Goal: Transaction & Acquisition: Purchase product/service

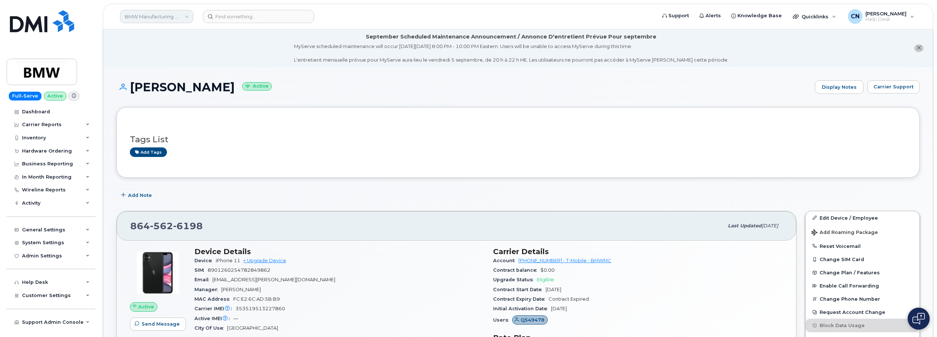
click at [149, 12] on link "BMW Manufacturing Co LLC" at bounding box center [156, 16] width 73 height 13
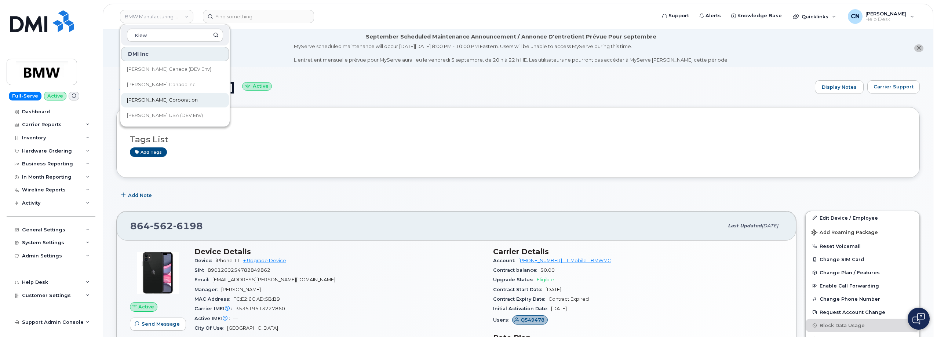
type input "Kiew"
click at [163, 100] on span "[PERSON_NAME] Corporation" at bounding box center [162, 100] width 71 height 7
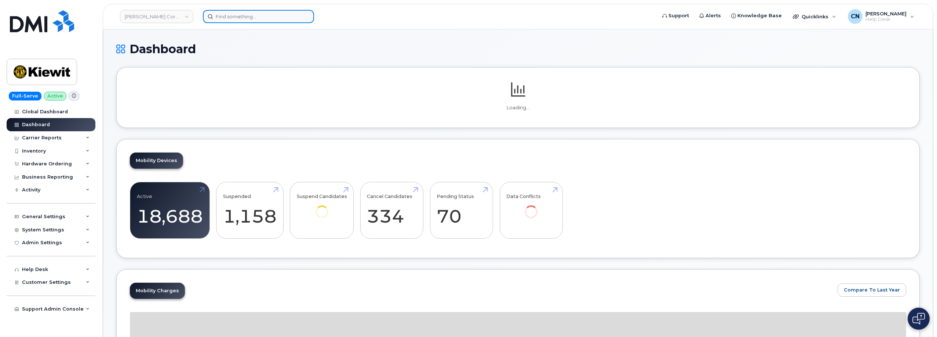
click at [221, 17] on input at bounding box center [258, 16] width 111 height 13
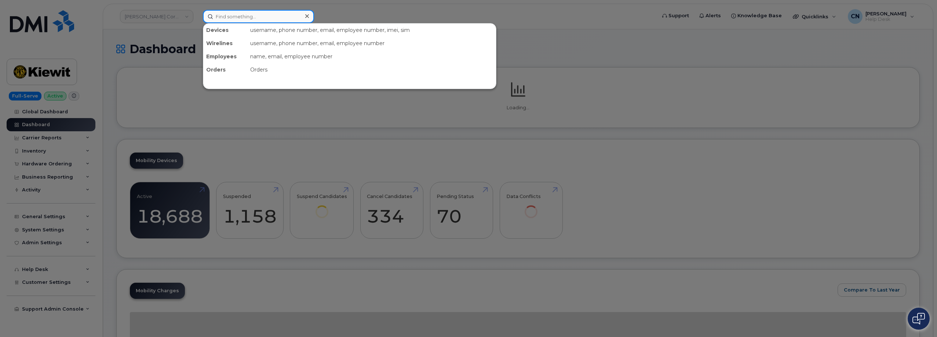
paste input "7857477935"
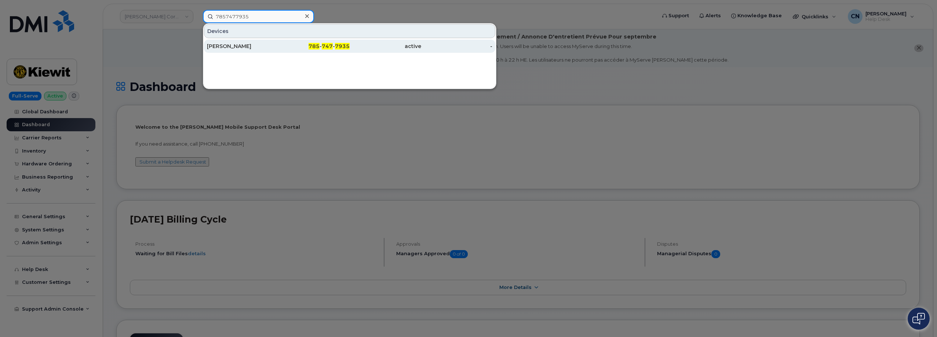
type input "7857477935"
click at [236, 45] on div "[PERSON_NAME]" at bounding box center [243, 46] width 72 height 7
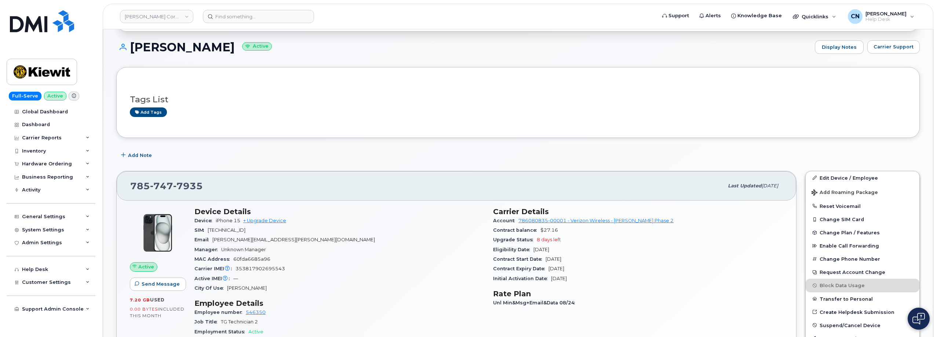
scroll to position [110, 0]
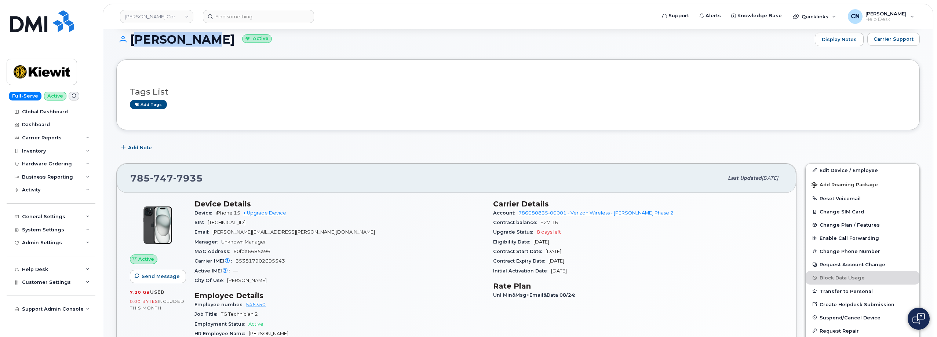
drag, startPoint x: 207, startPoint y: 37, endPoint x: 132, endPoint y: 39, distance: 74.5
click at [132, 39] on h1 "RILEY NASH Active" at bounding box center [463, 39] width 695 height 13
copy h1 "[PERSON_NAME]"
drag, startPoint x: 264, startPoint y: 233, endPoint x: 214, endPoint y: 229, distance: 50.0
click at [214, 229] on div "Email RILEY.NASH@TICUS.COM" at bounding box center [339, 233] width 290 height 10
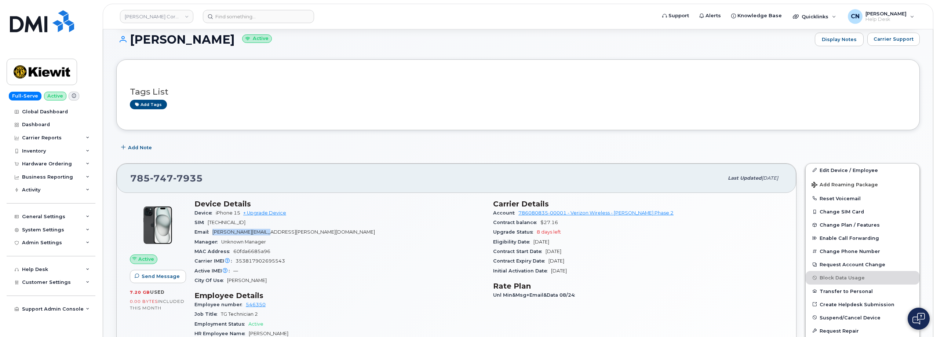
copy span "RILEY.NASH@TICUS.COM"
click at [243, 12] on input at bounding box center [258, 16] width 111 height 13
paste input "8083484951"
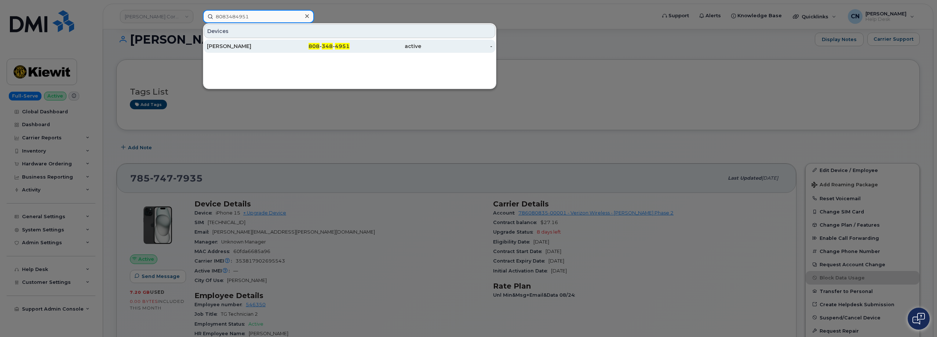
type input "8083484951"
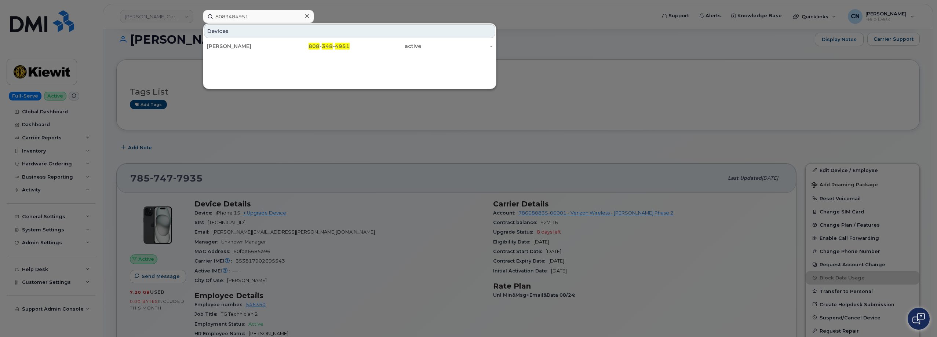
drag, startPoint x: 217, startPoint y: 46, endPoint x: 200, endPoint y: 37, distance: 19.0
click at [217, 46] on div "Allen Martin" at bounding box center [243, 46] width 72 height 7
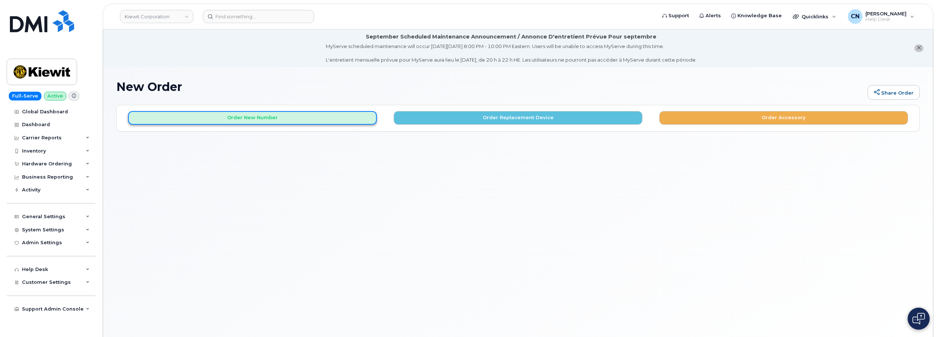
click at [265, 121] on button "Order New Number" at bounding box center [252, 118] width 249 height 14
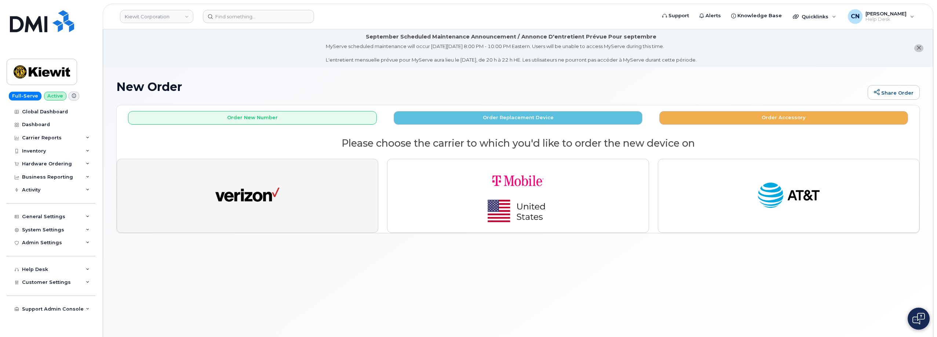
click at [211, 230] on button "button" at bounding box center [248, 196] width 262 height 74
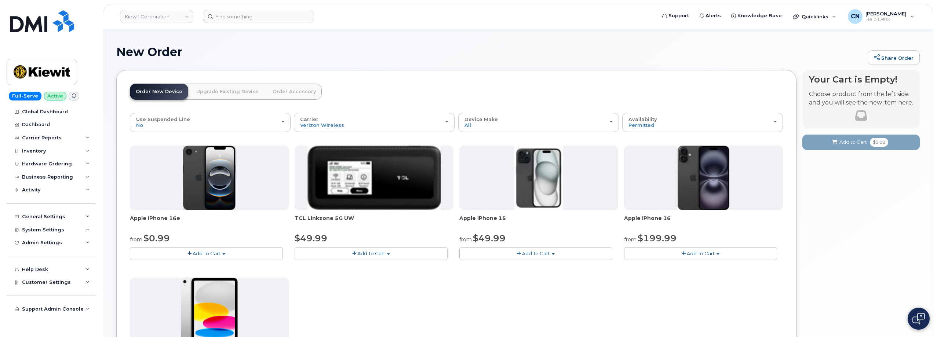
scroll to position [73, 0]
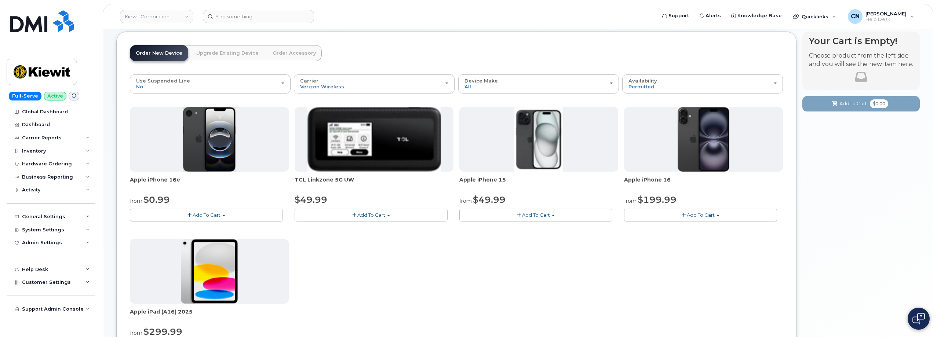
click at [521, 213] on button "Add To Cart" at bounding box center [535, 215] width 153 height 13
click at [510, 232] on link "$49.99 - 2 Year Activation (128GB)" at bounding box center [510, 228] width 98 height 9
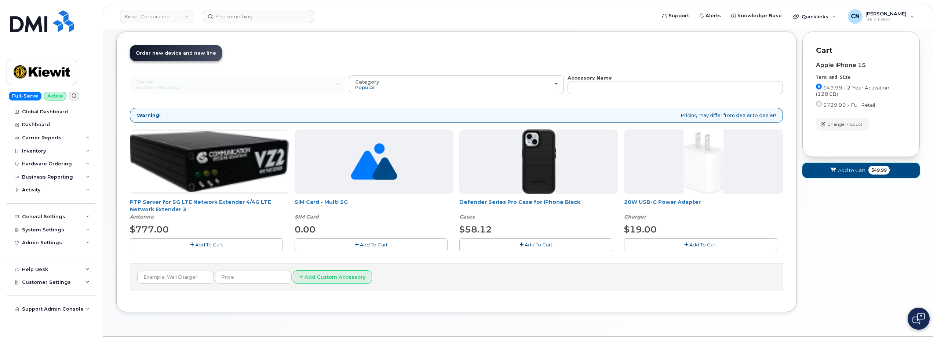
click at [846, 176] on button "Add to Cart $49.99" at bounding box center [861, 170] width 117 height 15
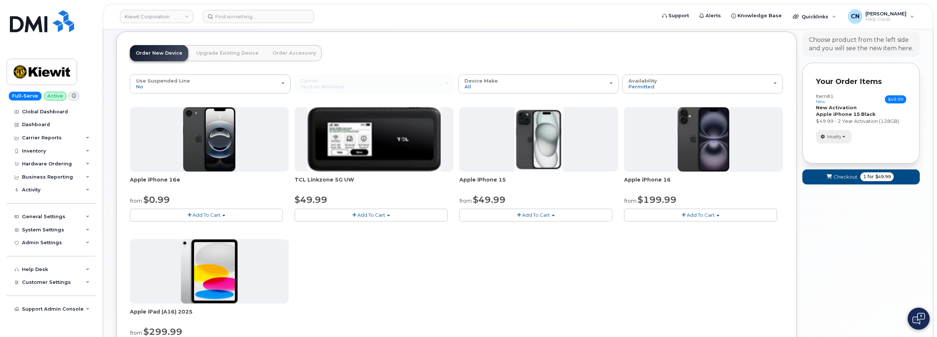
click at [835, 137] on span "Modify" at bounding box center [835, 137] width 14 height 7
click at [840, 150] on link "change" at bounding box center [852, 148] width 70 height 9
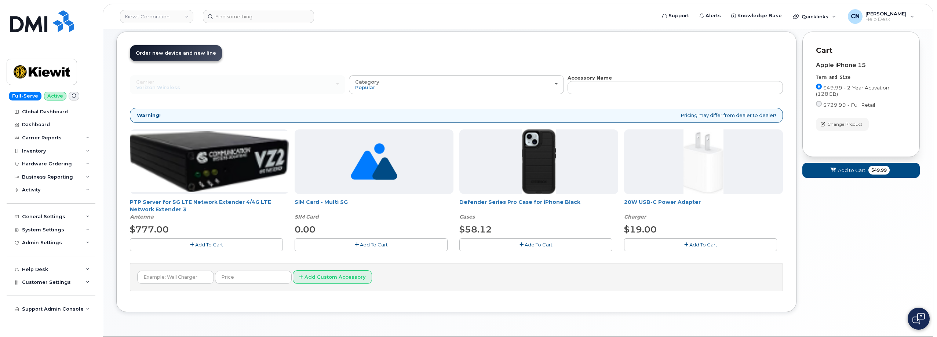
click at [534, 246] on span "Add To Cart" at bounding box center [539, 245] width 28 height 6
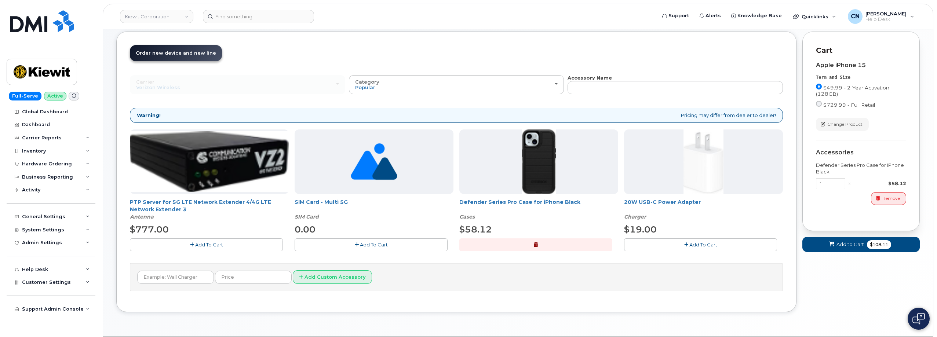
click at [661, 241] on button "Add To Cart" at bounding box center [700, 245] width 153 height 13
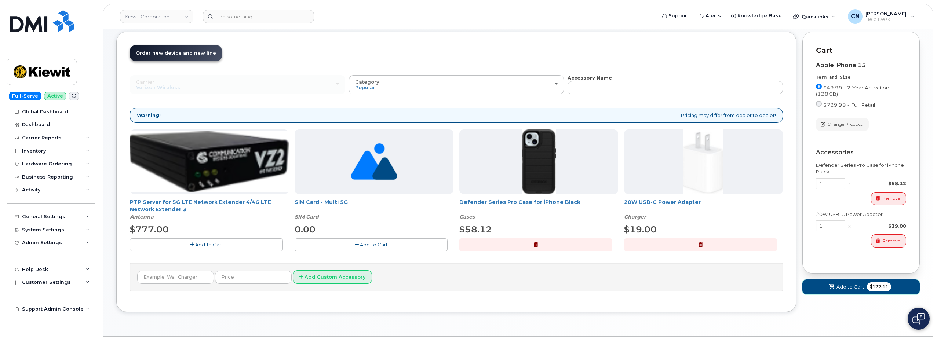
click at [820, 283] on button "Add to Cart $127.11" at bounding box center [861, 287] width 117 height 15
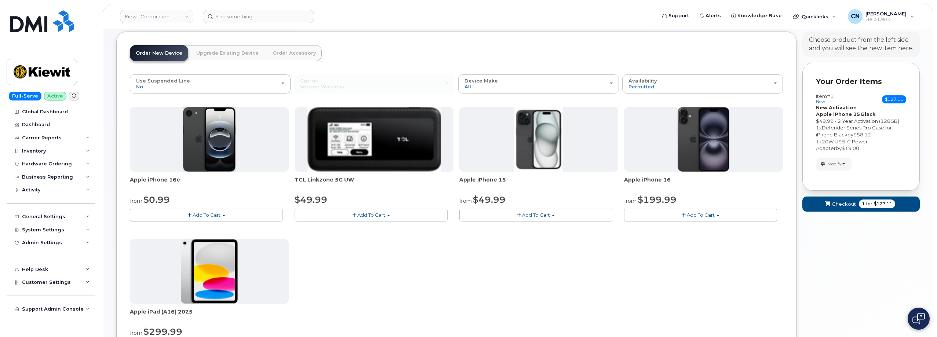
click at [842, 203] on span "Checkout" at bounding box center [844, 204] width 24 height 7
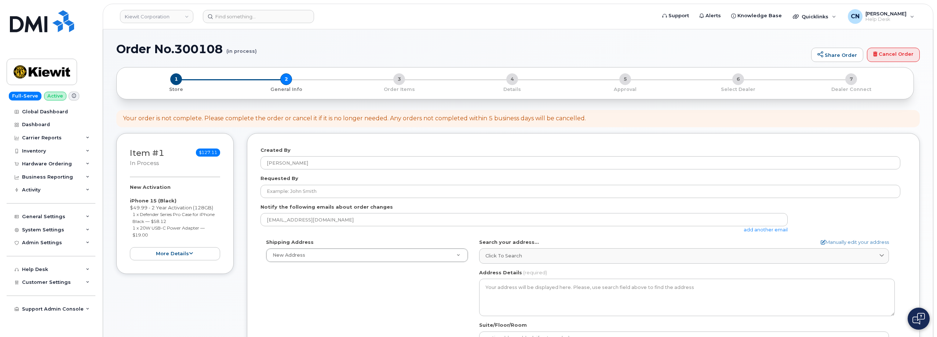
select select
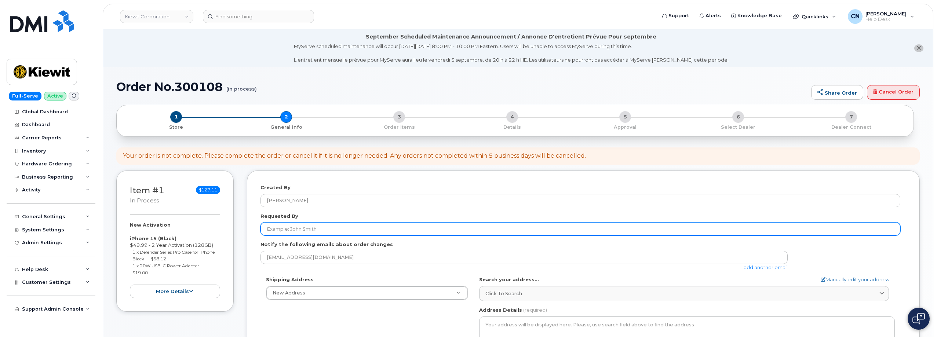
click at [273, 230] on input "Requested By" at bounding box center [581, 228] width 640 height 13
paste input "[PERSON_NAME]"
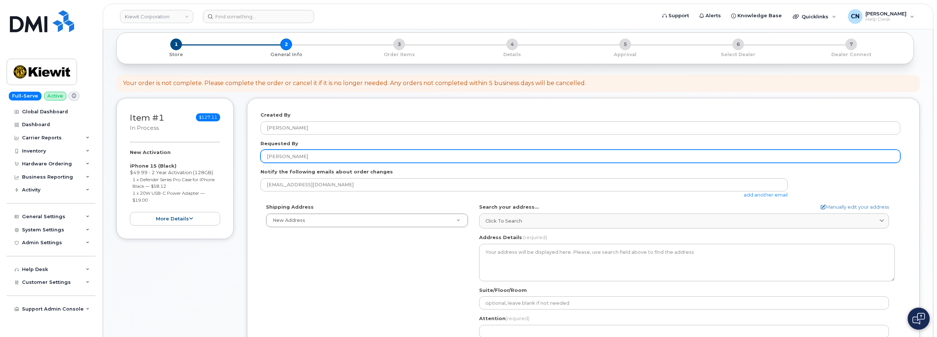
scroll to position [73, 0]
type input "[PERSON_NAME]"
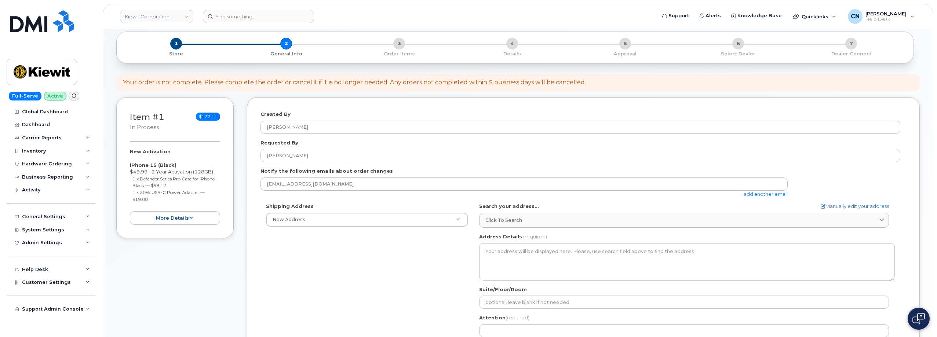
click at [748, 194] on link "add another email" at bounding box center [766, 194] width 44 height 6
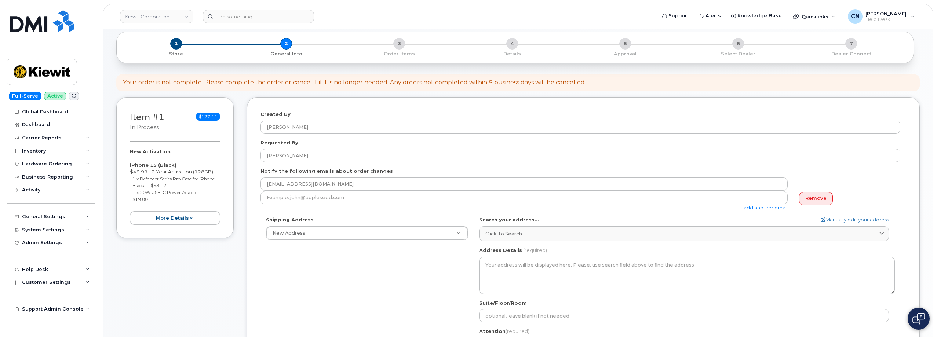
click at [305, 204] on div "add another email" at bounding box center [527, 201] width 533 height 20
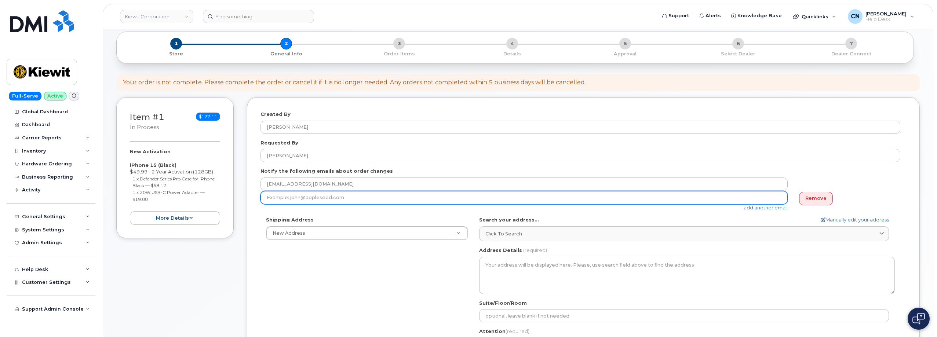
click at [308, 199] on input "email" at bounding box center [524, 197] width 527 height 13
paste input "[PERSON_NAME][EMAIL_ADDRESS][PERSON_NAME][DOMAIN_NAME]"
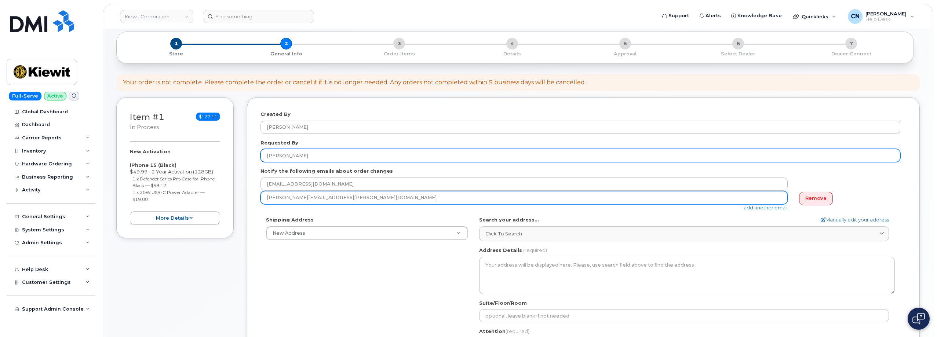
type input "[PERSON_NAME][EMAIL_ADDRESS][PERSON_NAME][DOMAIN_NAME]"
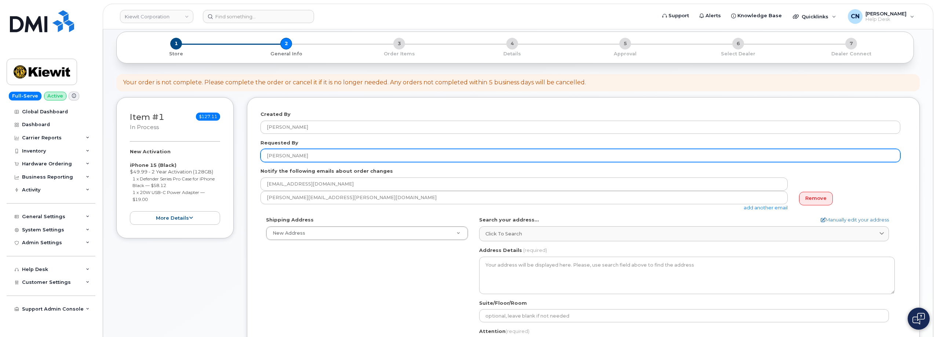
drag, startPoint x: 309, startPoint y: 150, endPoint x: 268, endPoint y: 155, distance: 41.0
click at [267, 150] on input "[PERSON_NAME]" at bounding box center [581, 155] width 640 height 13
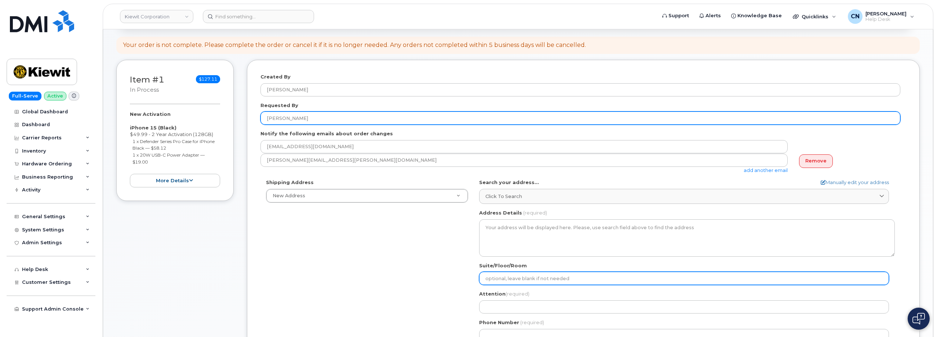
scroll to position [147, 0]
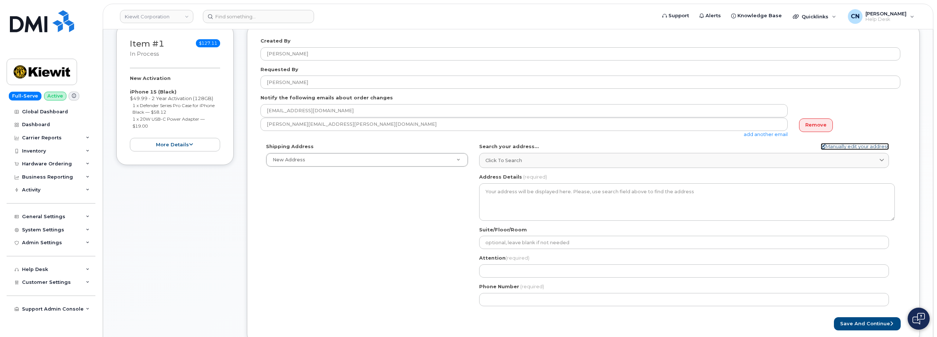
click at [830, 144] on link "Manually edit your address" at bounding box center [855, 146] width 68 height 7
select select
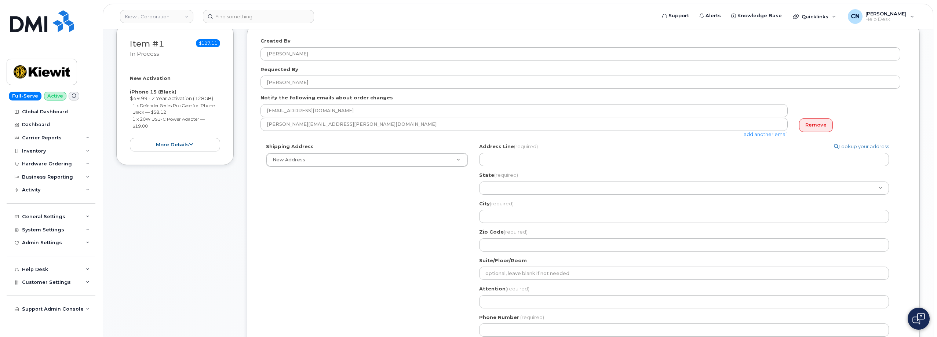
click at [503, 295] on div "Attention (required)" at bounding box center [687, 297] width 416 height 23
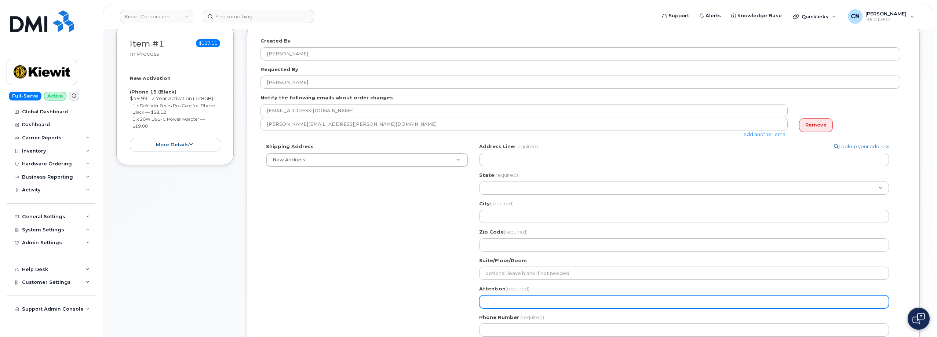
click at [503, 297] on input "Attention (required)" at bounding box center [684, 301] width 410 height 13
paste input "RILEY NASH"
select select
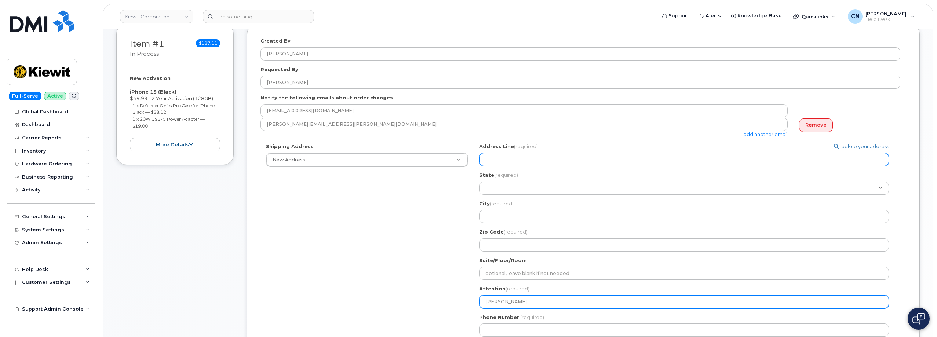
type input "RILEY NASH"
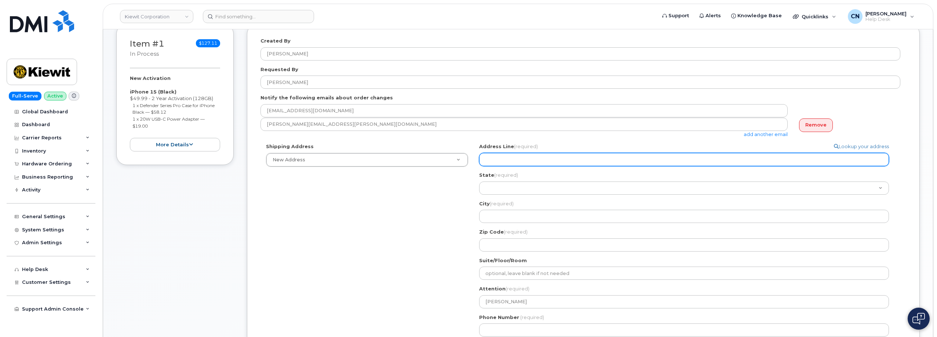
click at [482, 157] on input "Address Line (required)" at bounding box center [684, 159] width 410 height 13
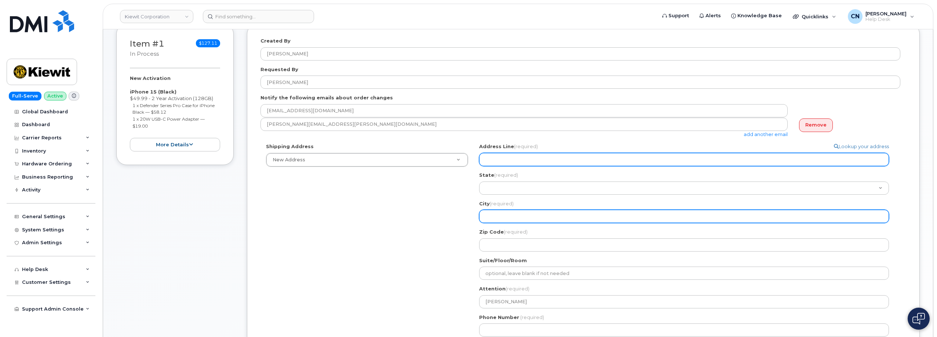
select select
type input "2"
select select
type input "20"
select select
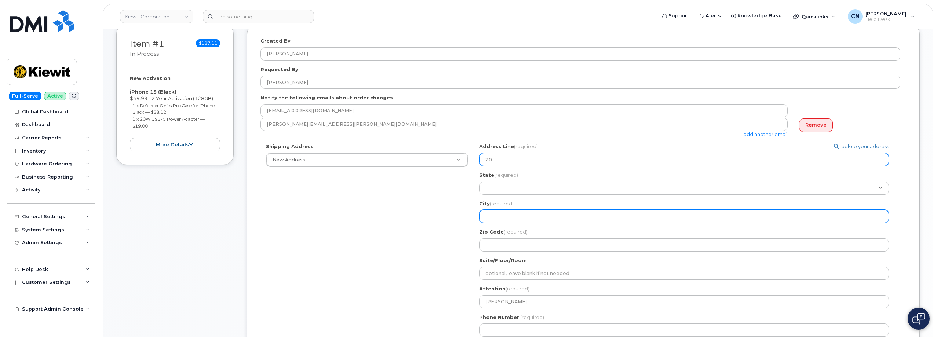
type input "2"
select select
type input "23"
select select
type input "230"
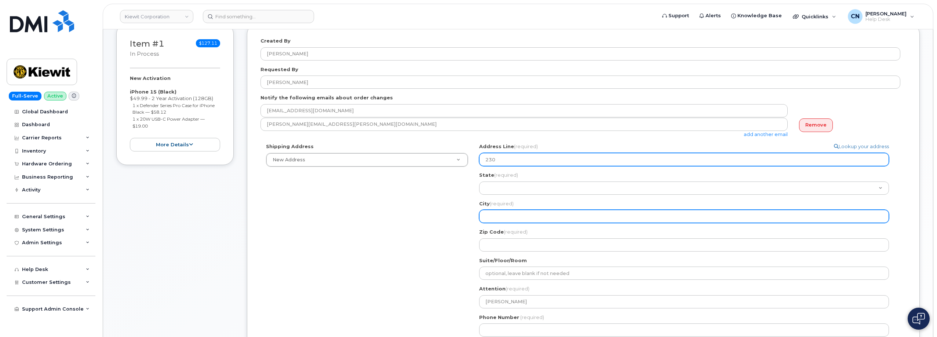
select select
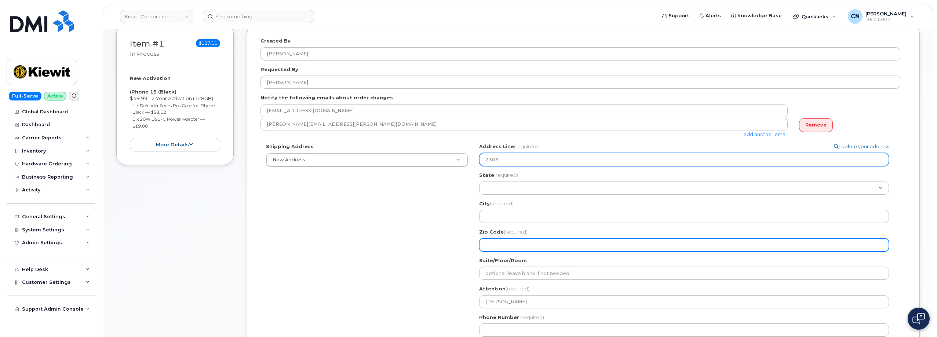
type input "2306"
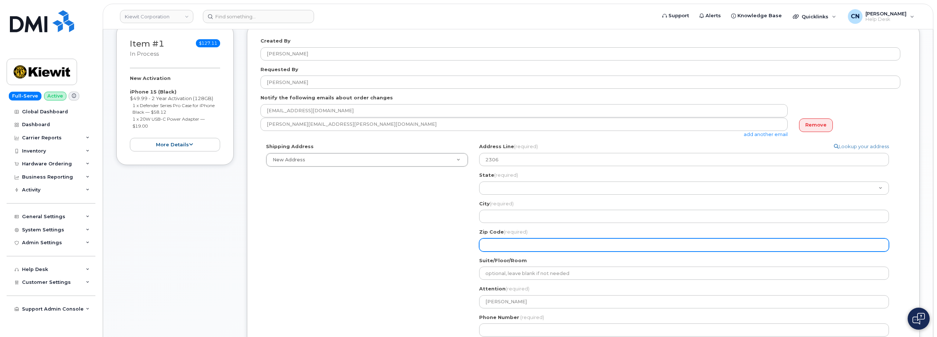
click at [505, 244] on input "Zip Code (required)" at bounding box center [684, 245] width 410 height 13
select select
type input "7"
select select
type input "77"
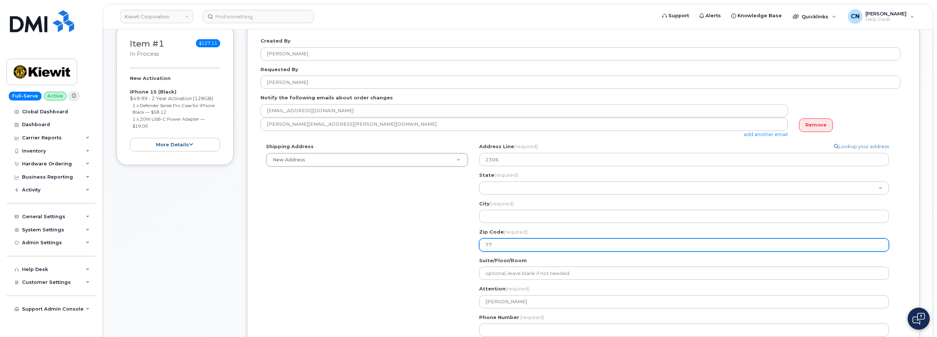
select select
type input "776"
select select
type input "7763"
select select
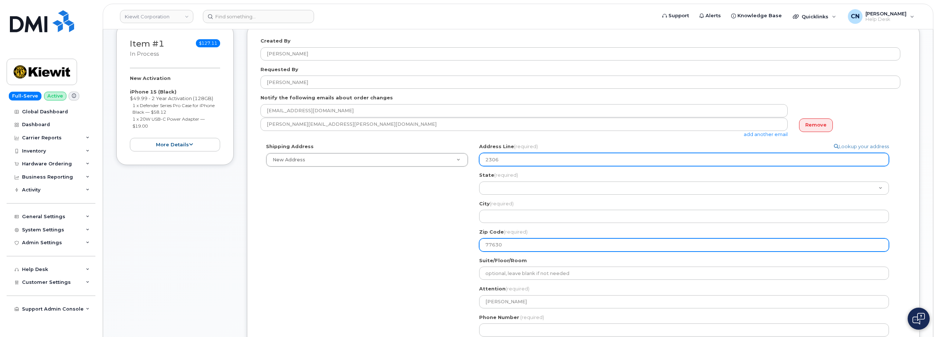
type input "77630"
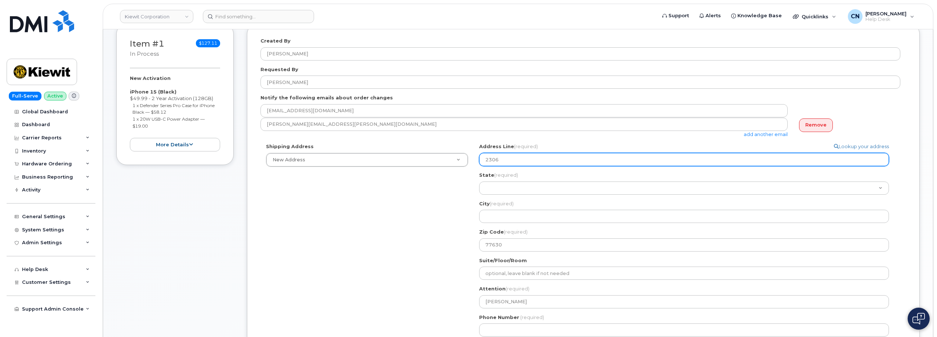
click at [513, 159] on input "2306" at bounding box center [684, 159] width 410 height 13
type input "2306 Foreman Road"
select select
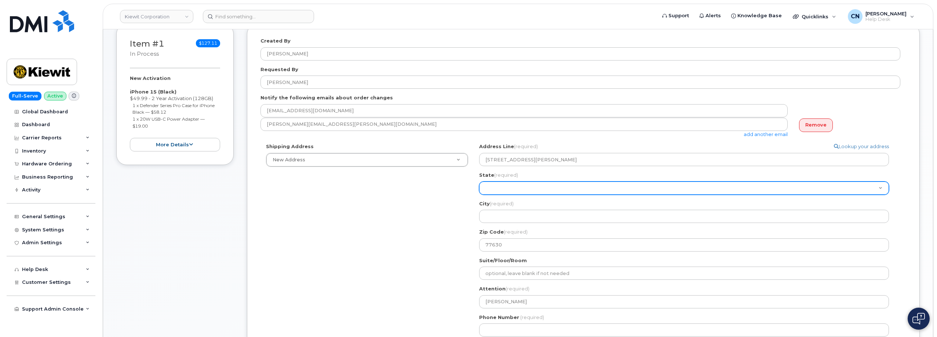
click at [510, 184] on select "Alabama Alaska American Samoa Arizona Arkansas California Colorado Connecticut …" at bounding box center [684, 188] width 410 height 13
select select "TX"
click at [479, 182] on select "Alabama Alaska American Samoa Arizona Arkansas California Colorado Connecticut …" at bounding box center [684, 188] width 410 height 13
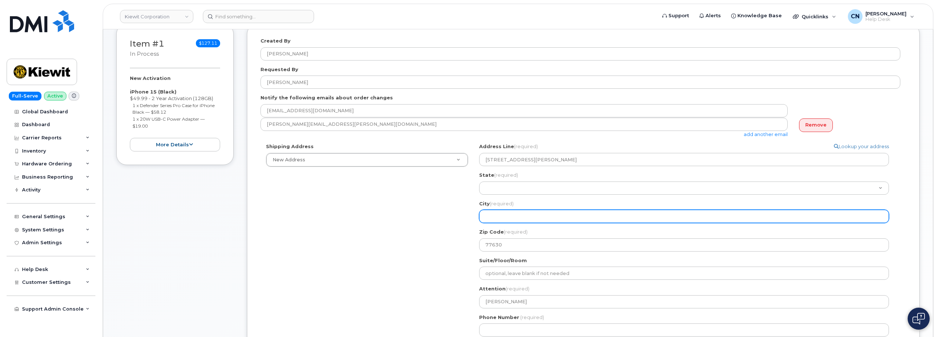
click at [502, 215] on input "City (required)" at bounding box center [684, 216] width 410 height 13
select select
type input "O"
select select
type input "Or"
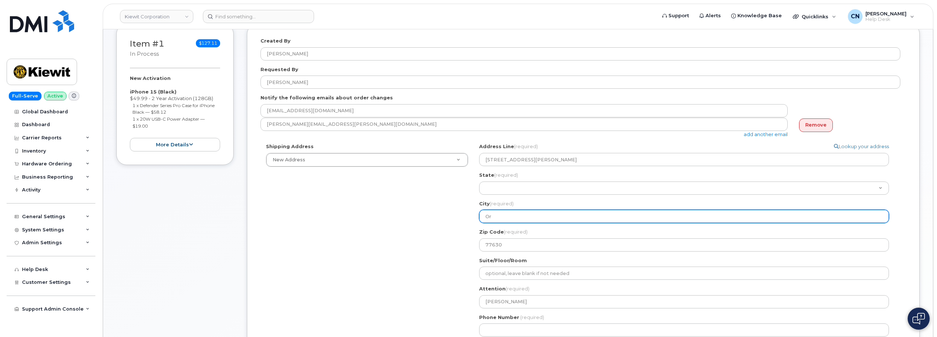
select select
type input "Ora"
select select
type input "Oran"
select select
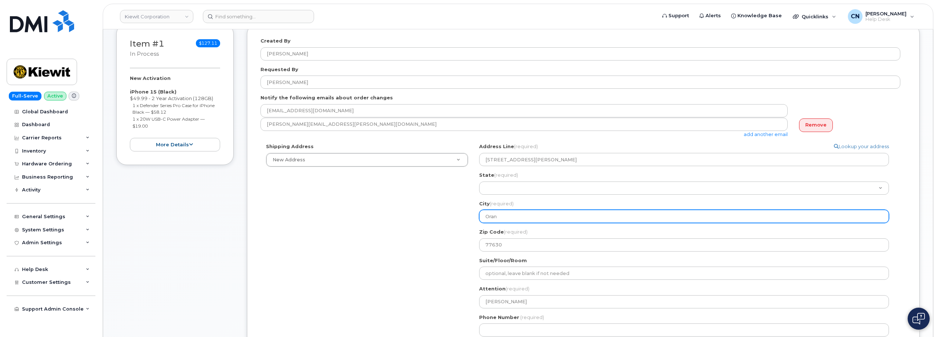
type input "Orang"
select select
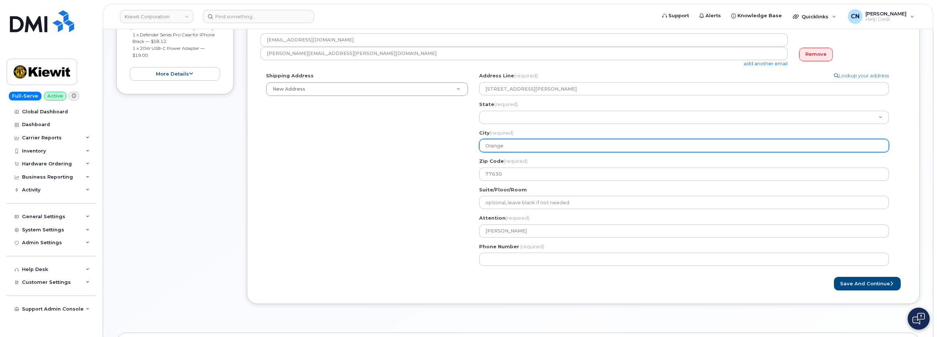
scroll to position [220, 0]
type input "Orange"
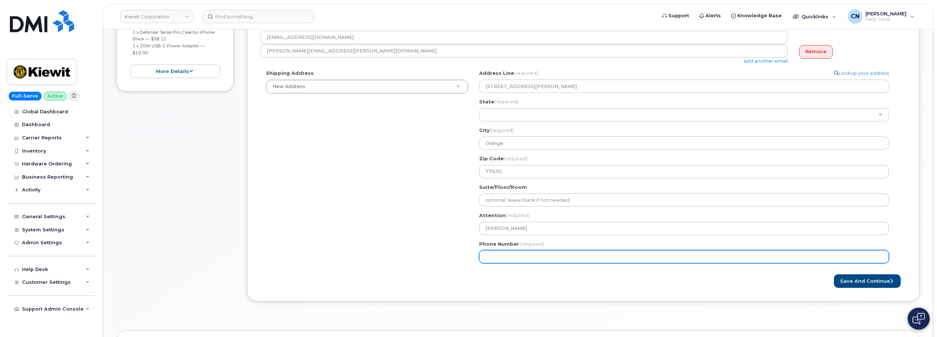
click at [535, 256] on input "Phone Number" at bounding box center [684, 256] width 410 height 13
paste input "7857477935"
select select
type input "7857477935"
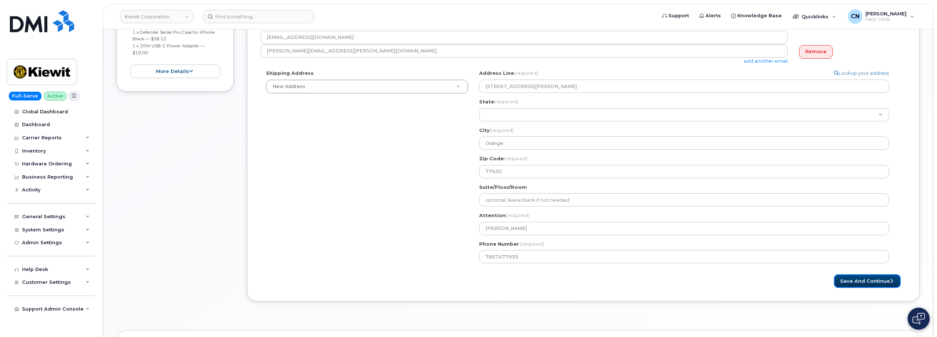
drag, startPoint x: 848, startPoint y: 278, endPoint x: 535, endPoint y: 244, distance: 314.9
click at [848, 278] on button "Save and Continue" at bounding box center [867, 281] width 67 height 14
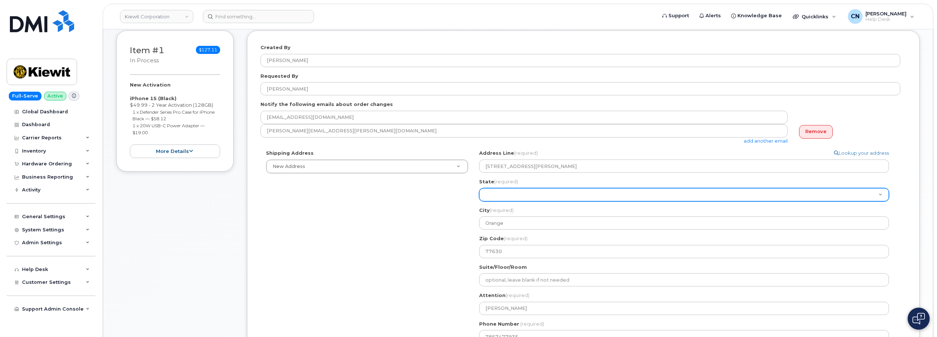
scroll to position [147, 0]
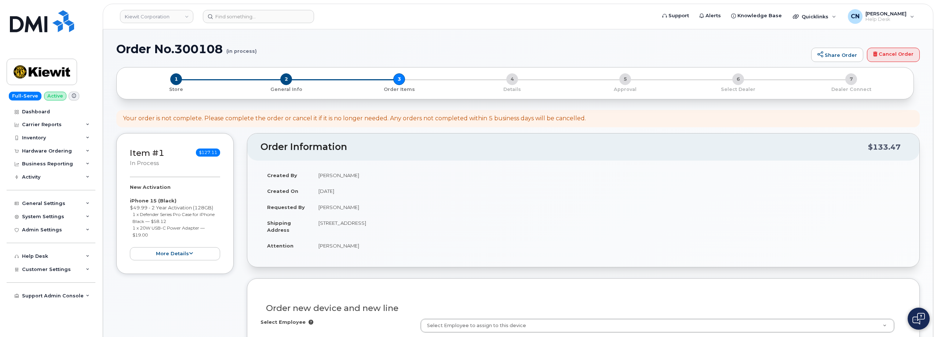
select select
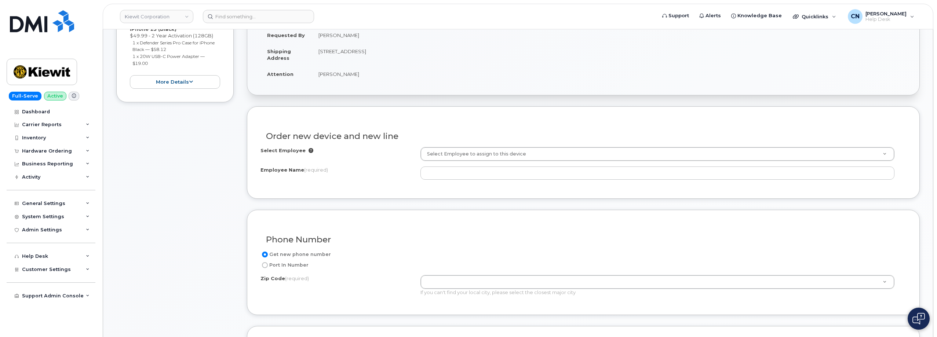
scroll to position [220, 0]
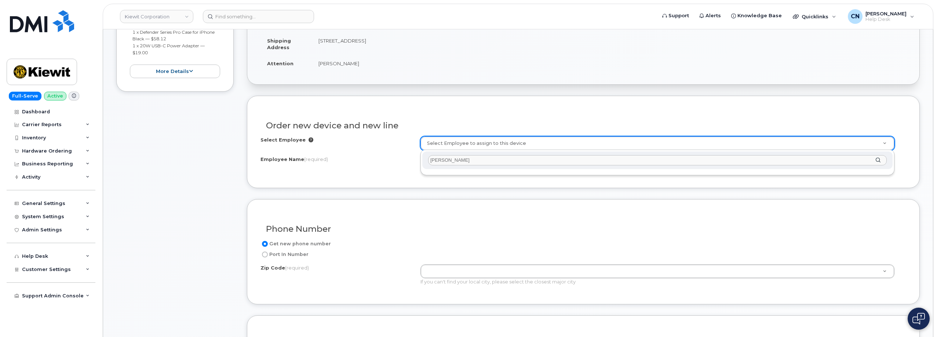
click at [446, 161] on input "[PERSON_NAME]" at bounding box center [657, 160] width 459 height 11
drag, startPoint x: 447, startPoint y: 159, endPoint x: 407, endPoint y: 158, distance: 40.7
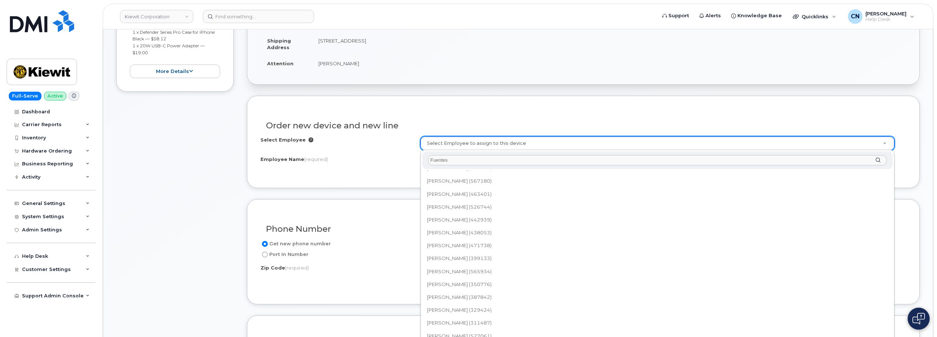
scroll to position [734, 0]
type input "Fuentes"
type input "2388441"
type input "[PERSON_NAME]"
type input "2306 FOREMAN ROAD"
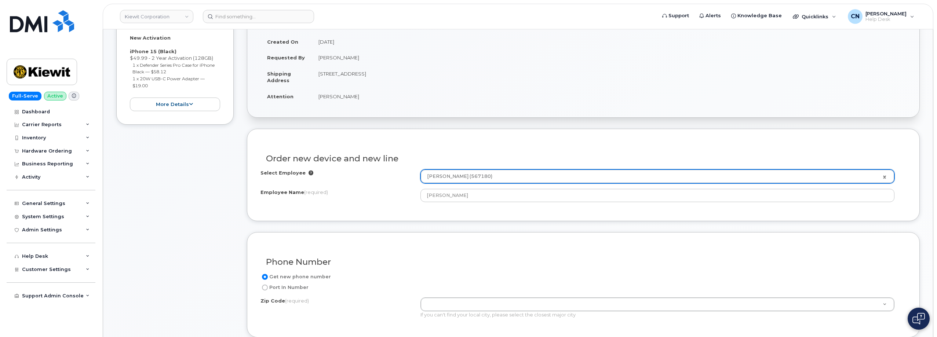
scroll to position [183, 0]
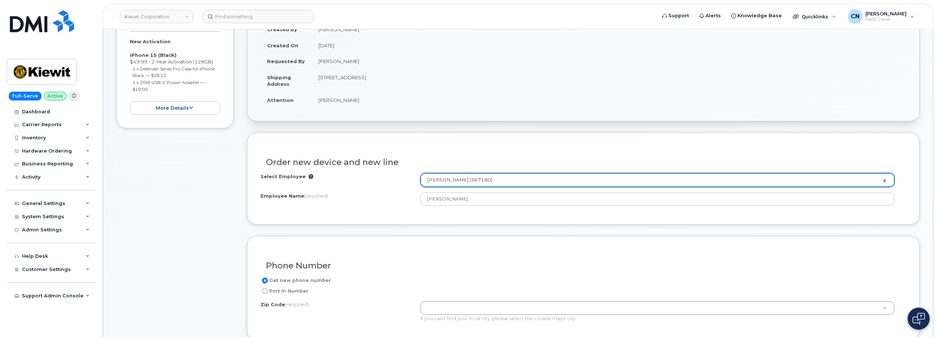
click at [408, 77] on td "[STREET_ADDRESS][PERSON_NAME]" at bounding box center [609, 80] width 595 height 23
copy td "77630"
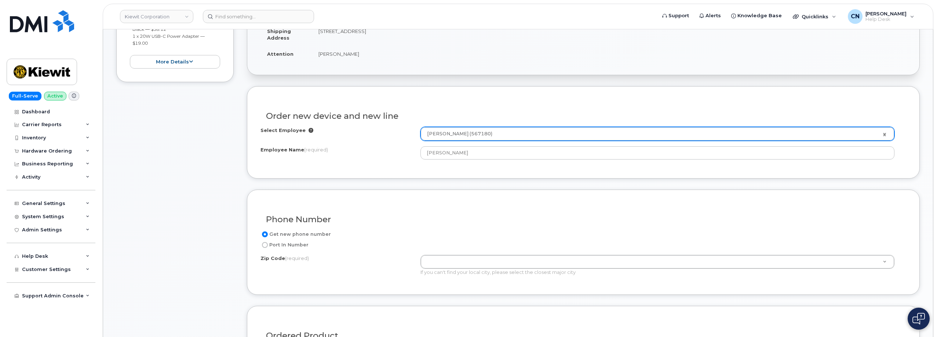
scroll to position [294, 0]
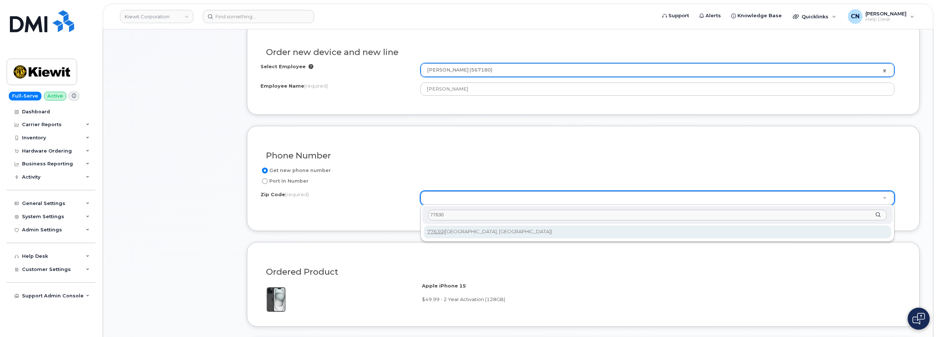
type input "77630"
type input "77630 (Orange, TX)"
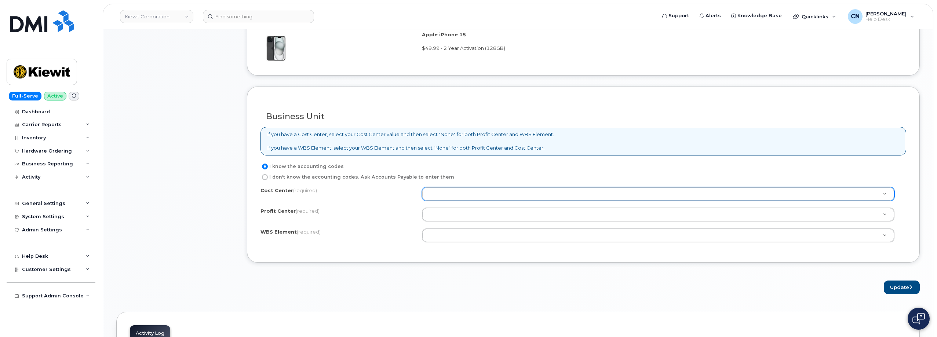
scroll to position [550, 0]
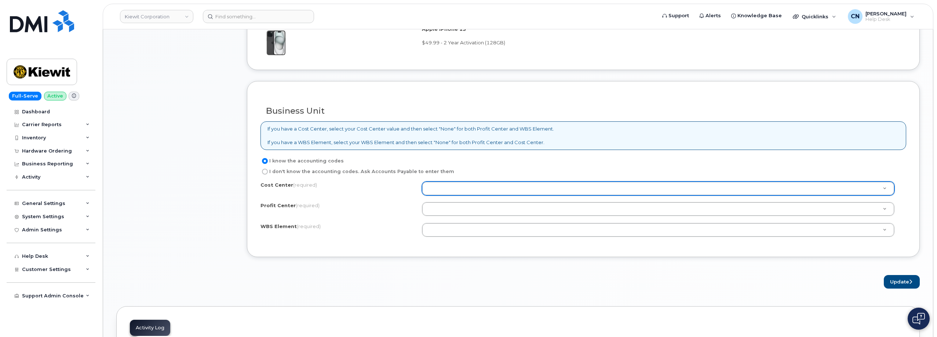
type input "N"
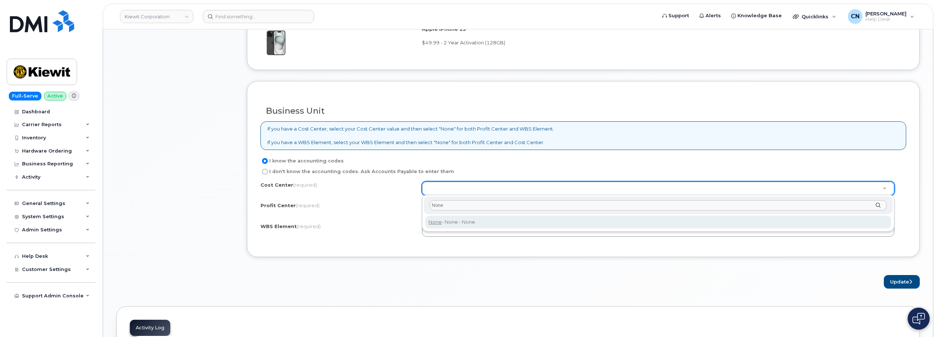
type input "None"
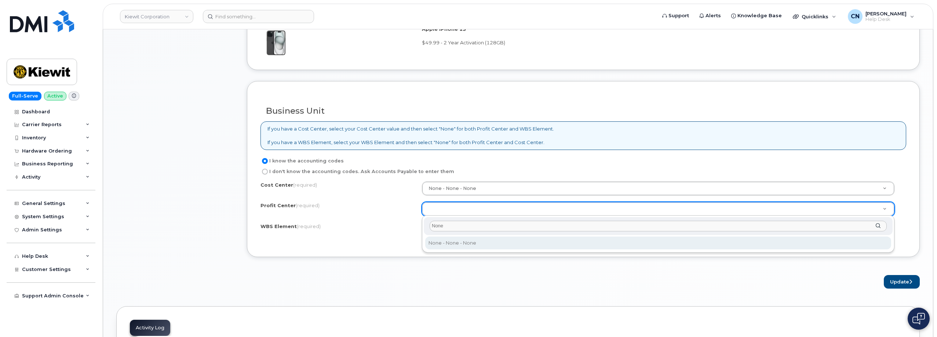
type input "None"
select select "None"
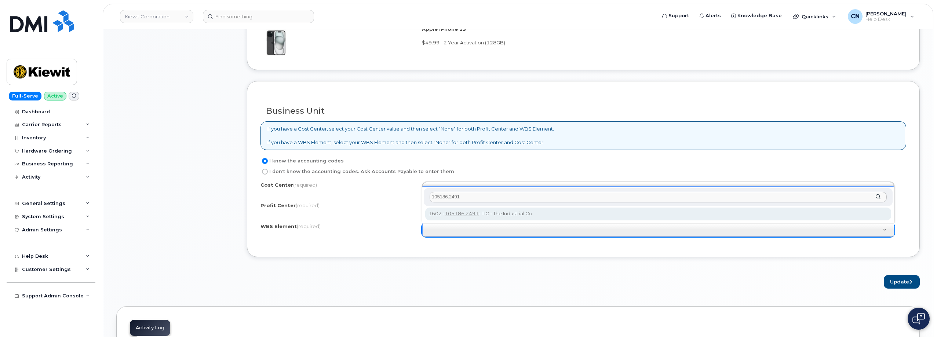
type input "105186.2491"
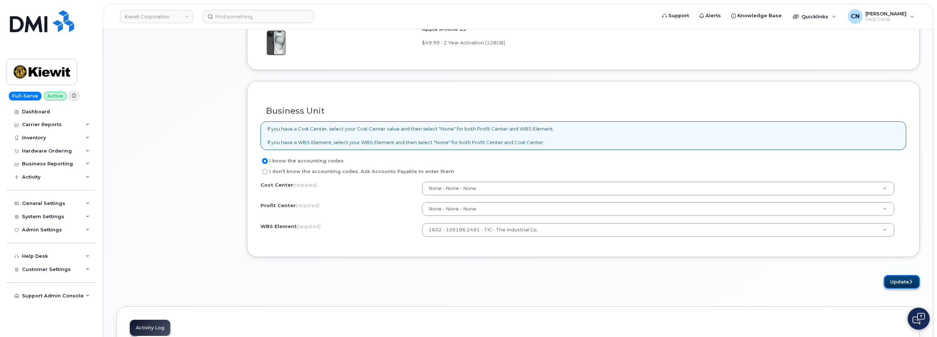
click at [896, 281] on button "Update" at bounding box center [902, 282] width 36 height 14
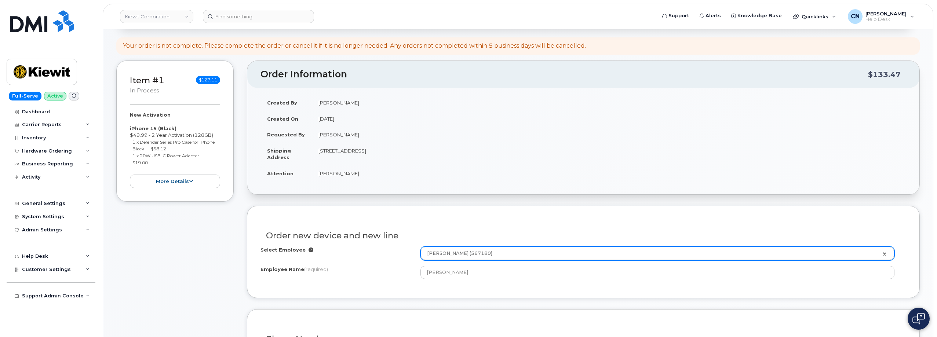
scroll to position [37, 0]
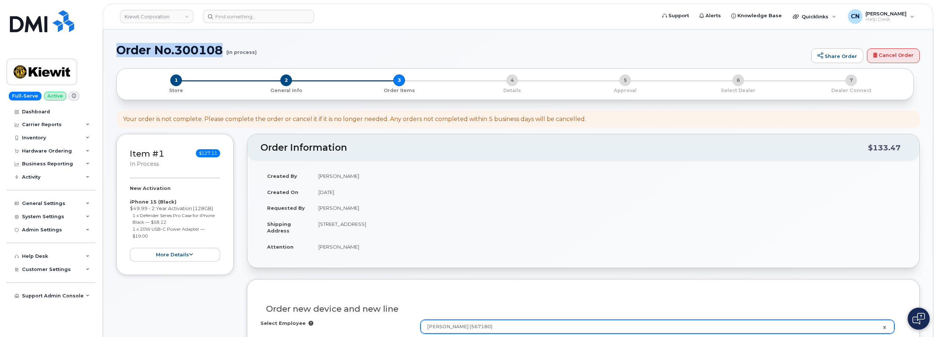
drag, startPoint x: 116, startPoint y: 47, endPoint x: 223, endPoint y: 54, distance: 107.4
click at [223, 54] on h1 "Order No.300108 (in process)" at bounding box center [461, 50] width 691 height 13
copy h1 "Order No.300108"
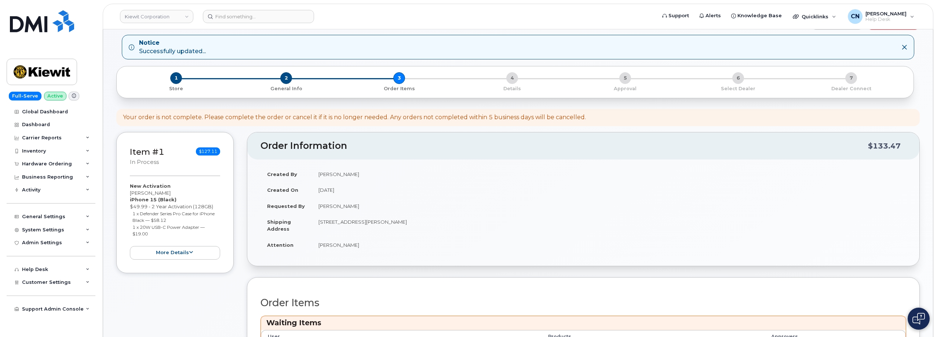
scroll to position [183, 0]
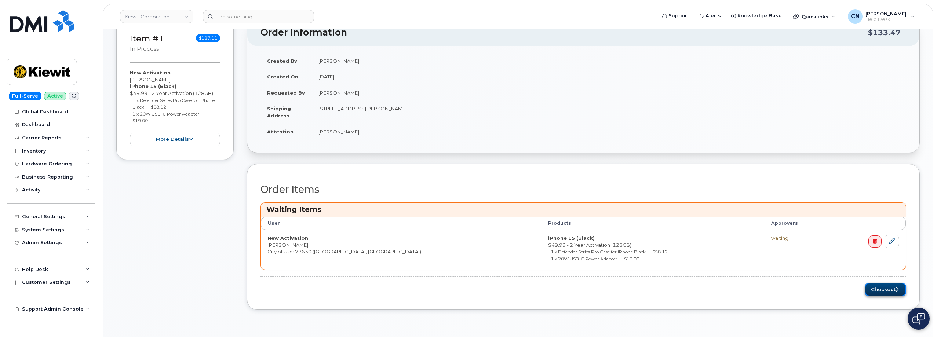
click at [881, 288] on button "Checkout" at bounding box center [885, 290] width 41 height 14
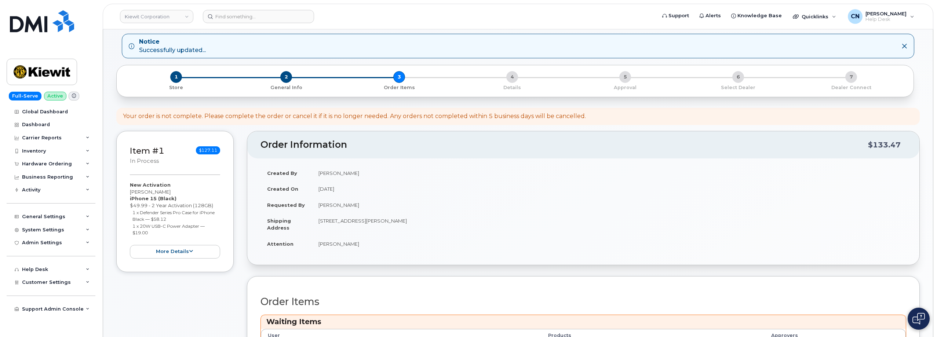
scroll to position [31, 0]
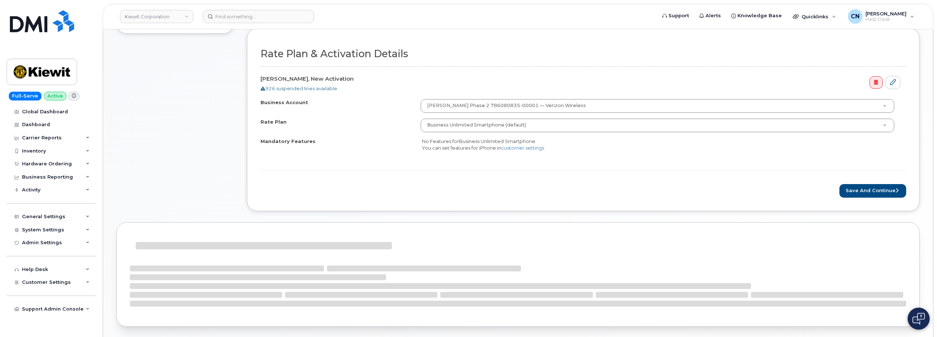
scroll to position [302, 0]
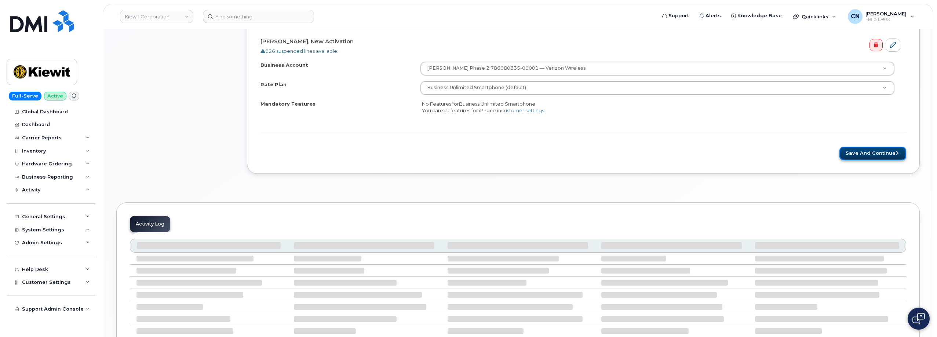
click at [856, 151] on button "Save and Continue" at bounding box center [873, 154] width 67 height 14
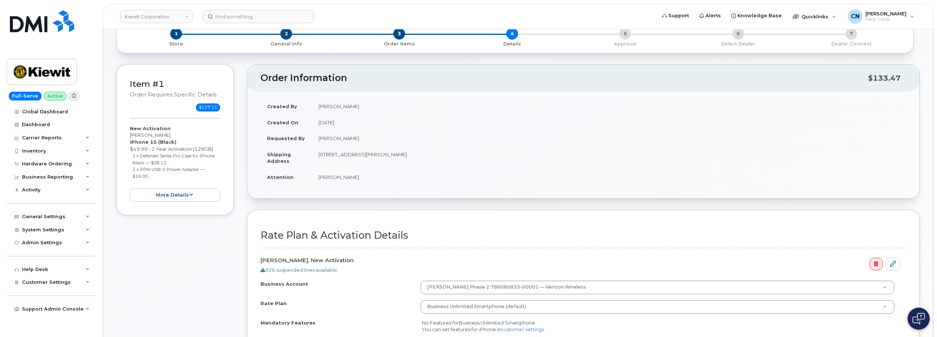
scroll to position [183, 0]
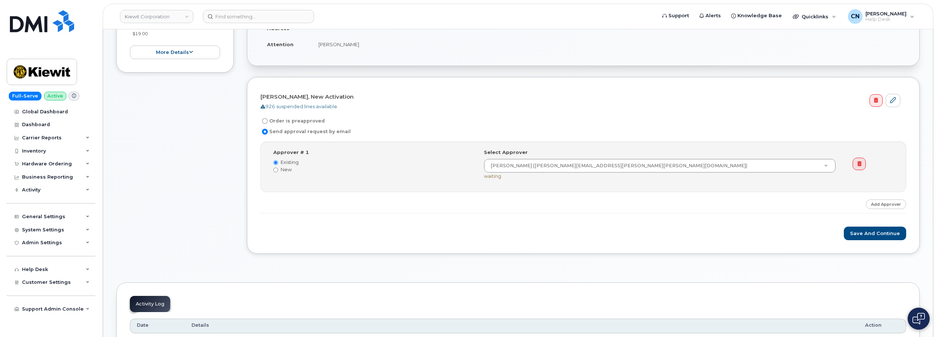
scroll to position [220, 0]
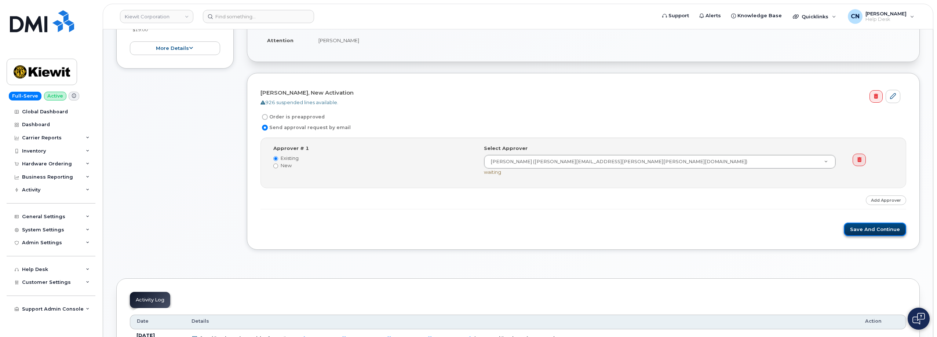
click at [880, 225] on button "Save and Continue" at bounding box center [875, 230] width 62 height 14
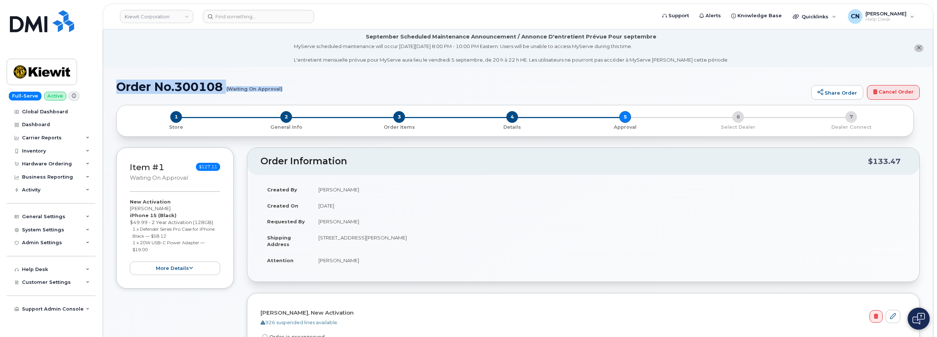
drag, startPoint x: 120, startPoint y: 87, endPoint x: 281, endPoint y: 89, distance: 161.1
click at [281, 89] on h1 "Order No.300108 (Waiting On Approval)" at bounding box center [461, 86] width 691 height 13
copy h1 "Order No.300108 (Waiting On Approval)"
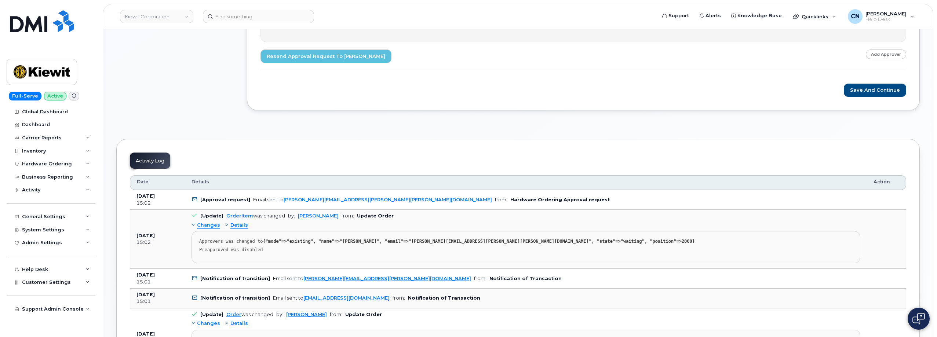
scroll to position [330, 0]
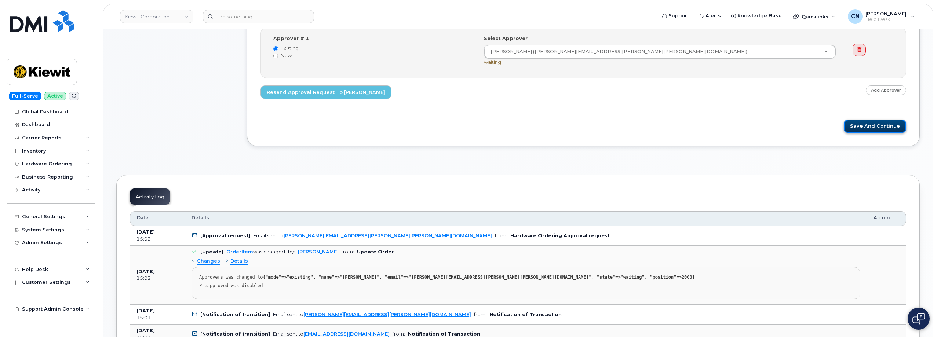
click at [859, 127] on button "Save and Continue" at bounding box center [875, 127] width 62 height 14
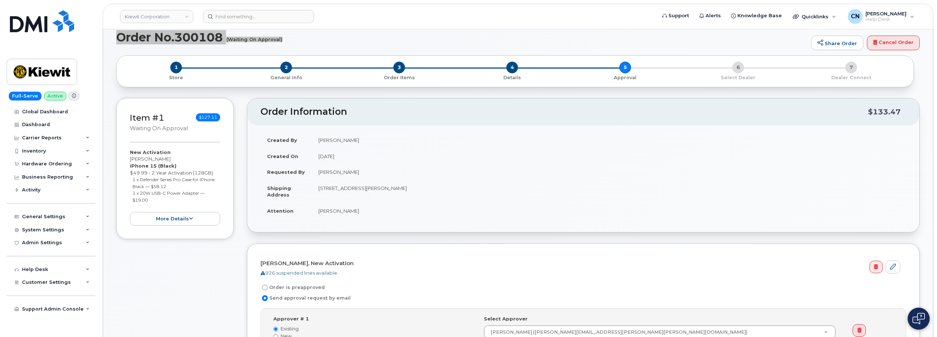
scroll to position [0, 0]
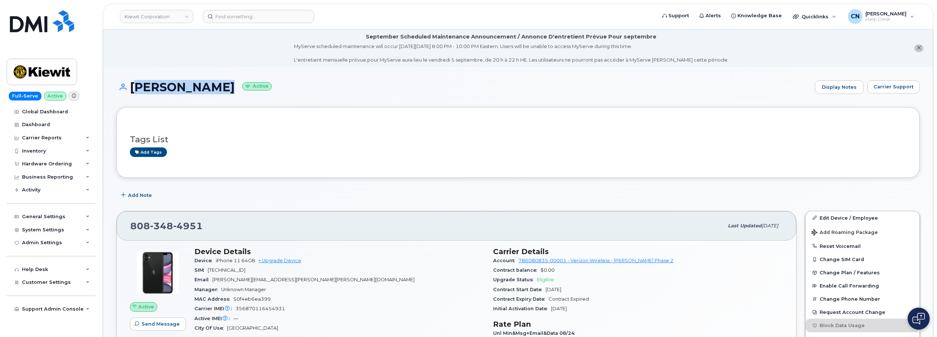
drag, startPoint x: 131, startPoint y: 86, endPoint x: 202, endPoint y: 90, distance: 71.0
click at [202, 90] on h1 "Allen Martin Active" at bounding box center [463, 87] width 695 height 13
copy h1 "Allen Martin"
drag, startPoint x: 214, startPoint y: 280, endPoint x: 284, endPoint y: 281, distance: 69.4
click at [284, 281] on span "ALLEN.MARTIN@KIEWIT.COM" at bounding box center [313, 280] width 202 height 6
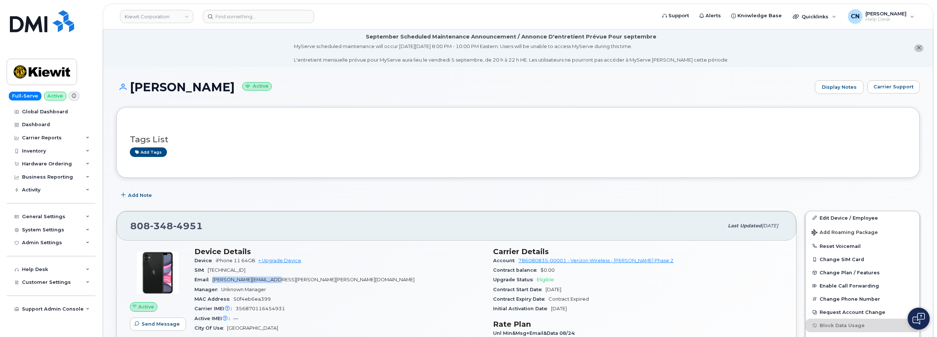
copy span "ALLEN.MARTIN@KIEWIT.COM"
click at [898, 90] on span "Carrier Support" at bounding box center [894, 86] width 40 height 7
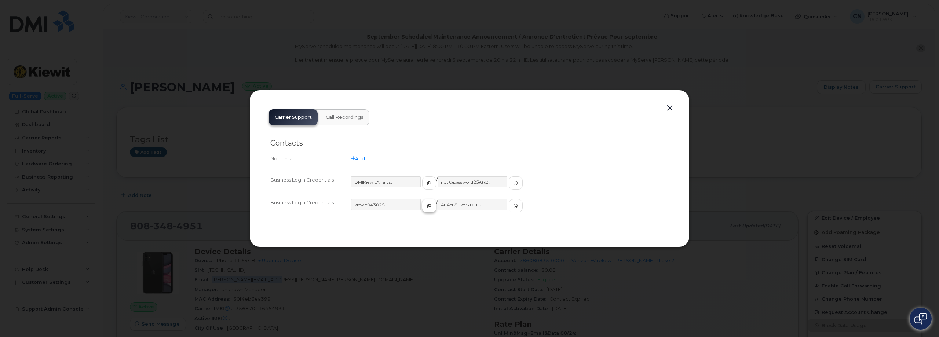
click at [422, 210] on button "button" at bounding box center [429, 205] width 14 height 13
click at [509, 203] on button "button" at bounding box center [516, 205] width 14 height 13
drag, startPoint x: 232, startPoint y: 102, endPoint x: 249, endPoint y: 103, distance: 16.9
click at [232, 103] on div at bounding box center [469, 168] width 939 height 337
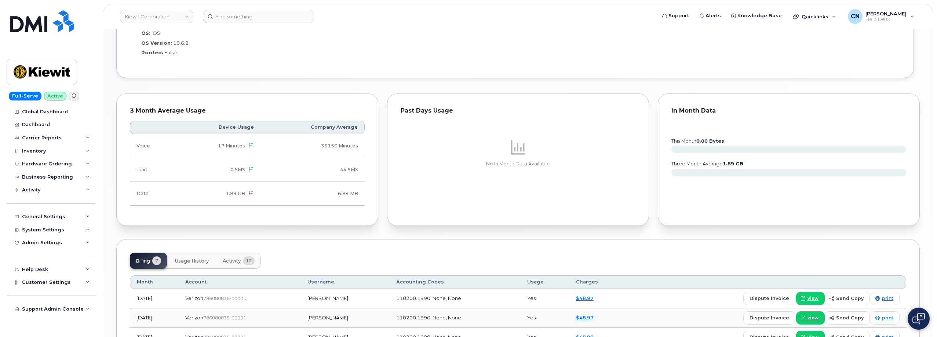
scroll to position [769, 0]
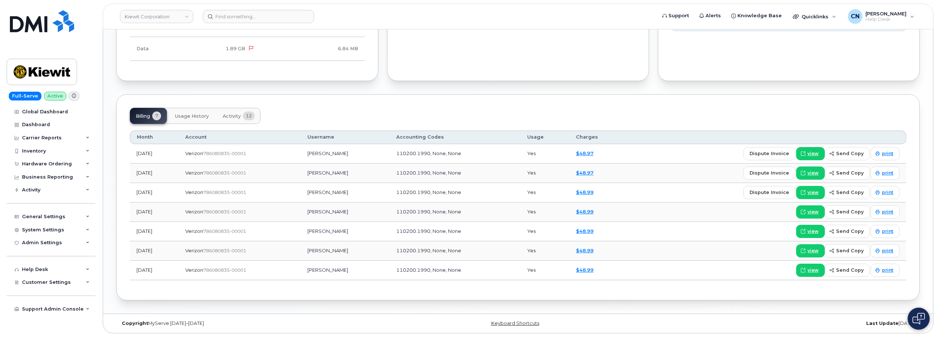
click at [229, 115] on span "Activity" at bounding box center [232, 116] width 18 height 6
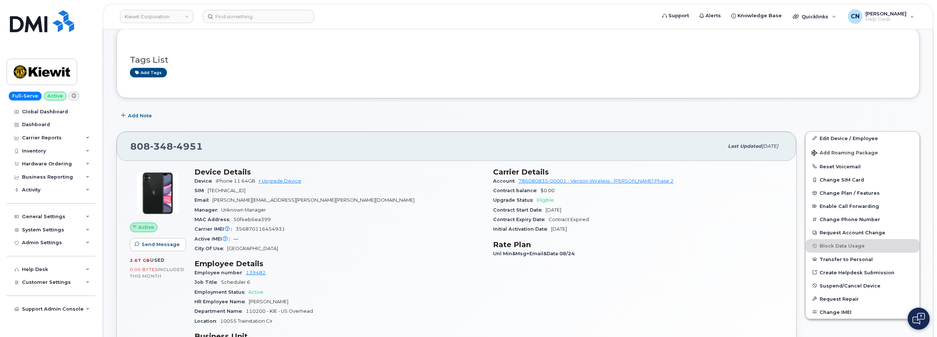
scroll to position [14, 0]
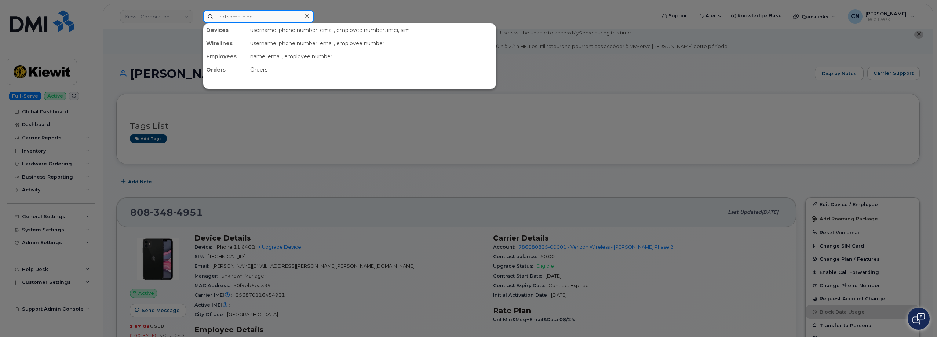
click at [233, 21] on input at bounding box center [258, 16] width 111 height 13
paste input "351418499547528"
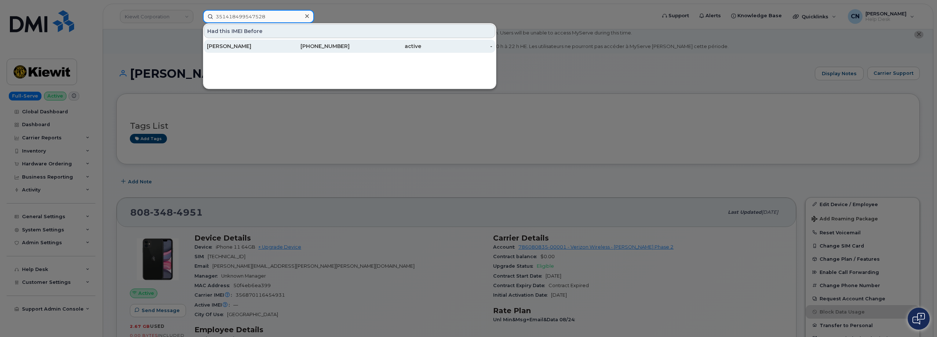
type input "351418499547528"
click at [233, 50] on div "KENT DAVIS" at bounding box center [243, 46] width 72 height 13
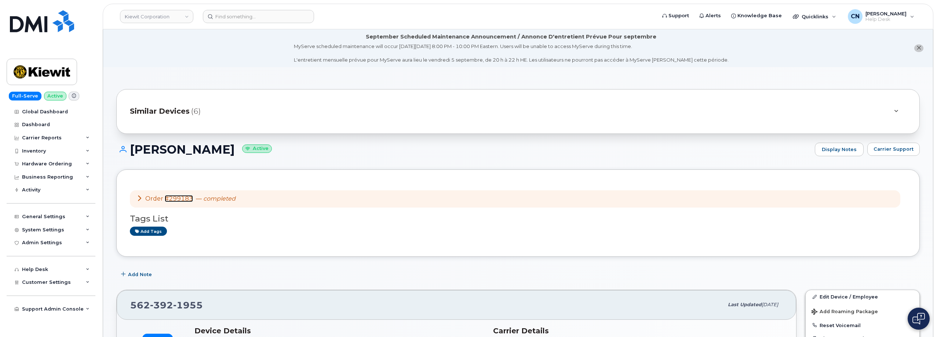
click at [176, 198] on link "#299183" at bounding box center [179, 198] width 28 height 7
click at [229, 13] on input at bounding box center [258, 16] width 111 height 13
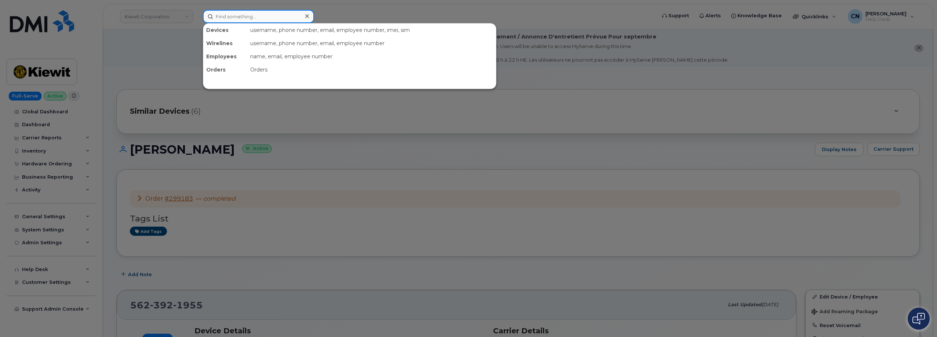
paste input "351418499295417"
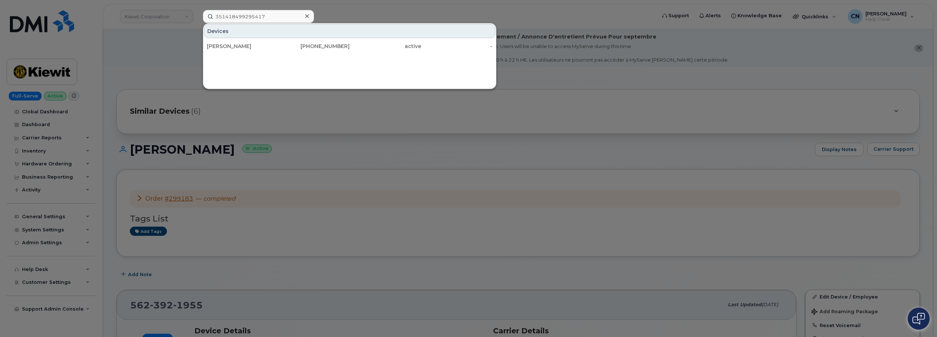
click at [226, 104] on div at bounding box center [468, 168] width 937 height 337
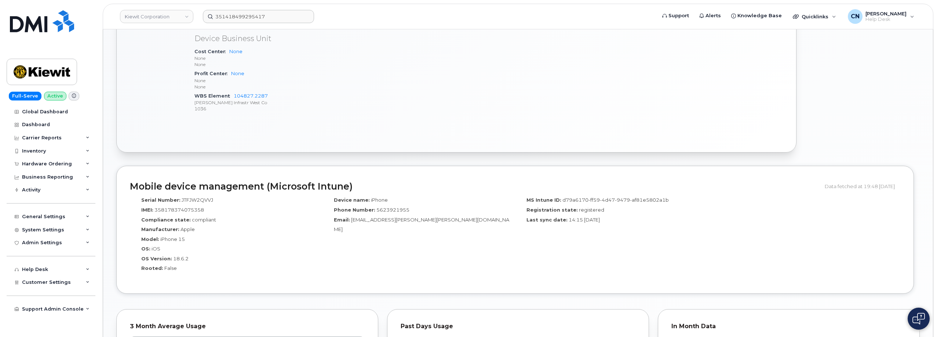
scroll to position [514, 0]
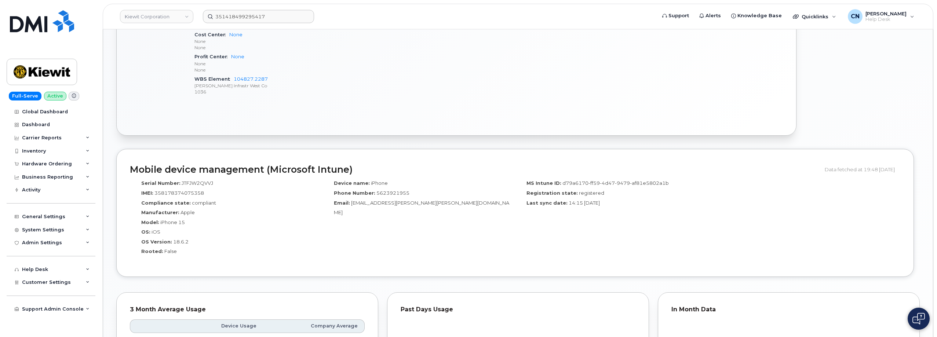
click at [186, 190] on span "358178374075358" at bounding box center [179, 193] width 50 height 6
click at [184, 192] on span "358178374075358" at bounding box center [179, 193] width 50 height 6
click at [184, 193] on span "358178374075358" at bounding box center [179, 193] width 50 height 6
copy span "358178374075358"
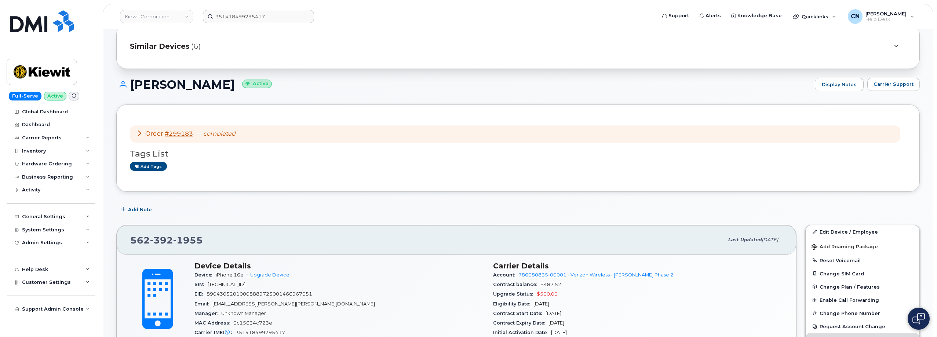
scroll to position [0, 0]
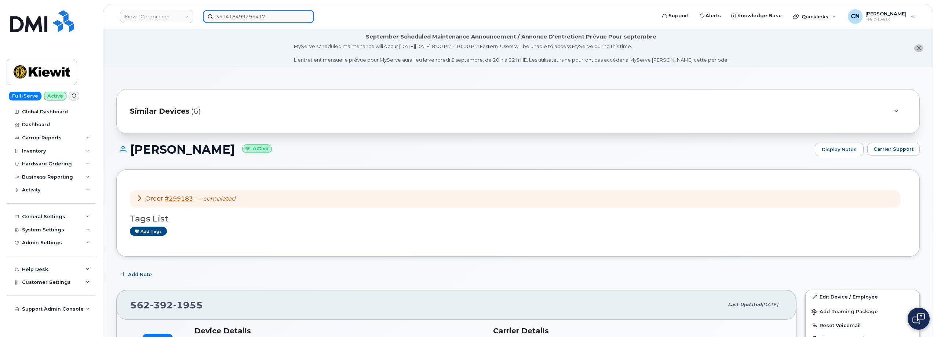
click at [263, 22] on input "351418499295417" at bounding box center [258, 16] width 111 height 13
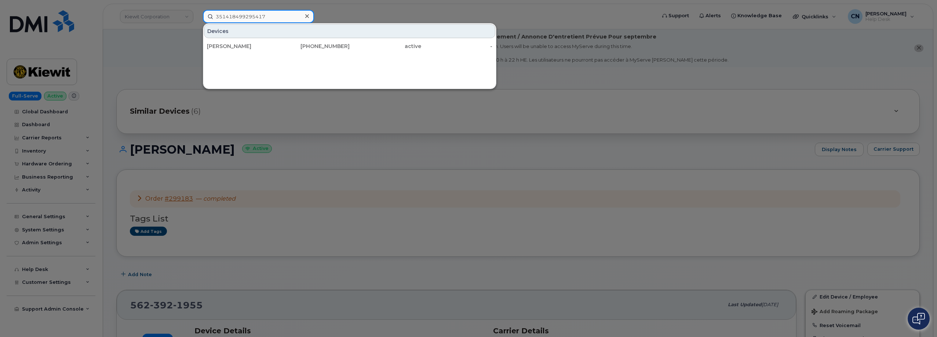
click at [278, 16] on input "351418499295417" at bounding box center [258, 16] width 111 height 13
drag, startPoint x: 278, startPoint y: 16, endPoint x: 105, endPoint y: 20, distance: 172.5
click at [197, 20] on div "351418499295417 Devices [PERSON_NAME] [PHONE_NUMBER] active -" at bounding box center [427, 16] width 460 height 13
paste input "8178374075358"
click at [228, 169] on div at bounding box center [468, 168] width 937 height 337
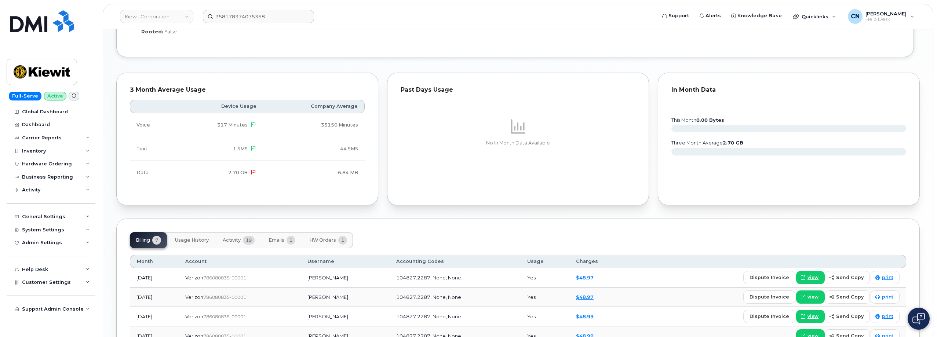
scroll to position [771, 0]
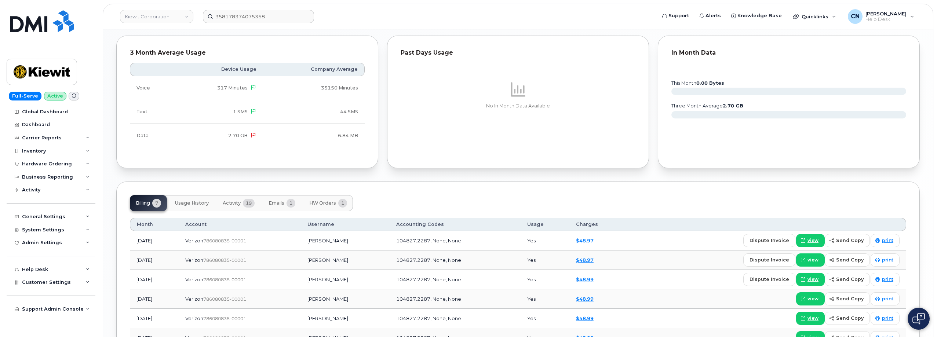
click at [233, 200] on button "Activity 19" at bounding box center [239, 203] width 44 height 16
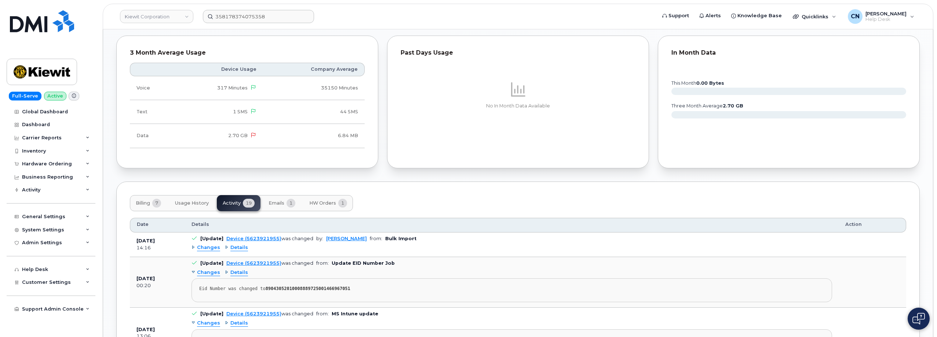
click at [230, 247] on span "Details" at bounding box center [239, 247] width 18 height 7
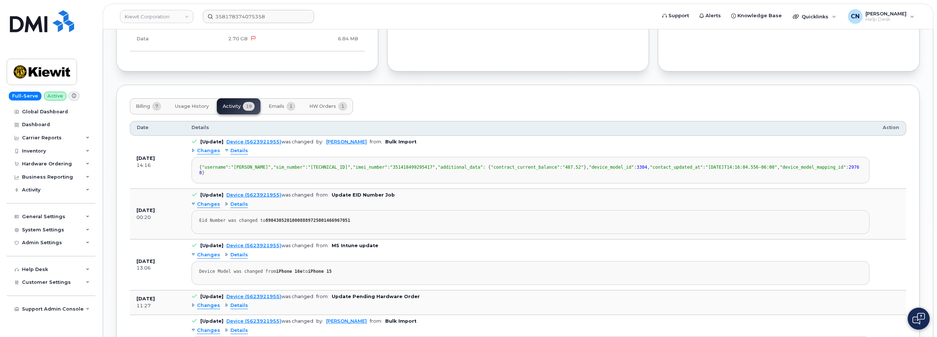
scroll to position [881, 0]
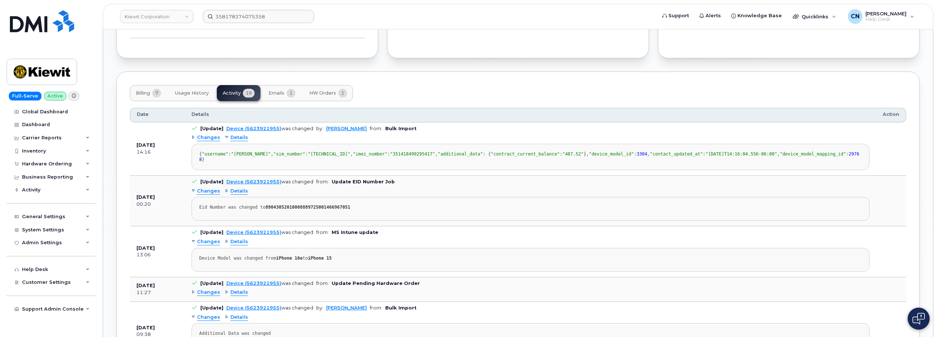
click at [231, 195] on span "Details" at bounding box center [239, 191] width 18 height 7
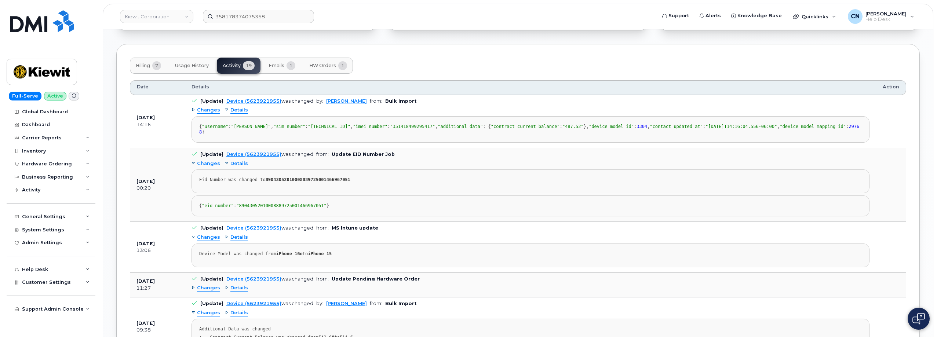
scroll to position [954, 0]
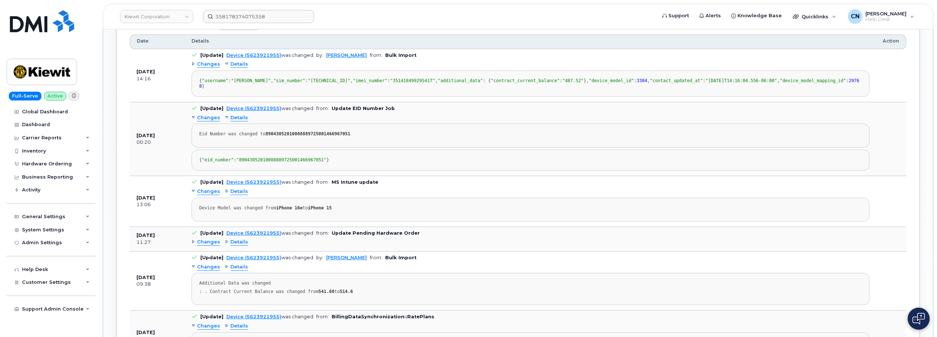
click at [234, 195] on span "Details" at bounding box center [239, 191] width 18 height 7
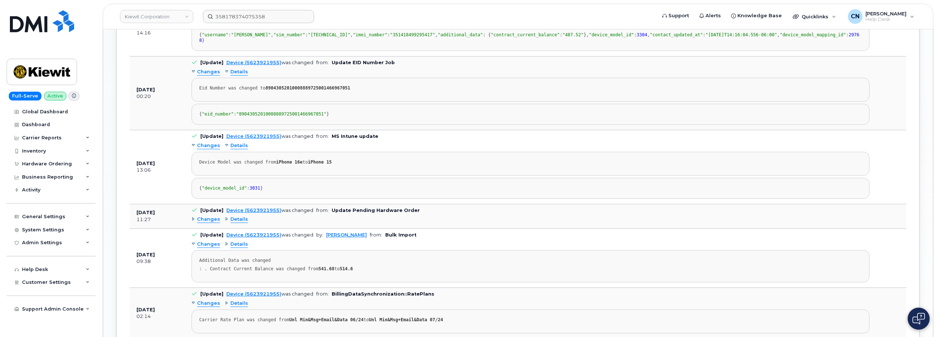
scroll to position [1101, 0]
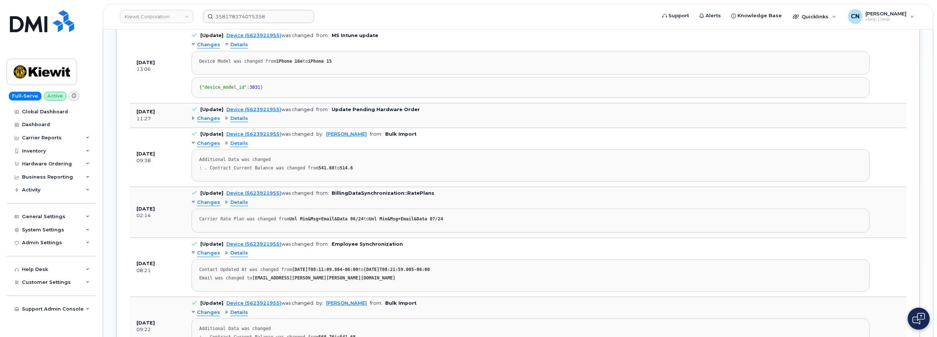
click at [234, 147] on span "Details" at bounding box center [239, 143] width 18 height 7
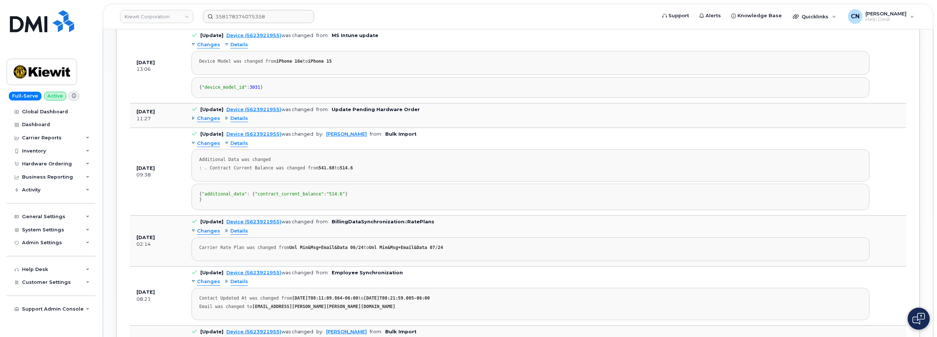
click at [241, 122] on span "Details" at bounding box center [239, 118] width 18 height 7
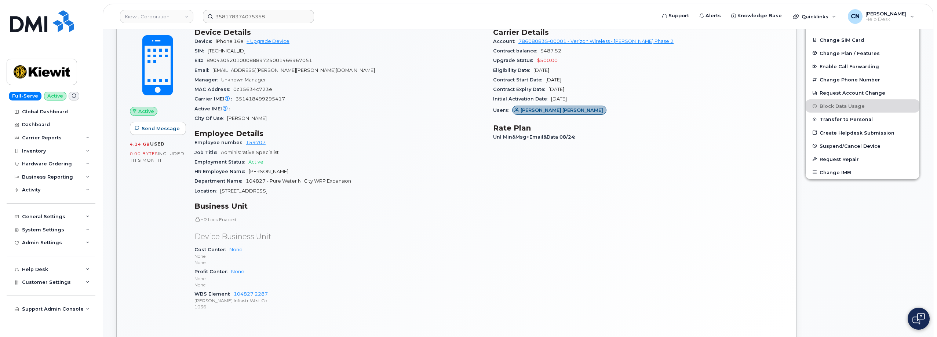
scroll to position [281, 0]
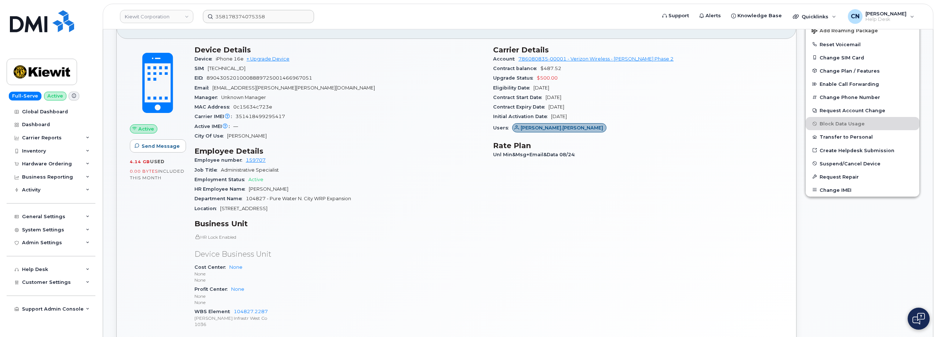
click at [251, 114] on span "351418499295417" at bounding box center [261, 117] width 50 height 6
copy span "351418499295417"
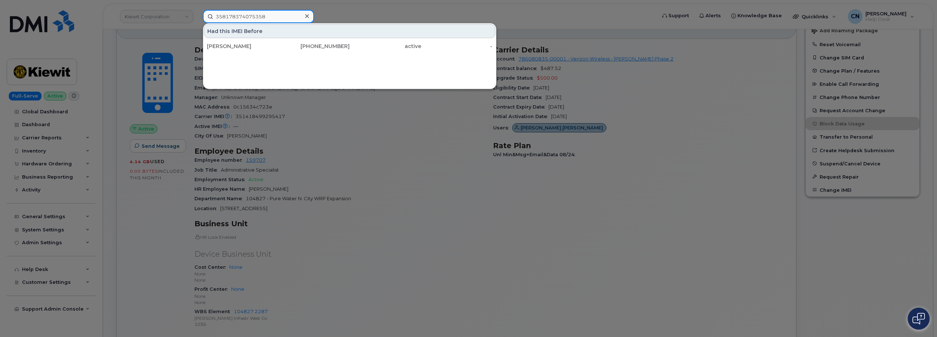
click at [256, 19] on input "358178374075358" at bounding box center [258, 16] width 111 height 13
paste input "141849954752"
type input "351418499547528"
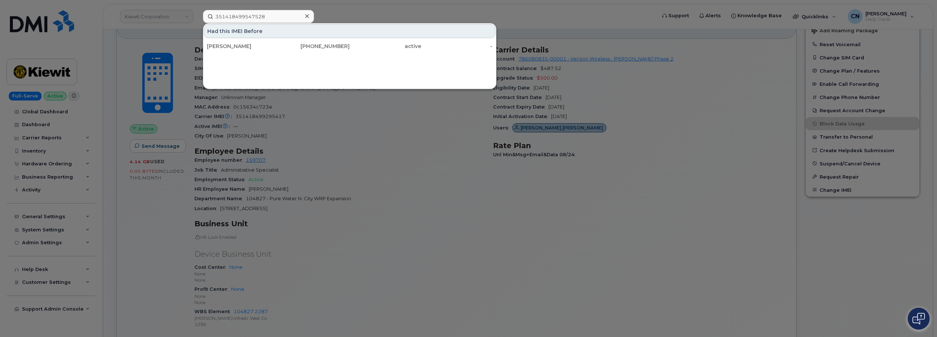
click at [174, 225] on div at bounding box center [468, 168] width 937 height 337
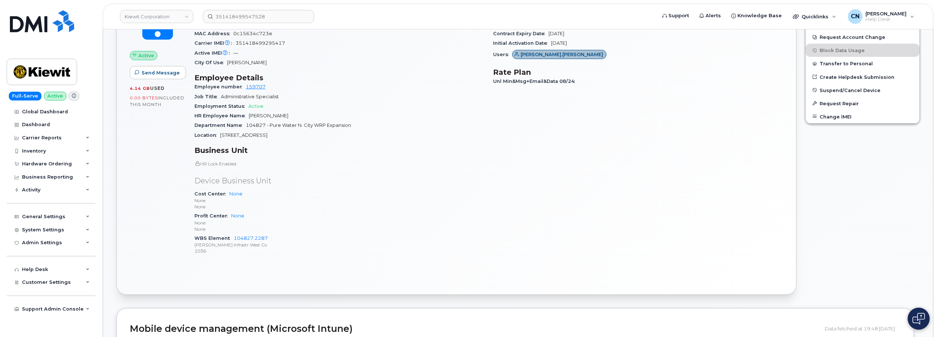
scroll to position [208, 0]
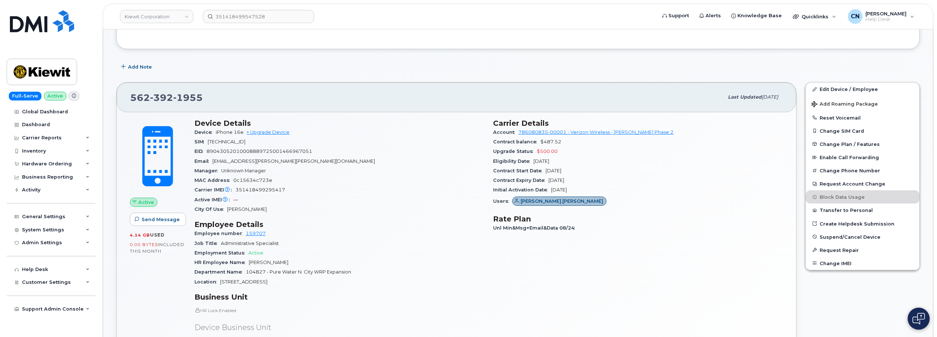
click at [260, 192] on span "351418499295417" at bounding box center [261, 190] width 50 height 6
copy span "351418499295417"
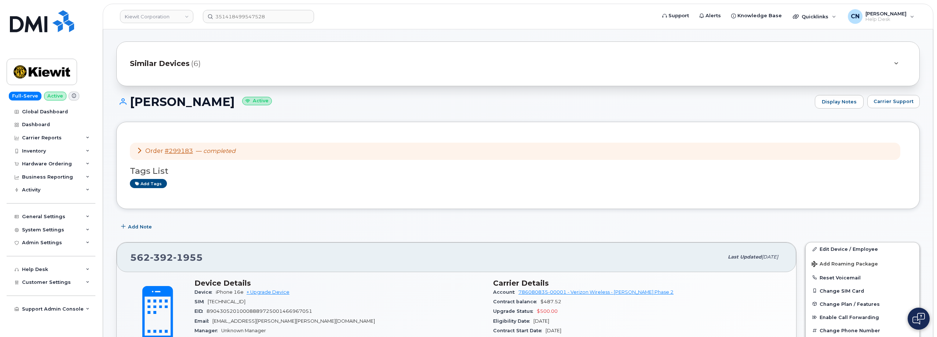
scroll to position [110, 0]
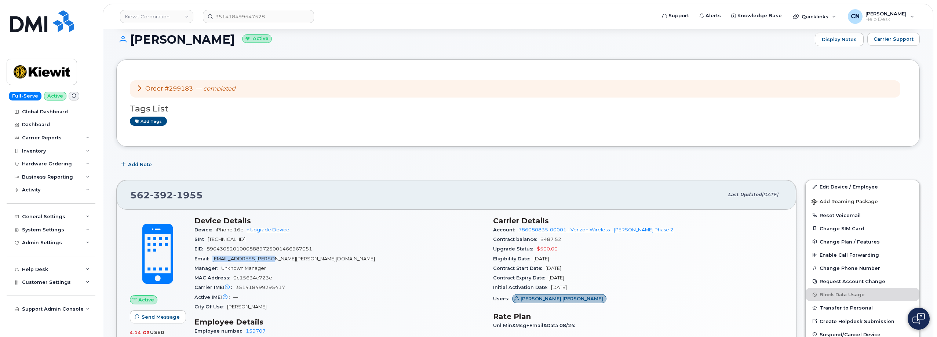
drag, startPoint x: 214, startPoint y: 259, endPoint x: 294, endPoint y: 256, distance: 79.7
click at [294, 256] on div "Email KENT.DAVIS@KIEWIT.COM" at bounding box center [339, 259] width 290 height 10
copy span "[EMAIL_ADDRESS][PERSON_NAME][PERSON_NAME][DOMAIN_NAME]"
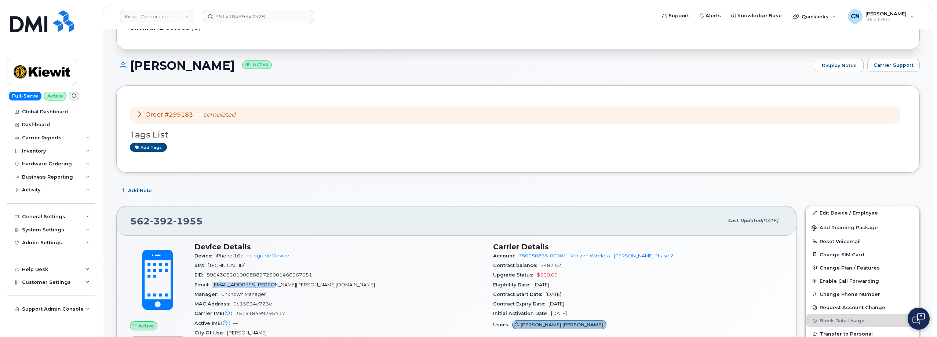
scroll to position [0, 0]
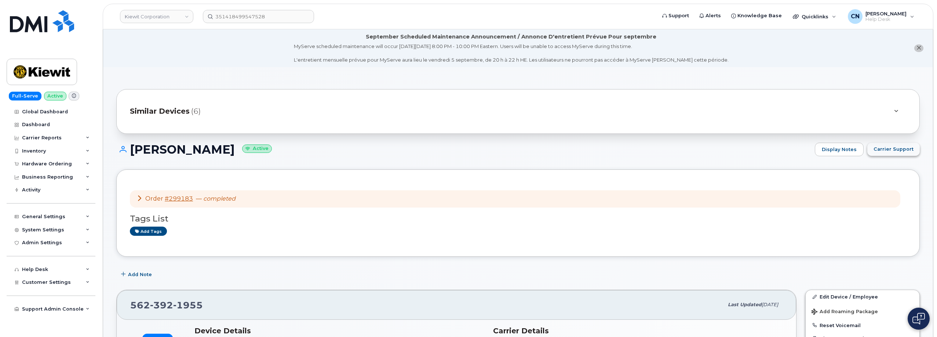
click at [895, 149] on span "Carrier Support" at bounding box center [894, 149] width 40 height 7
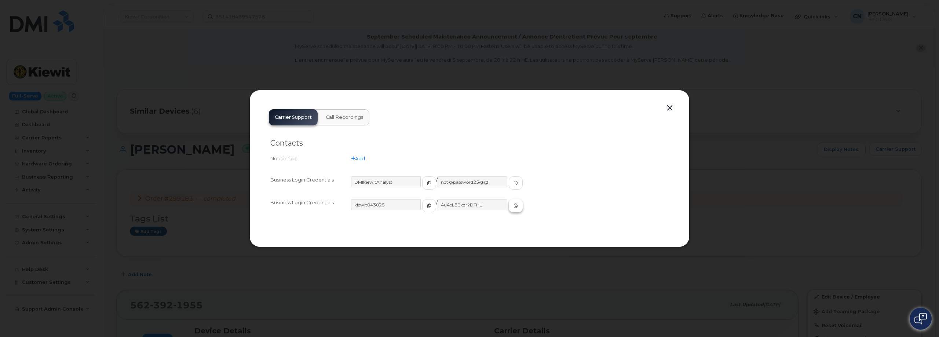
click at [513, 208] on span "button" at bounding box center [516, 206] width 7 height 7
copy span "[EMAIL_ADDRESS][PERSON_NAME][PERSON_NAME][DOMAIN_NAME]"
drag, startPoint x: 674, startPoint y: 105, endPoint x: 653, endPoint y: 110, distance: 21.7
click at [673, 105] on button "button" at bounding box center [670, 108] width 11 height 10
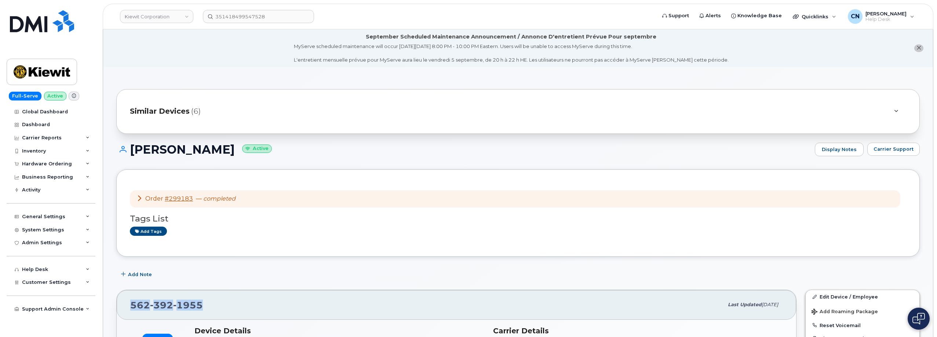
drag, startPoint x: 233, startPoint y: 310, endPoint x: 126, endPoint y: 295, distance: 108.9
click at [123, 306] on div "562 392 1955 Last updated Sep 05, 2025" at bounding box center [457, 304] width 680 height 29
copy span "562 392 1955"
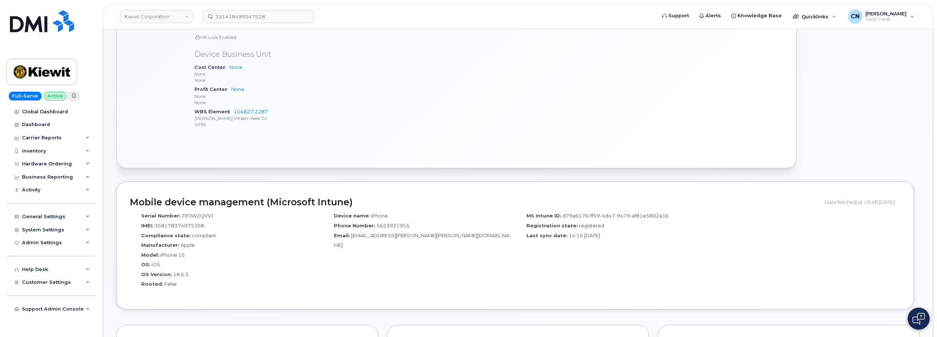
scroll to position [587, 0]
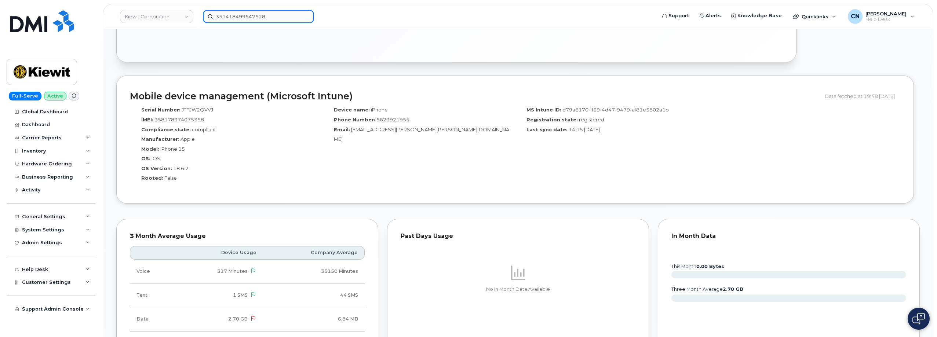
click at [278, 14] on input "351418499547528" at bounding box center [258, 16] width 111 height 13
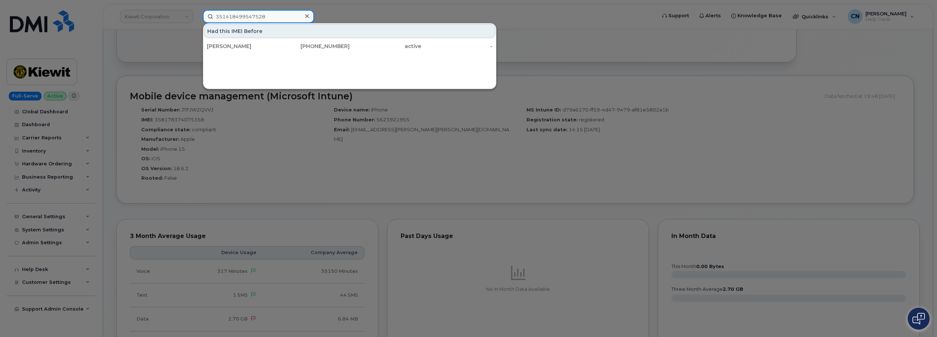
paste input "8326576166"
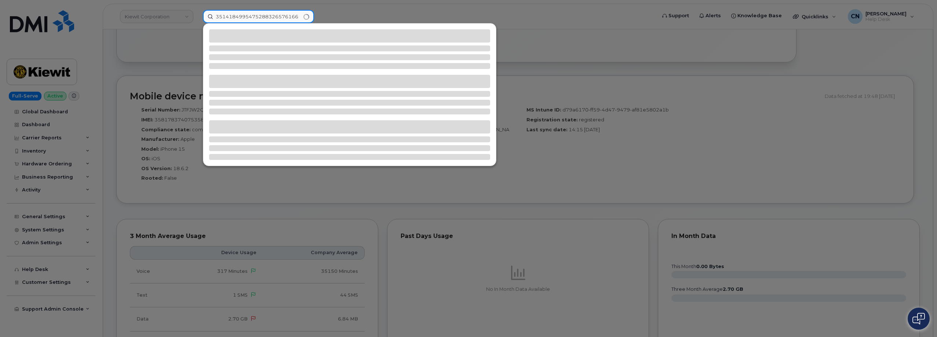
click at [279, 19] on input "3514184995475288326576166" at bounding box center [258, 16] width 111 height 13
paste input
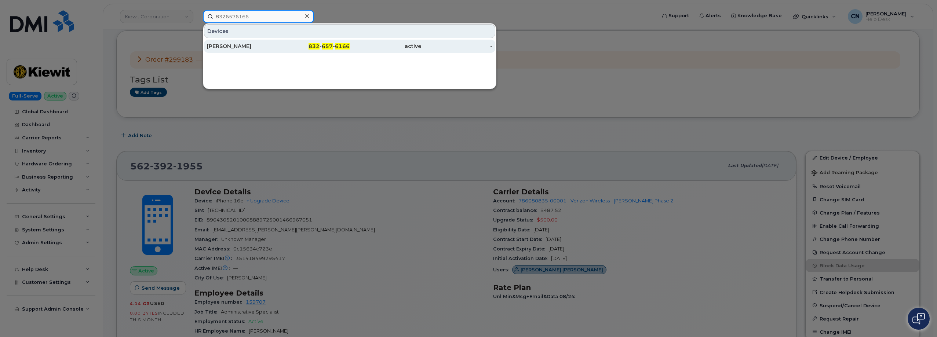
scroll to position [0, 0]
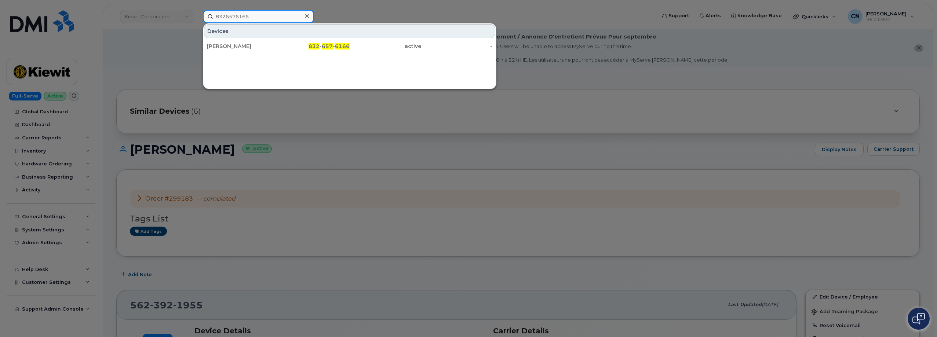
type input "8326576166"
click at [145, 42] on div at bounding box center [468, 168] width 937 height 337
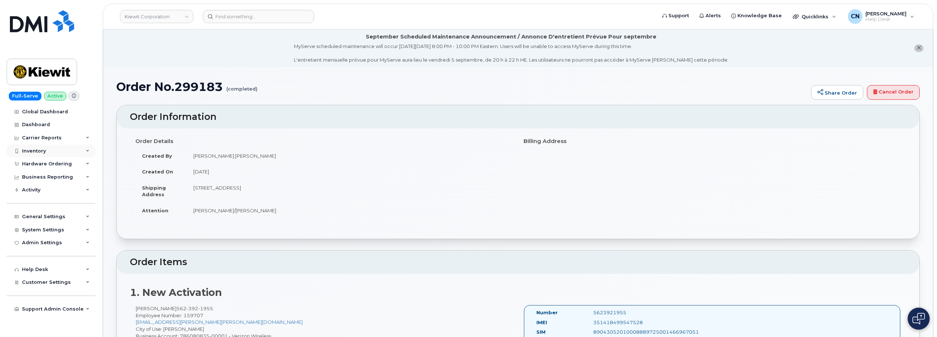
click at [46, 150] on div "Inventory" at bounding box center [51, 151] width 89 height 13
click at [41, 147] on div "Inventory" at bounding box center [51, 151] width 89 height 13
click at [51, 169] on div "Hardware Ordering" at bounding box center [51, 163] width 89 height 13
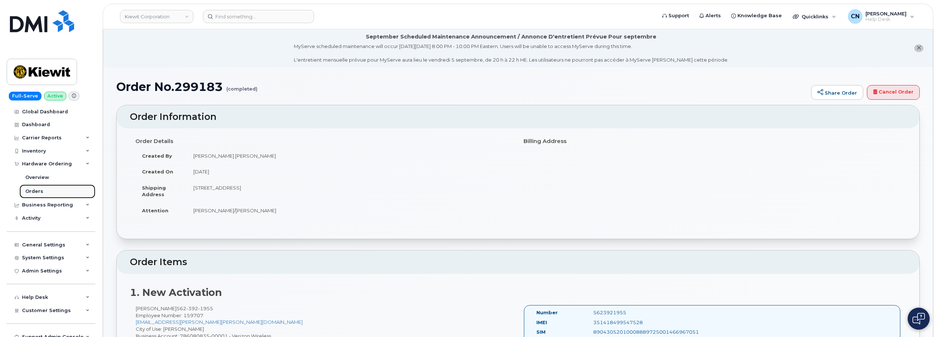
click at [42, 189] on link "Orders" at bounding box center [57, 192] width 76 height 14
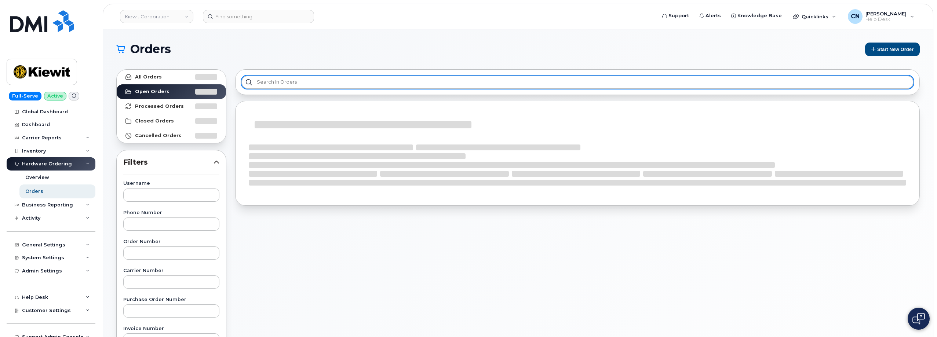
click at [316, 81] on input "text" at bounding box center [577, 82] width 672 height 13
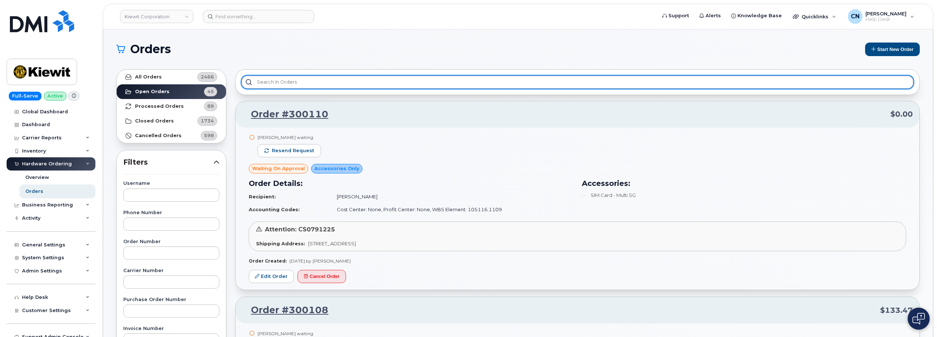
paste input "358178374075358"
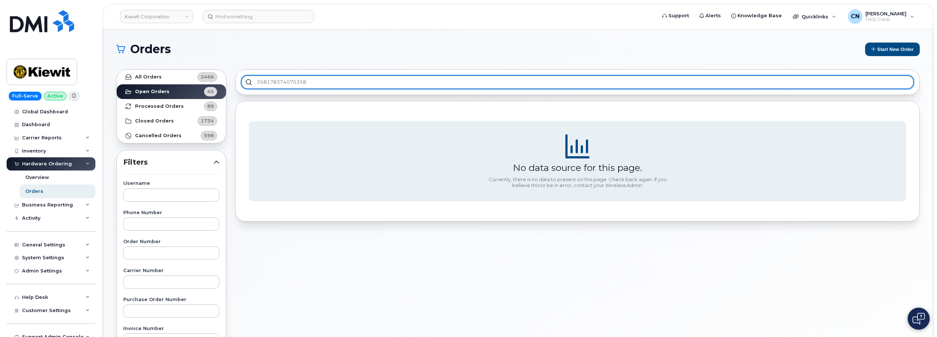
type input "358178374075358"
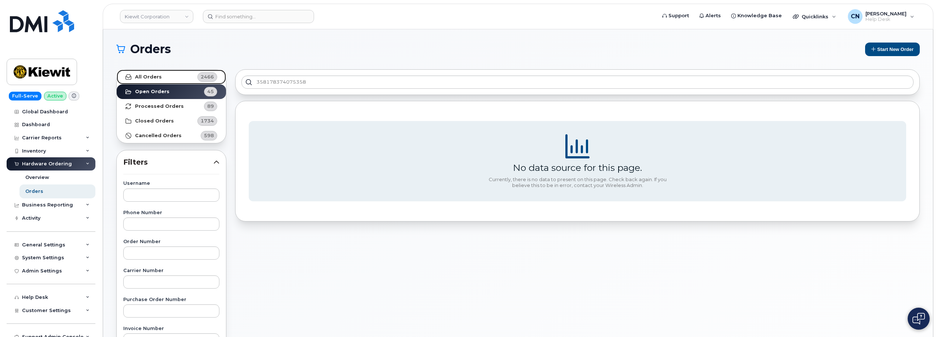
click at [156, 79] on strong "All Orders" at bounding box center [148, 77] width 27 height 6
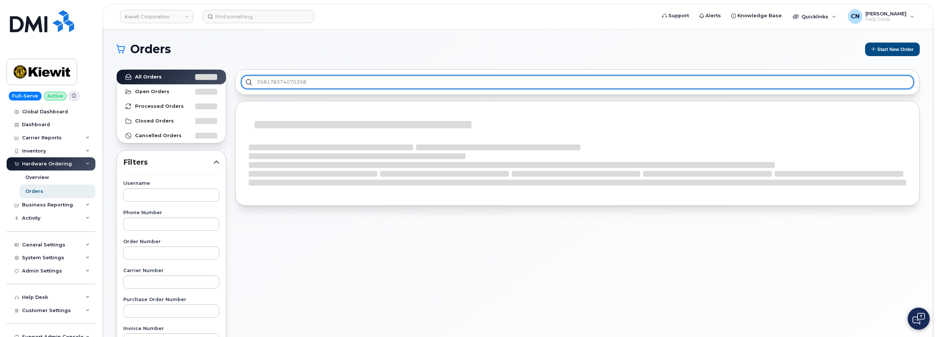
click at [293, 84] on input "358178374075358" at bounding box center [577, 82] width 672 height 13
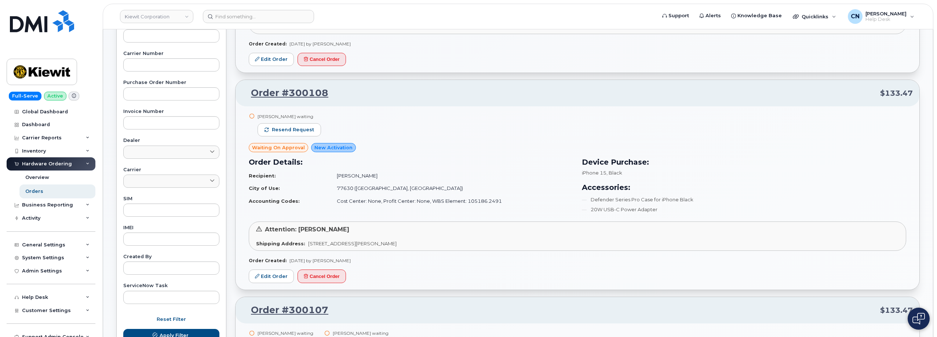
scroll to position [220, 0]
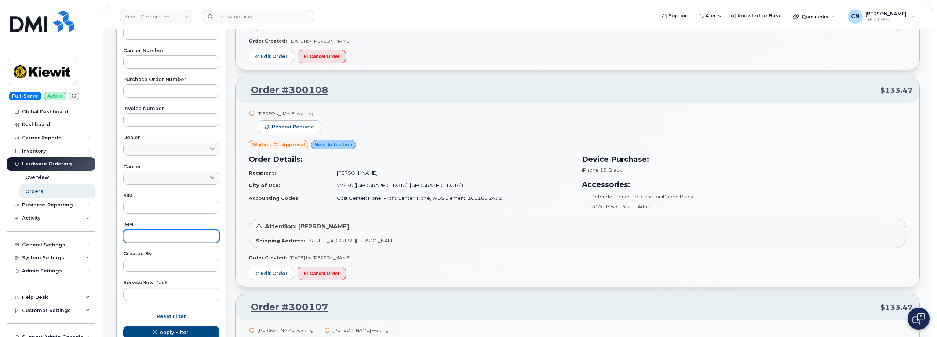
click at [142, 237] on input "text" at bounding box center [171, 236] width 96 height 13
paste input "358178374075358"
type input "358178374075358"
click at [123, 326] on button "Apply Filter" at bounding box center [171, 332] width 96 height 13
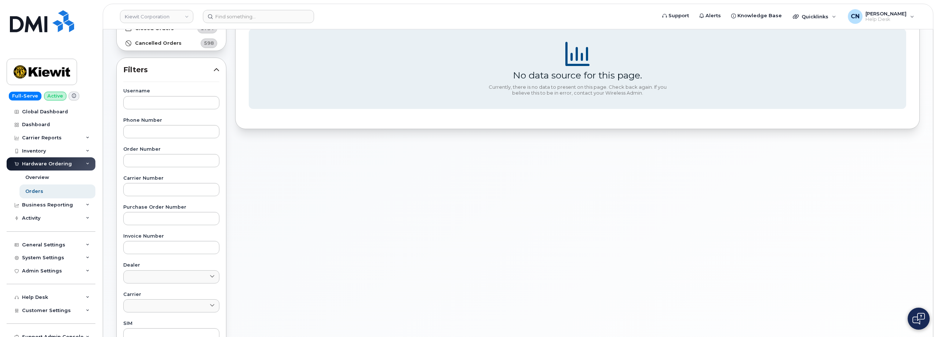
scroll to position [0, 0]
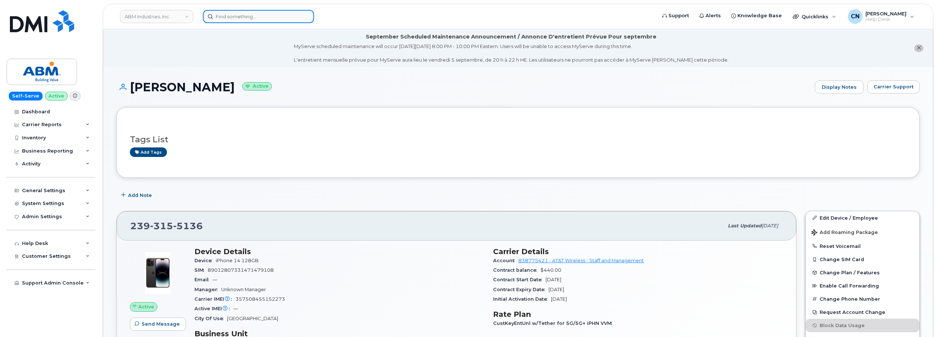
click at [219, 14] on input at bounding box center [258, 16] width 111 height 13
paste input "[PHONE_NUMBER]"
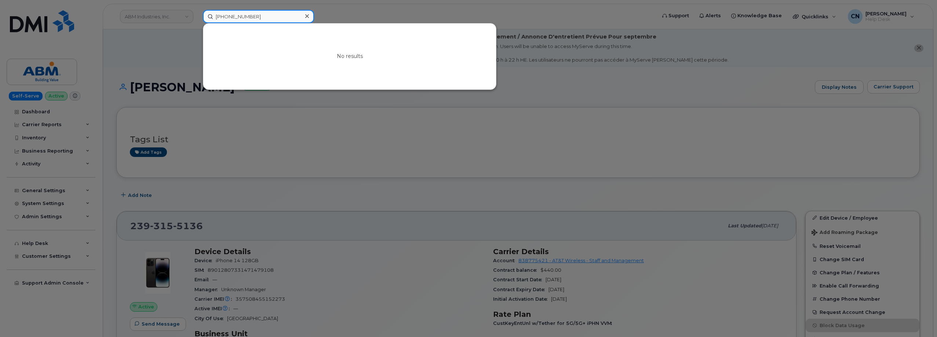
drag, startPoint x: 273, startPoint y: 20, endPoint x: 152, endPoint y: 32, distance: 121.3
click at [197, 23] on div "619-818-7797 No results" at bounding box center [427, 16] width 460 height 13
paste input "562293795"
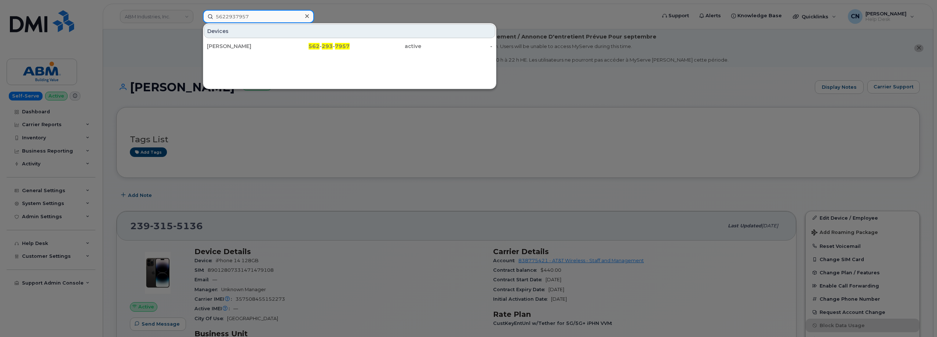
type input "5622937957"
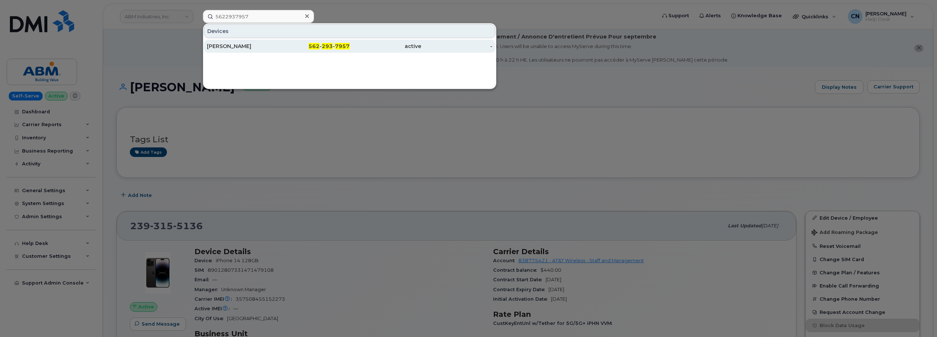
click at [214, 50] on div "[PERSON_NAME]" at bounding box center [243, 46] width 72 height 13
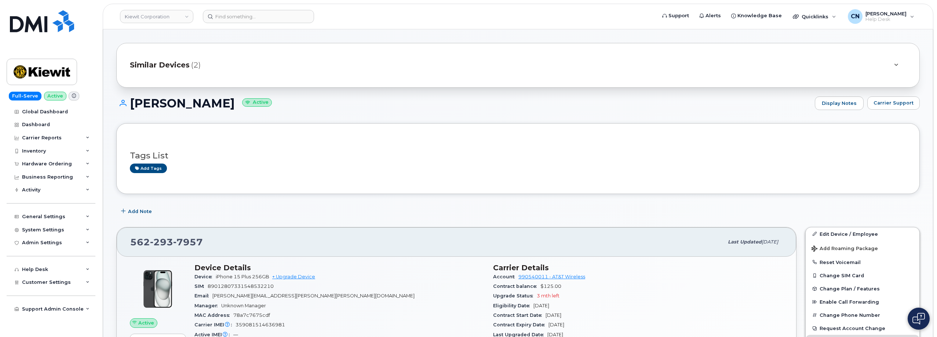
scroll to position [73, 0]
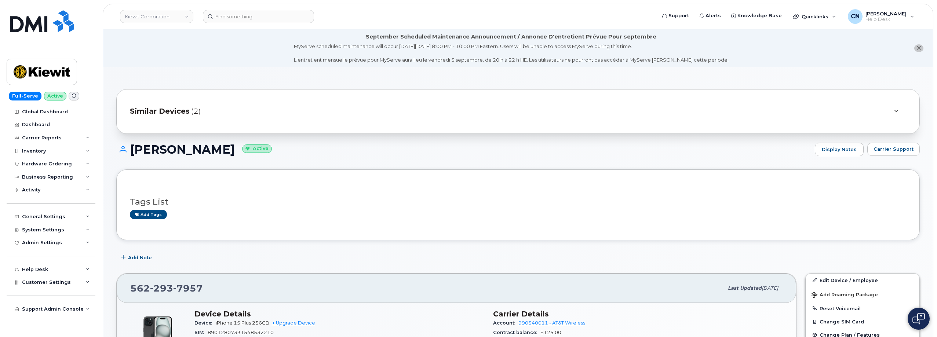
scroll to position [73, 0]
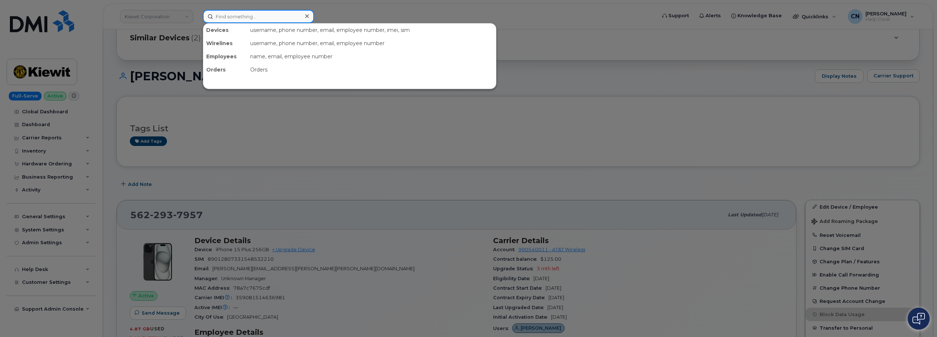
click at [230, 18] on input at bounding box center [258, 16] width 111 height 13
paste input "8326576166"
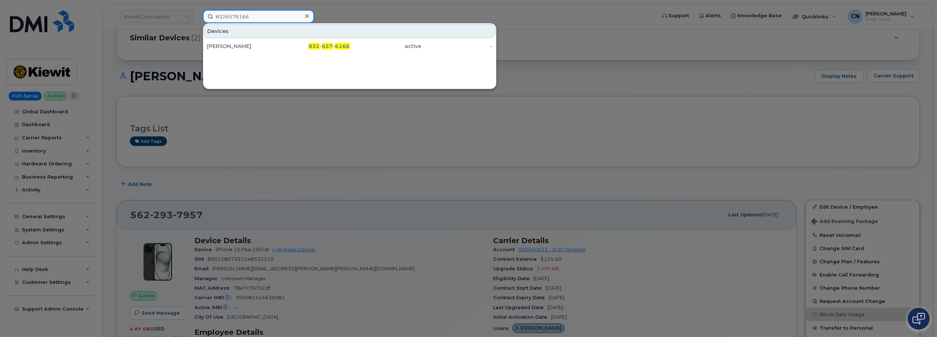
type input "8326576166"
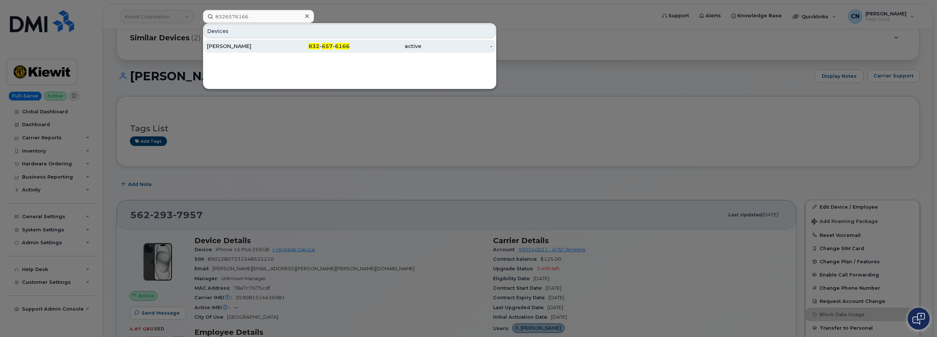
click at [225, 40] on div "[PERSON_NAME]" at bounding box center [243, 46] width 72 height 13
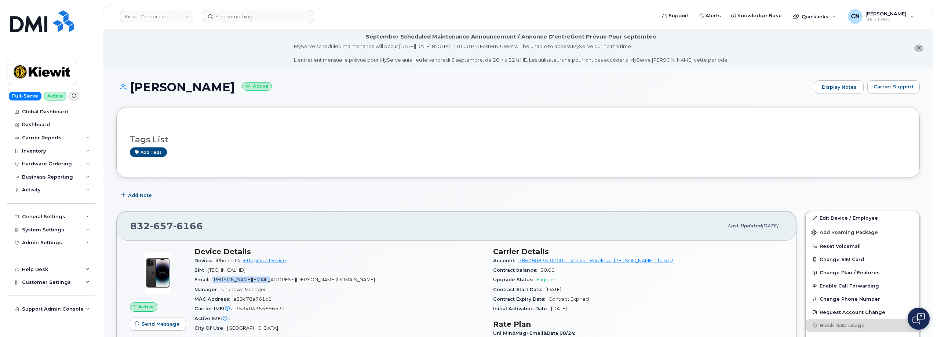
drag, startPoint x: 283, startPoint y: 279, endPoint x: 189, endPoint y: 137, distance: 170.6
click at [215, 278] on div "Email LUKE.STANO@TICUS.COM" at bounding box center [339, 280] width 290 height 10
copy span "LUKE.STANO@TICUS.COM"
drag, startPoint x: 207, startPoint y: 86, endPoint x: 132, endPoint y: 91, distance: 74.7
click at [132, 91] on h1 "LUKE STANO Active" at bounding box center [463, 87] width 695 height 13
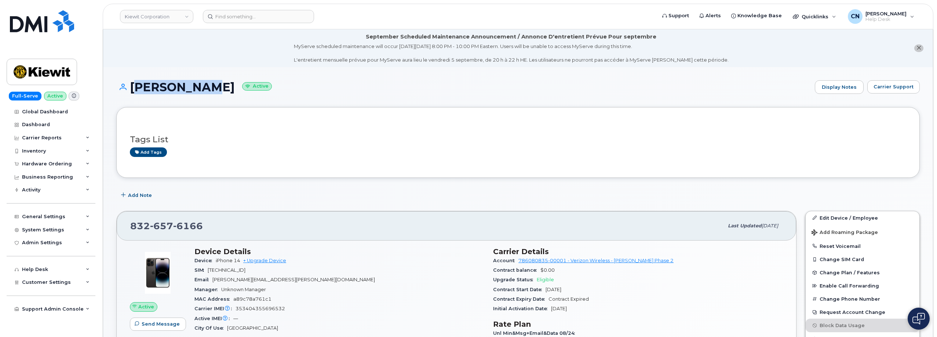
copy h1 "[PERSON_NAME]"
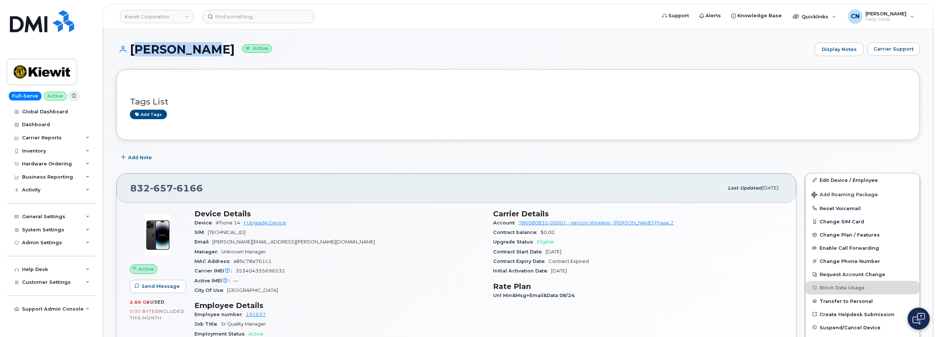
scroll to position [73, 0]
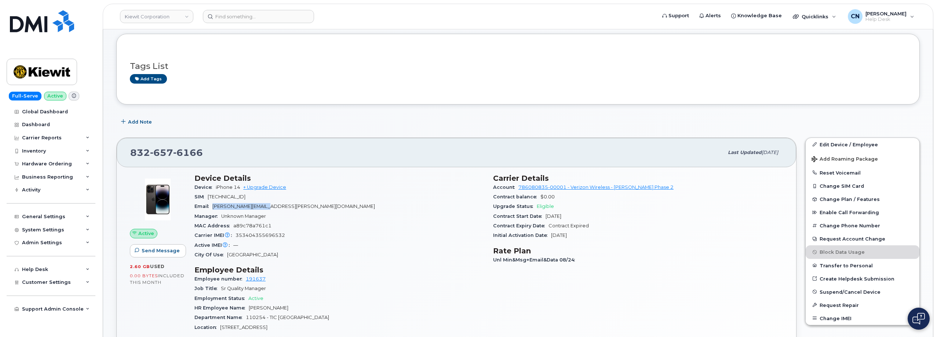
drag, startPoint x: 283, startPoint y: 203, endPoint x: 211, endPoint y: 206, distance: 72.3
click at [211, 206] on div "Email LUKE.STANO@TICUS.COM" at bounding box center [339, 207] width 290 height 10
copy span "[PERSON_NAME][EMAIL_ADDRESS][PERSON_NAME][DOMAIN_NAME]"
drag, startPoint x: 203, startPoint y: 152, endPoint x: 114, endPoint y: 154, distance: 88.8
click at [114, 154] on div "832 657 6166 Last updated Jul 31, 2025 Active Send Message 2.60 GB  used 0.00 B…" at bounding box center [456, 312] width 689 height 359
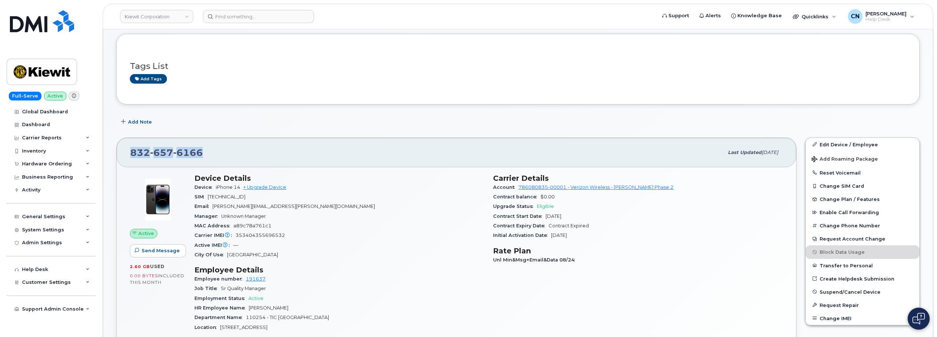
copy span "832 657 6166"
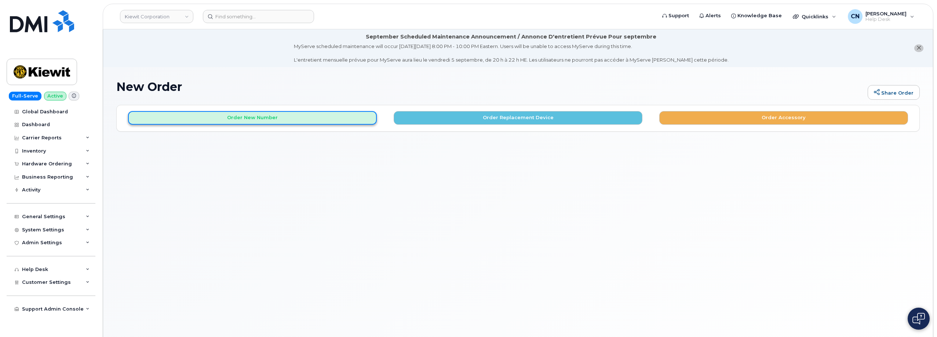
click at [267, 119] on button "Order New Number" at bounding box center [252, 118] width 249 height 14
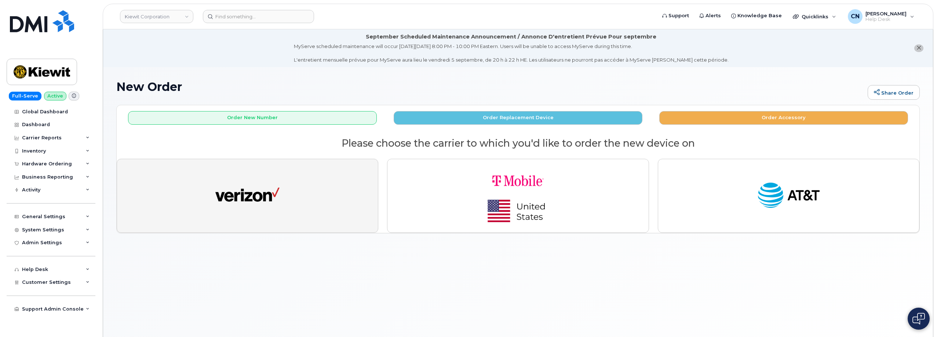
click at [223, 209] on img "button" at bounding box center [247, 195] width 64 height 33
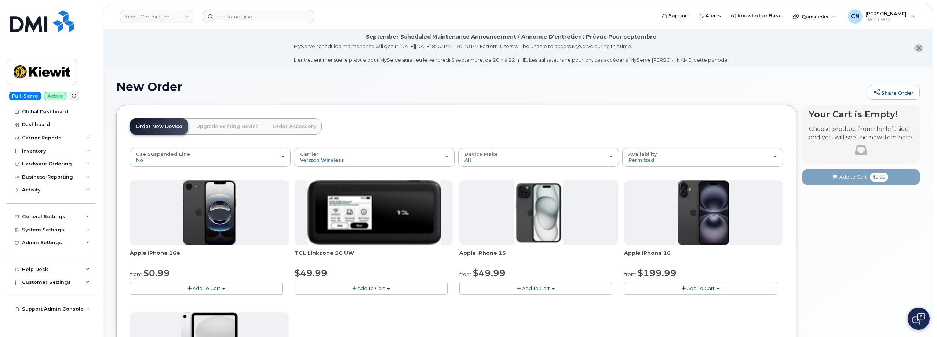
click at [538, 286] on span "Add To Cart" at bounding box center [536, 289] width 28 height 6
click at [517, 301] on link "$49.99 - 2 Year Activation (128GB)" at bounding box center [510, 302] width 98 height 9
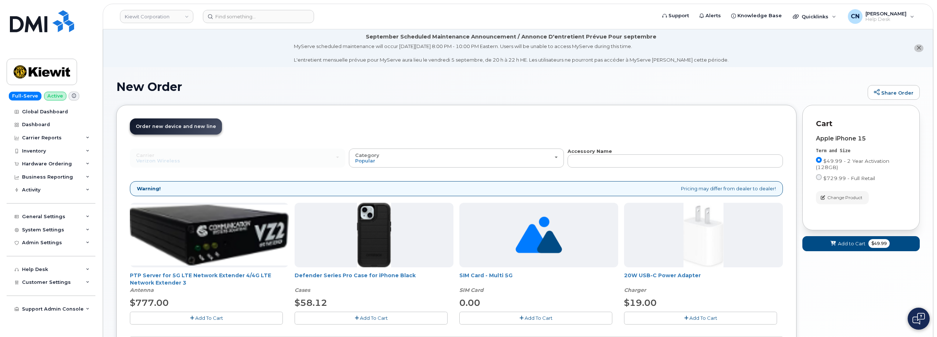
click at [376, 319] on span "Add To Cart" at bounding box center [374, 318] width 28 height 6
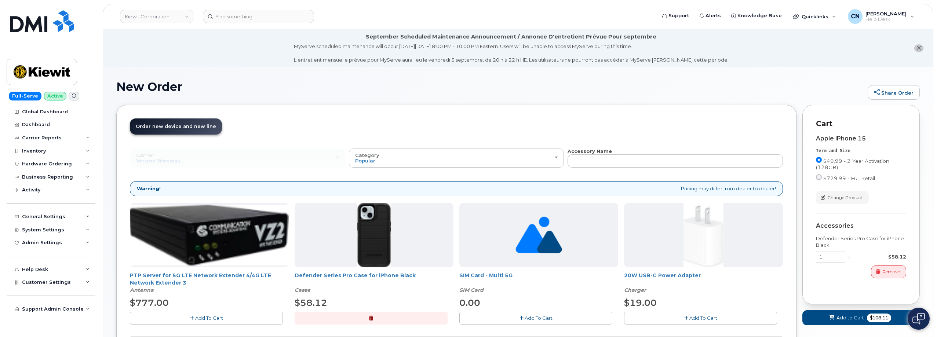
click at [685, 315] on button "Add To Cart" at bounding box center [700, 318] width 153 height 13
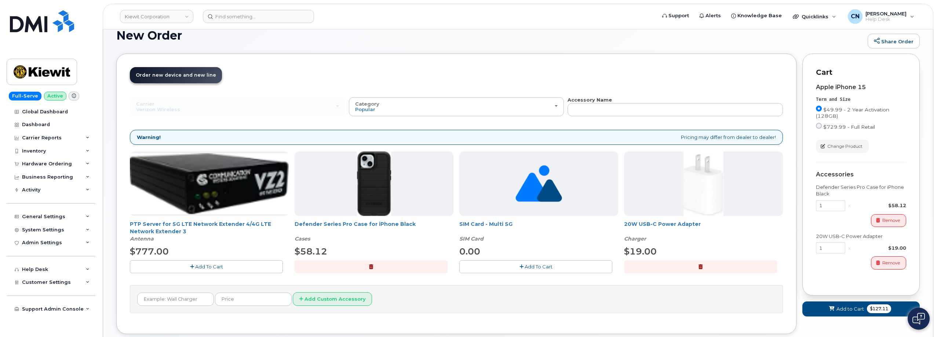
scroll to position [96, 0]
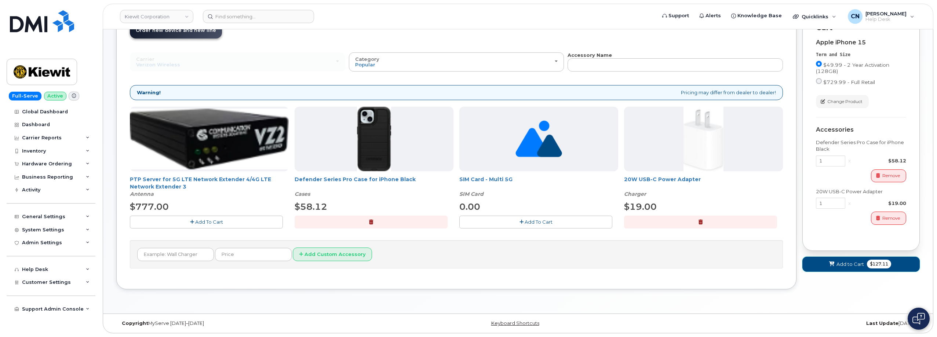
click at [845, 261] on span "Add to Cart" at bounding box center [851, 264] width 28 height 7
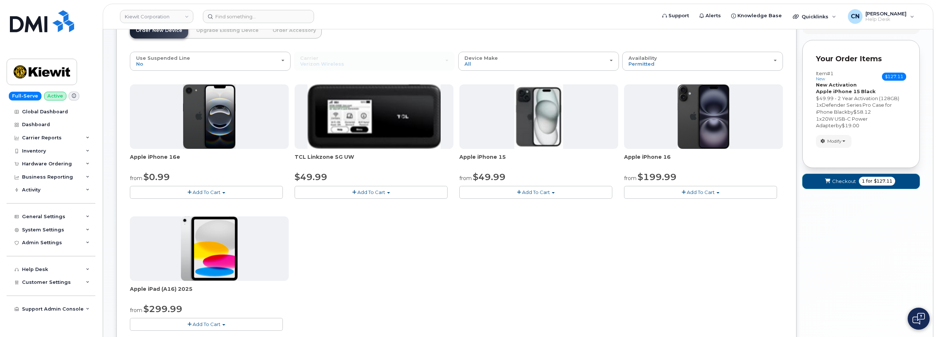
click at [841, 179] on span "Checkout" at bounding box center [844, 181] width 24 height 7
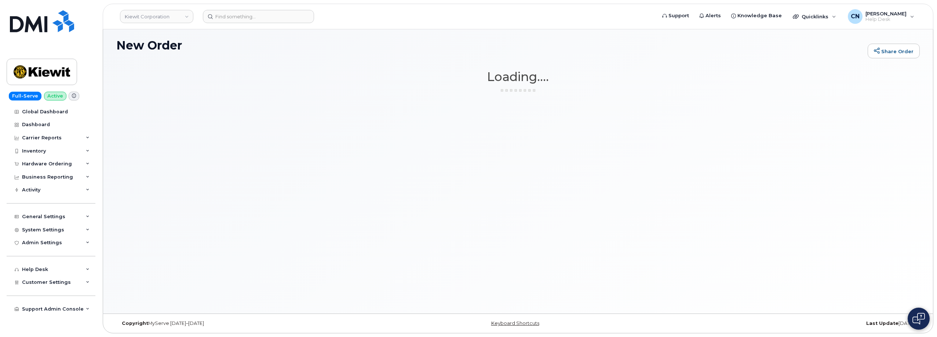
scroll to position [41, 0]
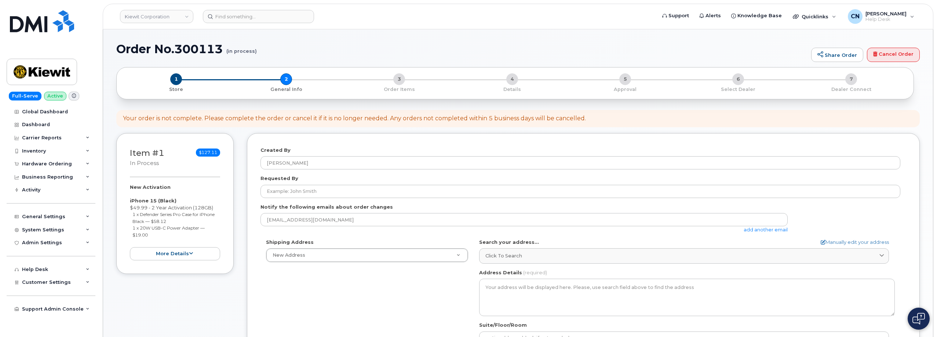
select select
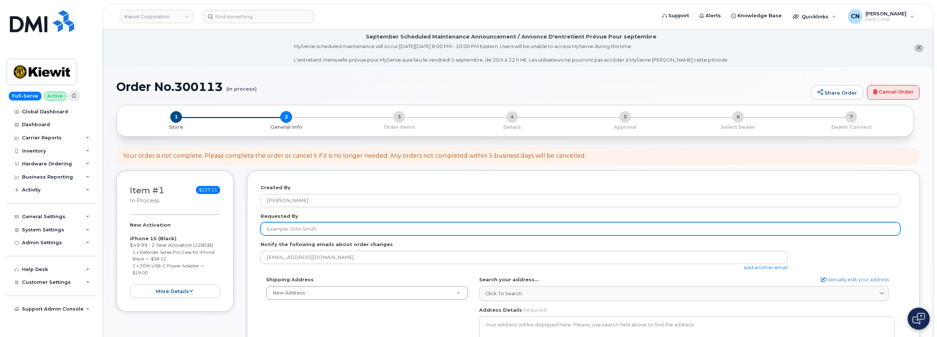
click at [295, 234] on input "Requested By" at bounding box center [581, 228] width 640 height 13
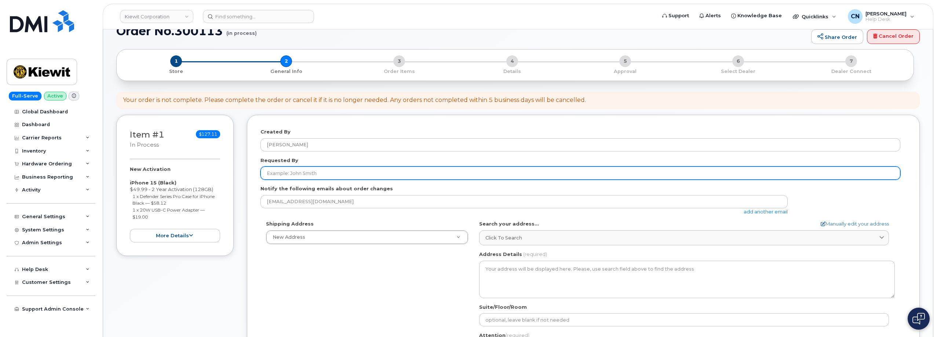
scroll to position [73, 0]
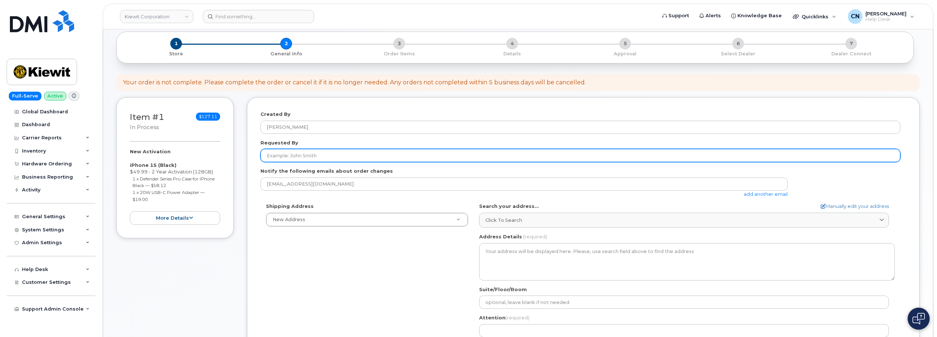
click at [295, 157] on input "Requested By" at bounding box center [581, 155] width 640 height 13
paste input "[PERSON_NAME]"
type input "[PERSON_NAME]"
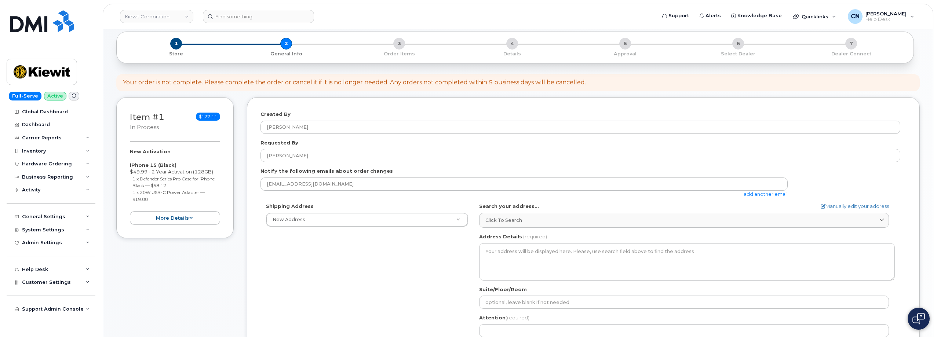
click at [754, 196] on link "add another email" at bounding box center [766, 194] width 44 height 6
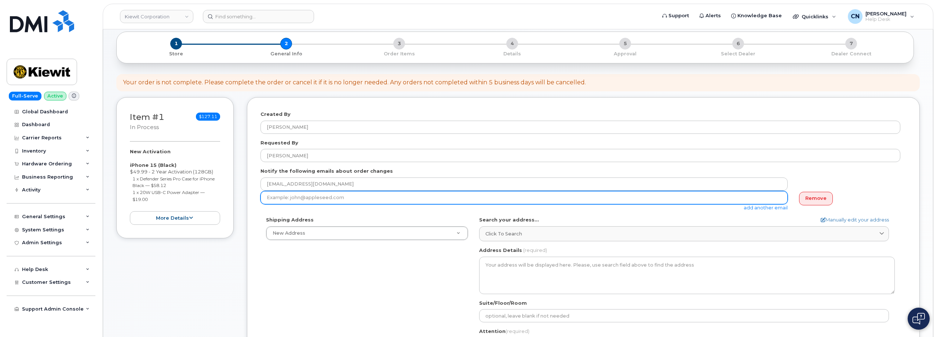
click at [307, 197] on input "email" at bounding box center [524, 197] width 527 height 13
paste input "LUKE.STANO@TICUS.COM"
type input "[PERSON_NAME][EMAIL_ADDRESS][PERSON_NAME][DOMAIN_NAME]"
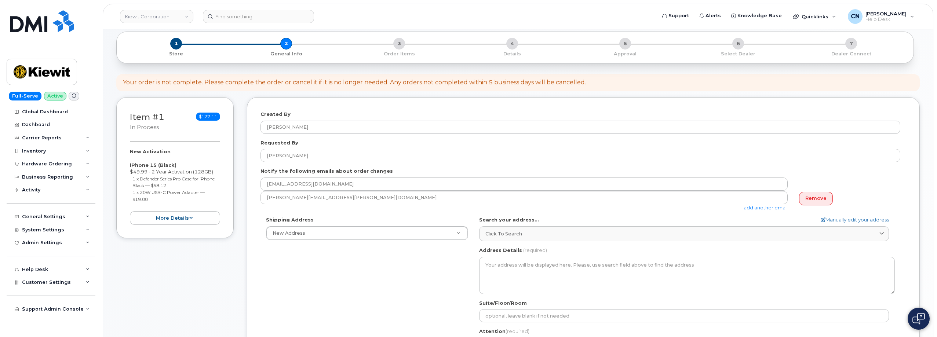
drag, startPoint x: 404, startPoint y: 279, endPoint x: 567, endPoint y: 247, distance: 166.4
click at [406, 279] on div "Shipping Address New Address New Address 801 FM 694 20251 CR 300 508 Omega Stre…" at bounding box center [581, 301] width 640 height 168
click at [835, 217] on link "Manually edit your address" at bounding box center [855, 220] width 68 height 7
select select
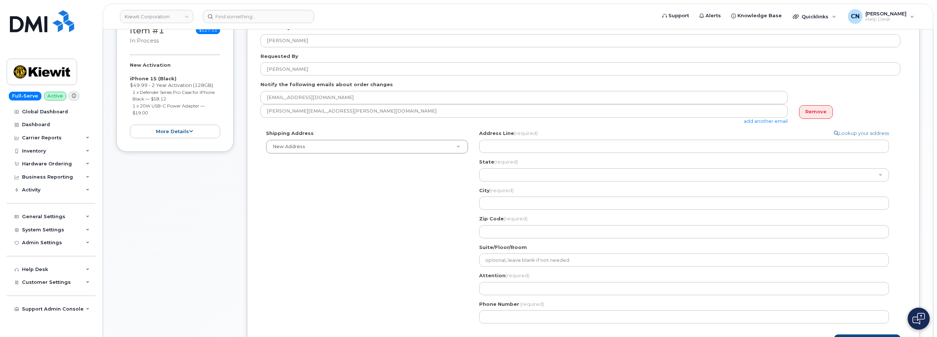
scroll to position [147, 0]
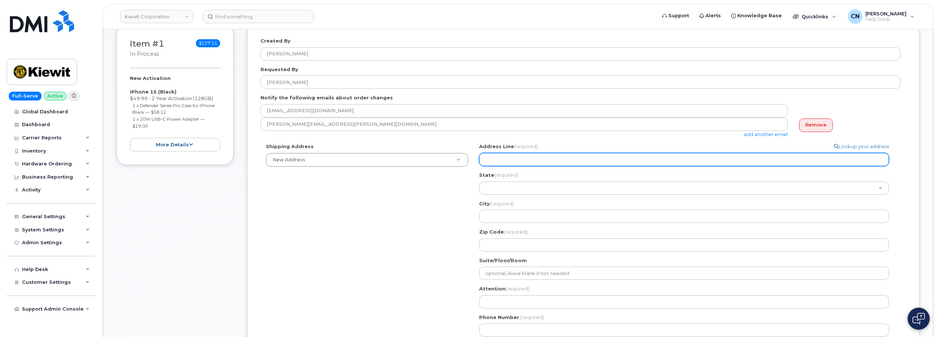
click at [486, 158] on input "Address Line (required)" at bounding box center [684, 159] width 410 height 13
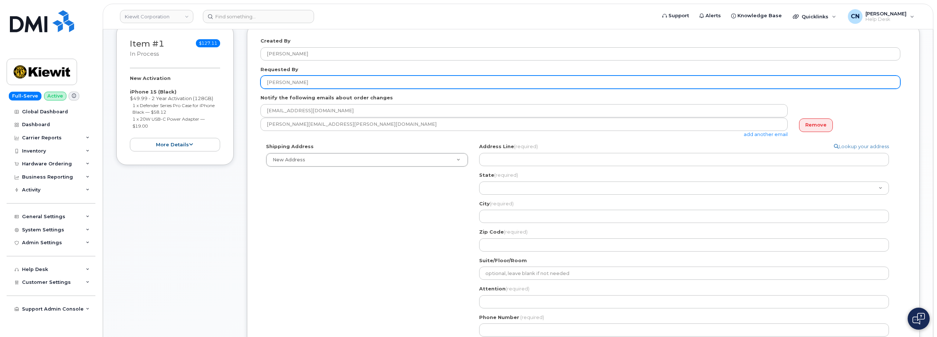
drag, startPoint x: 266, startPoint y: 78, endPoint x: 246, endPoint y: 86, distance: 21.7
click at [245, 81] on div "Item #1 in process $127.11 New Activation iPhone 15 (Black) $49.99 - 2 Year Act…" at bounding box center [518, 205] width 804 height 362
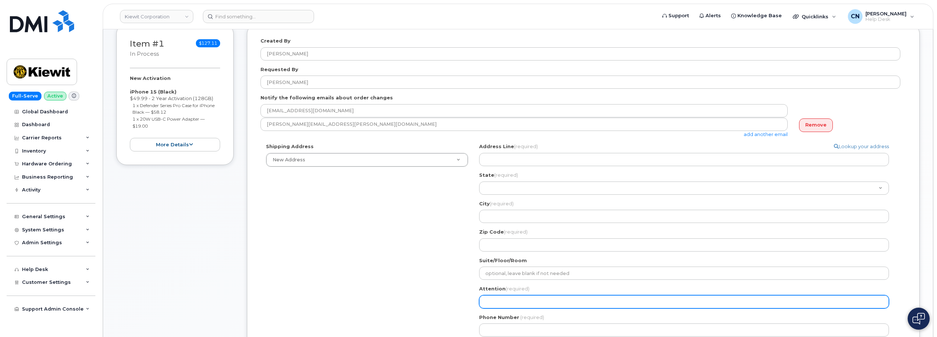
drag, startPoint x: 537, startPoint y: 301, endPoint x: 531, endPoint y: 299, distance: 5.8
click at [537, 301] on input "Attention (required)" at bounding box center [684, 301] width 410 height 13
paste input "[PERSON_NAME]"
select select
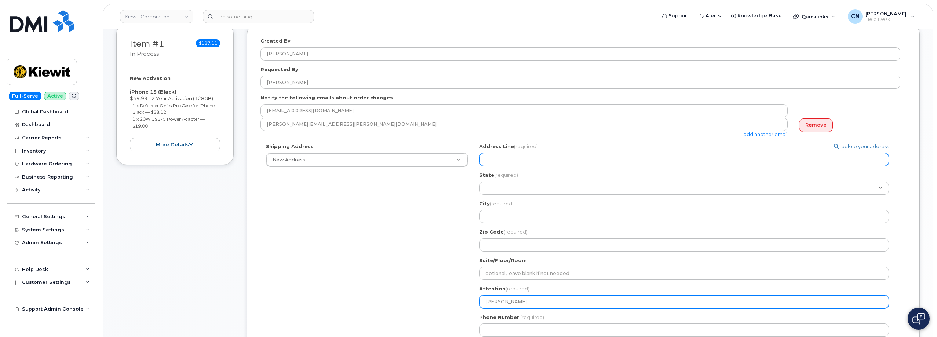
type input "[PERSON_NAME]"
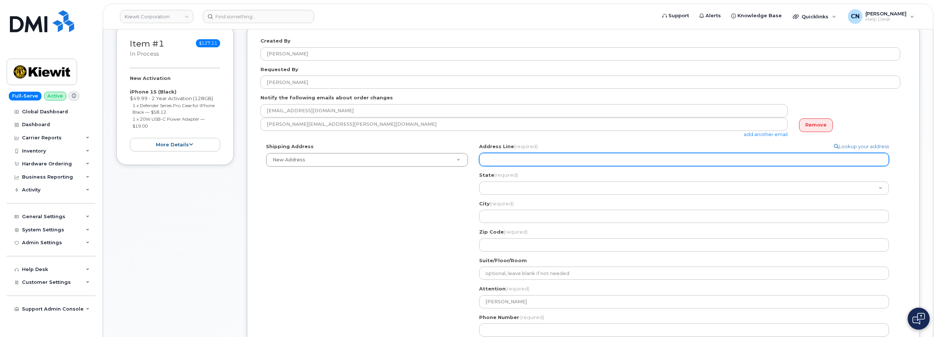
click at [494, 155] on input "Address Line (required)" at bounding box center [684, 159] width 410 height 13
select select
type input "3"
select select
type input "38"
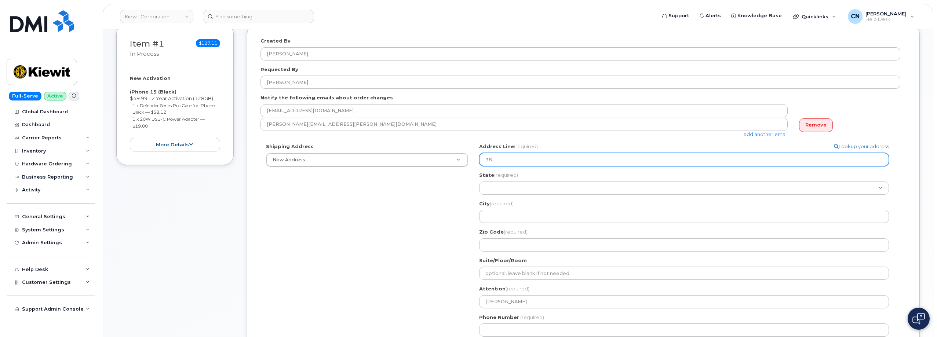
select select
type input "383"
select select
type input "3831 Technology Forest Blvd"
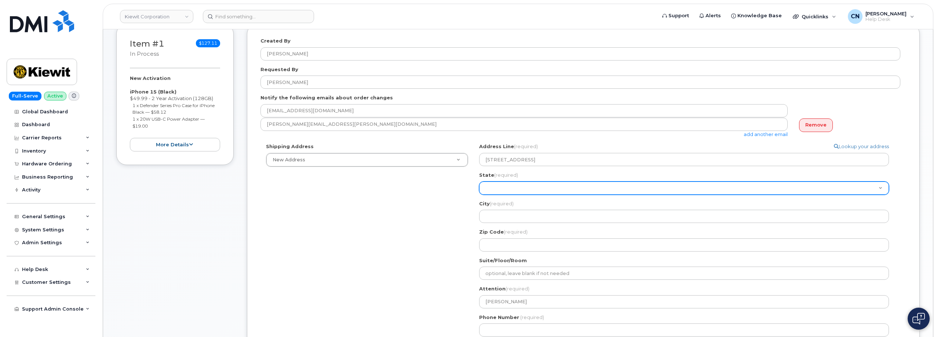
click at [499, 187] on select "Alabama Alaska American Samoa Arizona Arkansas California Colorado Connecticut …" at bounding box center [684, 188] width 410 height 13
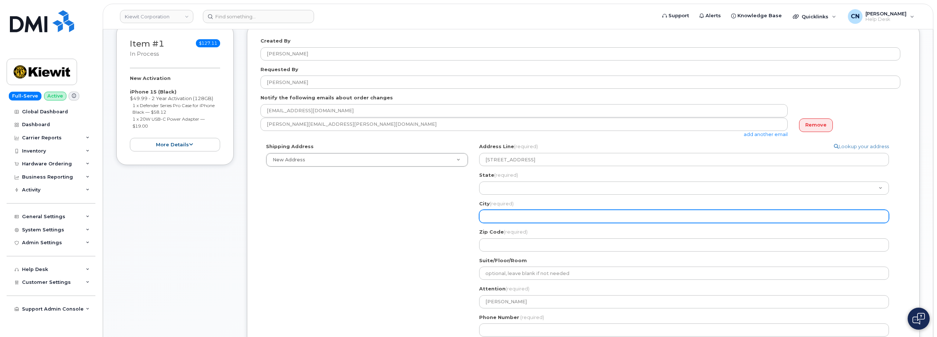
click at [493, 212] on input "City (required)" at bounding box center [684, 216] width 410 height 13
click at [491, 218] on input "City (required)" at bounding box center [684, 216] width 410 height 13
click at [491, 217] on input "City (required)" at bounding box center [684, 216] width 410 height 13
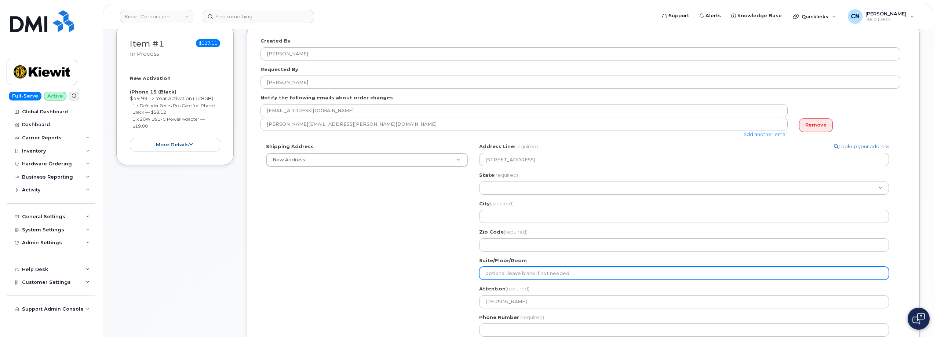
click at [488, 272] on input "Suite/Floor/Room" at bounding box center [684, 273] width 410 height 13
select select
type input "S"
select select
type input "Su"
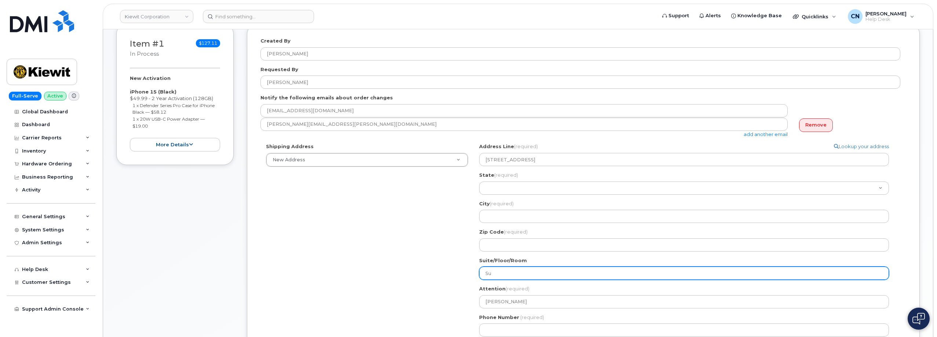
select select
type input "Sui"
select select
type input "Suit"
select select
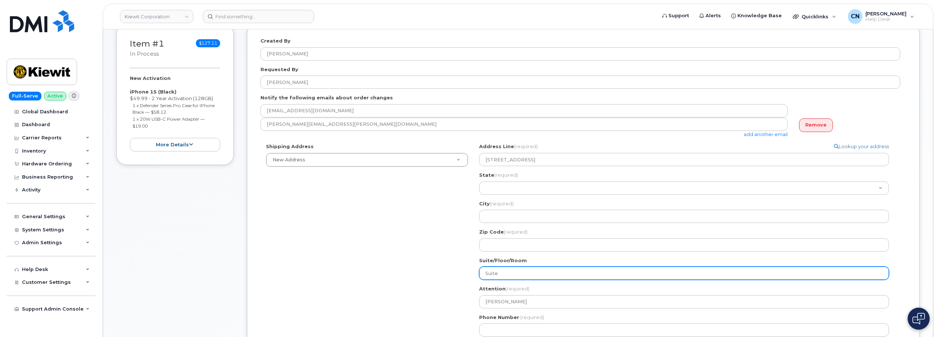
type input "Suite"
select select
type input "Suite 3"
select select
type input "Suite 30"
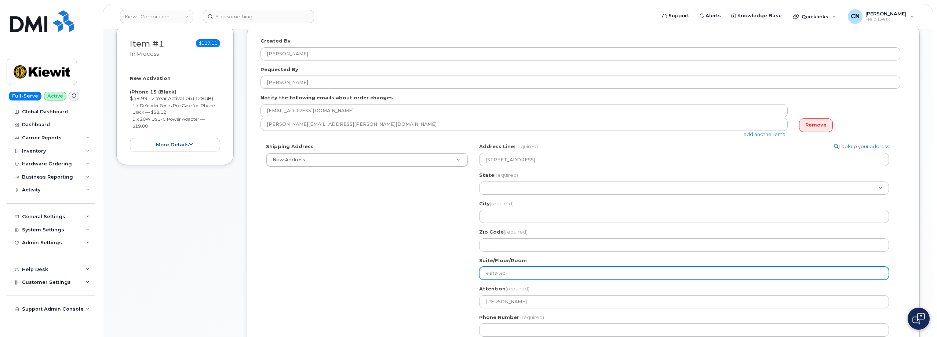
select select
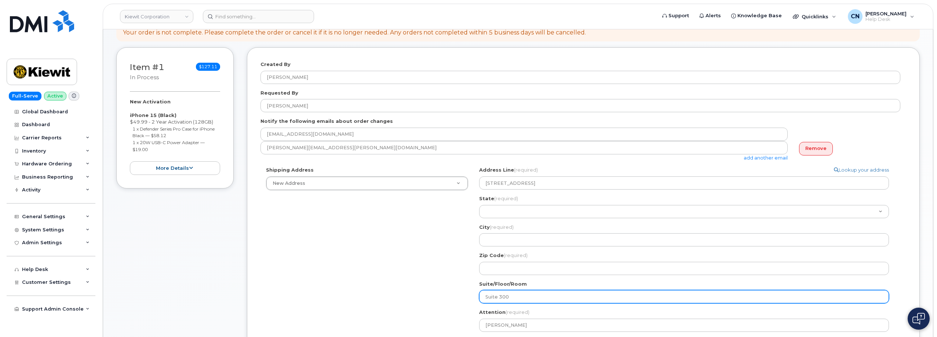
scroll to position [110, 0]
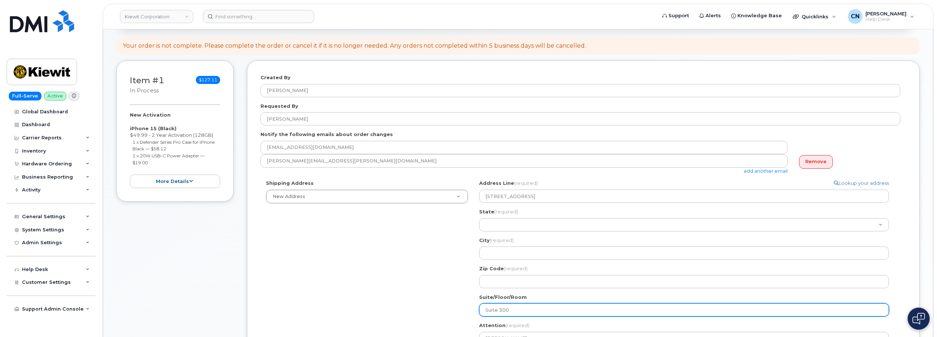
type input "Suite 300"
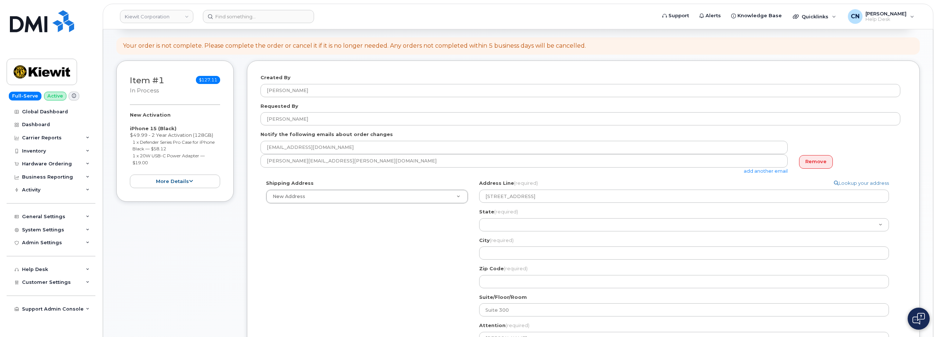
click at [436, 264] on div "Shipping Address New Address New Address 801 FM 694 20251 CR 300 508 Omega Stre…" at bounding box center [581, 279] width 640 height 199
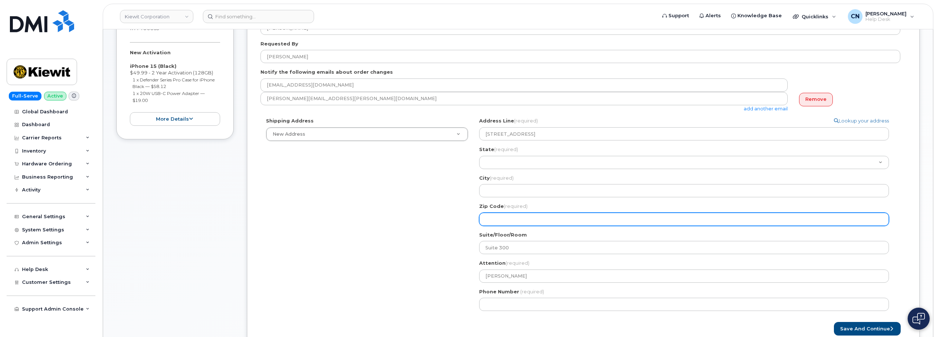
scroll to position [183, 0]
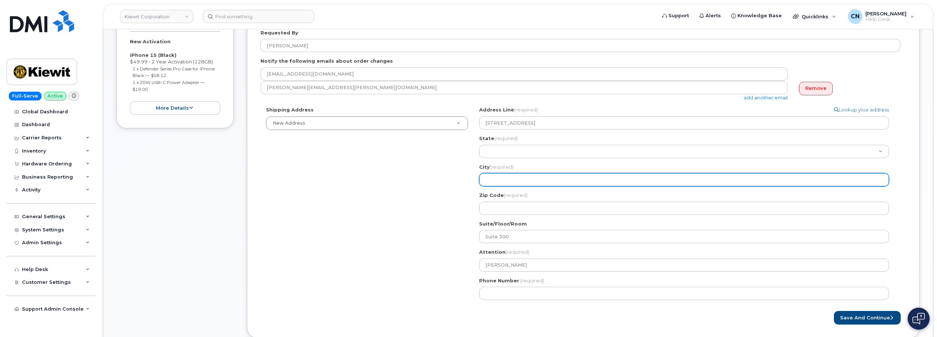
click at [495, 181] on input "City (required)" at bounding box center [684, 179] width 410 height 13
select select
type input "T"
select select
type input "Th"
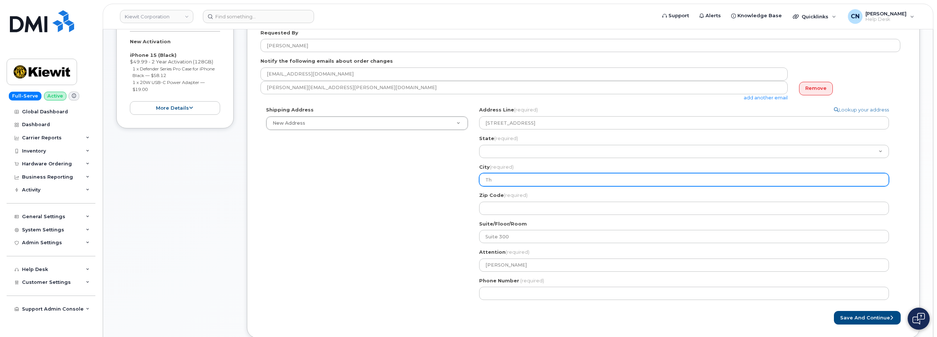
select select
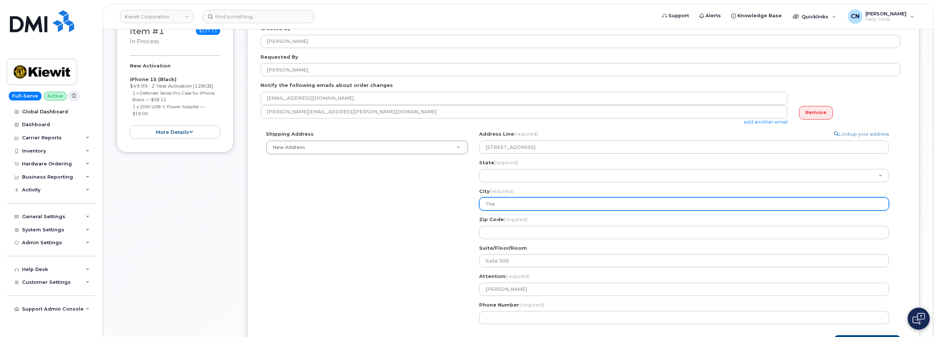
scroll to position [147, 0]
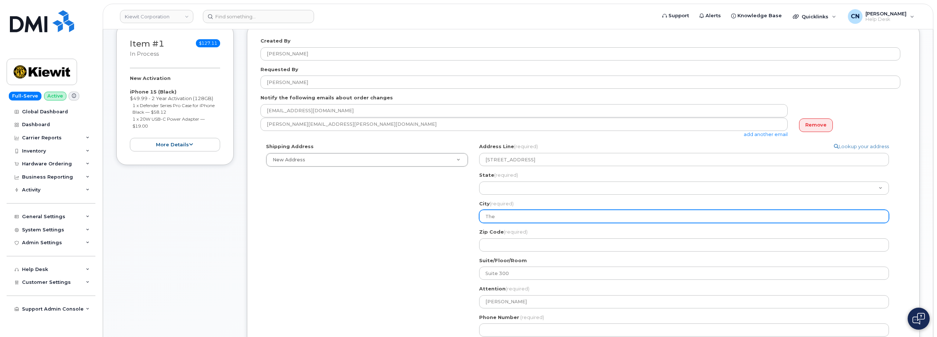
click at [497, 216] on input "The" at bounding box center [684, 216] width 410 height 13
type input "The Woodlands"
select select
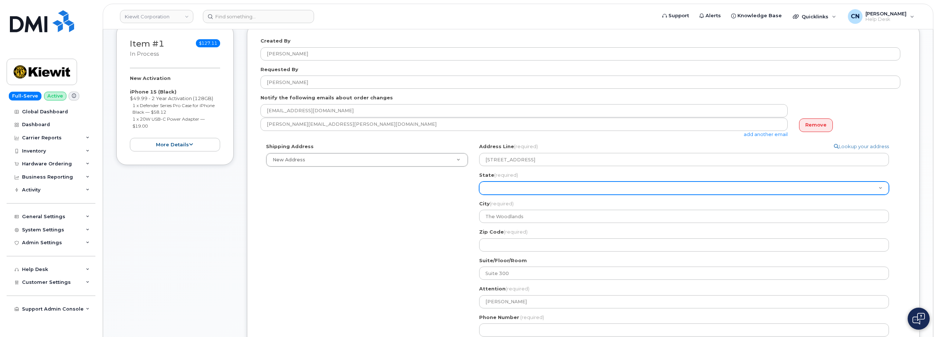
click at [510, 191] on select "Alabama Alaska American Samoa Arizona Arkansas California Colorado Connecticut …" at bounding box center [684, 188] width 410 height 13
select select "TX"
click at [479, 182] on select "Alabama Alaska American Samoa Arizona Arkansas California Colorado Connecticut …" at bounding box center [684, 188] width 410 height 13
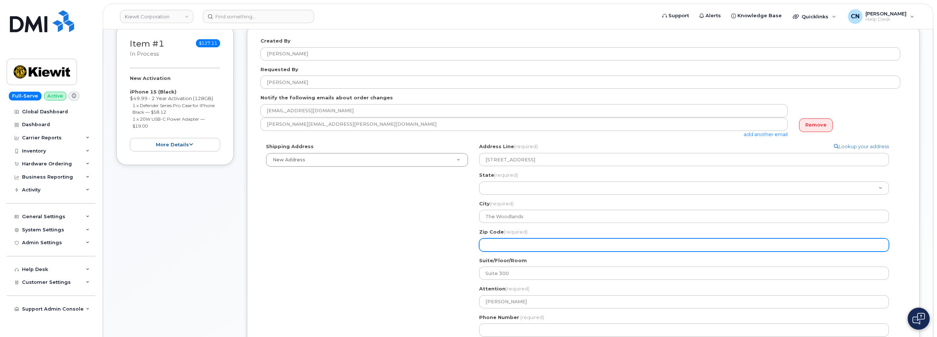
click at [505, 246] on input "Zip Code (required)" at bounding box center [684, 245] width 410 height 13
select select
type input "7"
select select
type input "77"
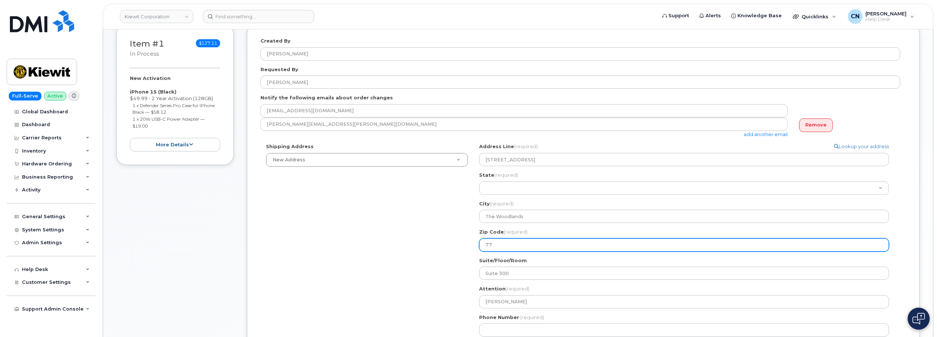
select select
type input "773"
select select
type input "7738"
select select
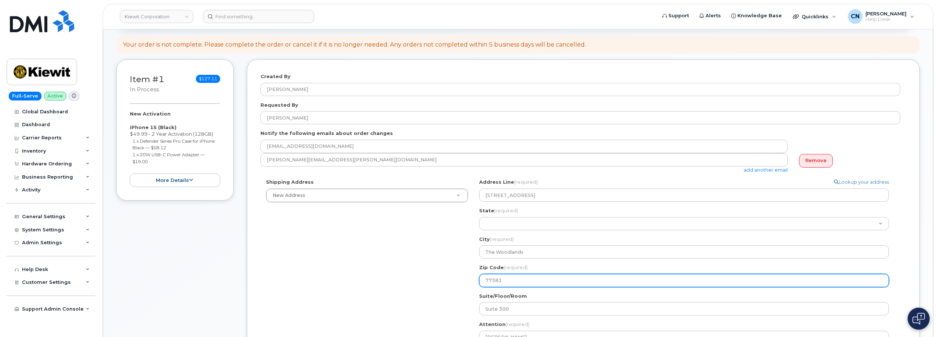
scroll to position [110, 0]
type input "77381"
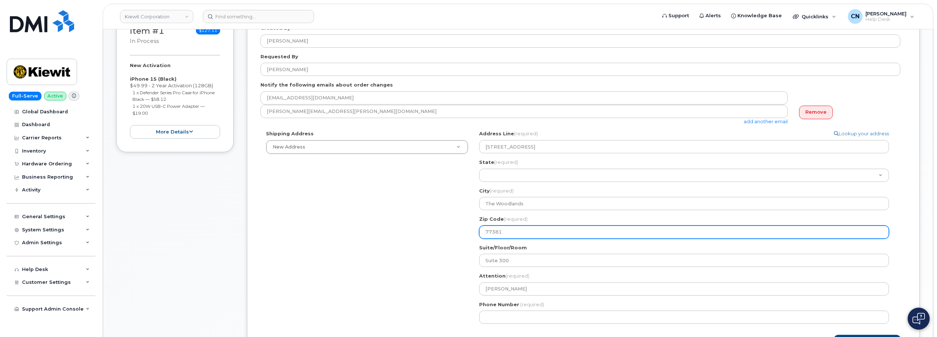
scroll to position [257, 0]
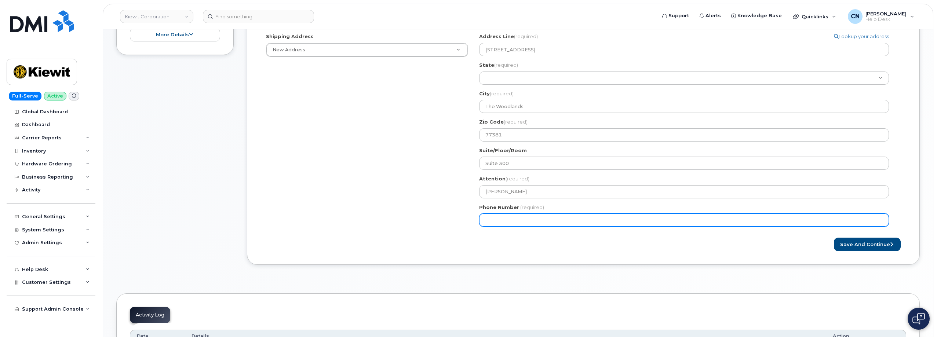
click at [506, 218] on input "Phone Number" at bounding box center [684, 220] width 410 height 13
paste input "8326576166"
select select
type input "8326576166"
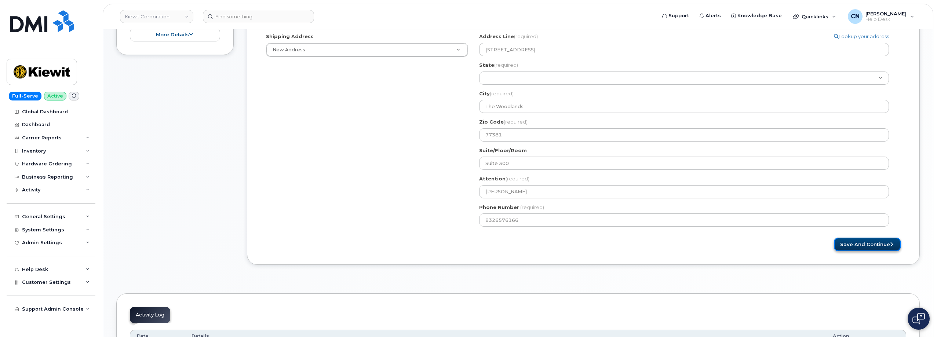
click at [858, 240] on button "Save and Continue" at bounding box center [867, 245] width 67 height 14
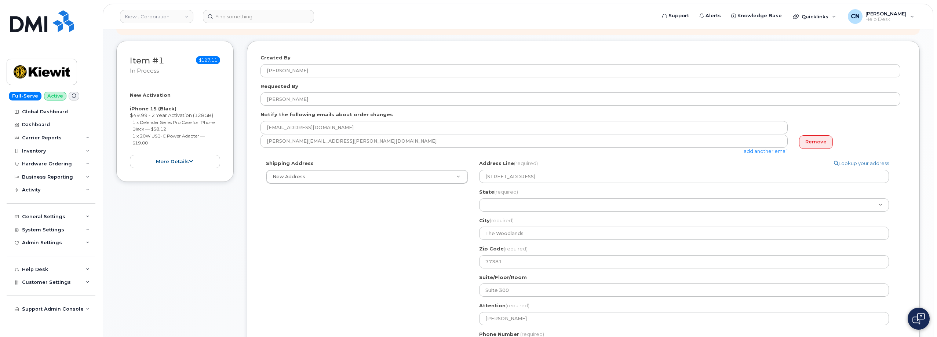
scroll to position [37, 0]
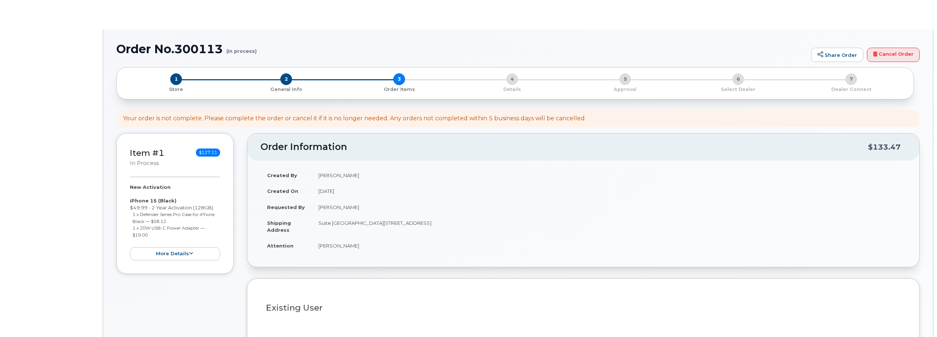
select select
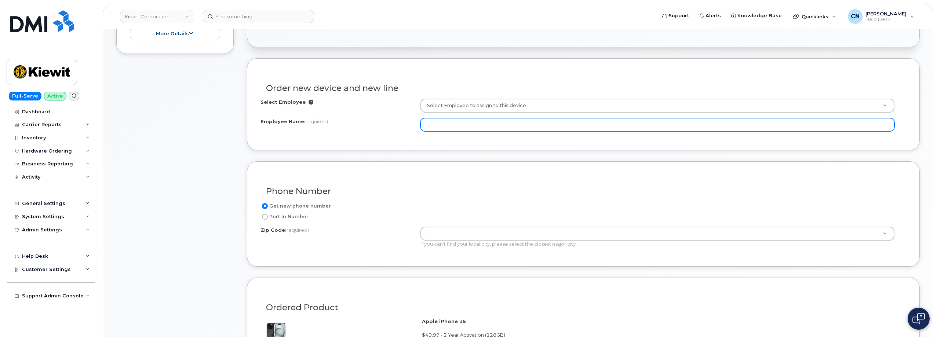
scroll to position [258, 0]
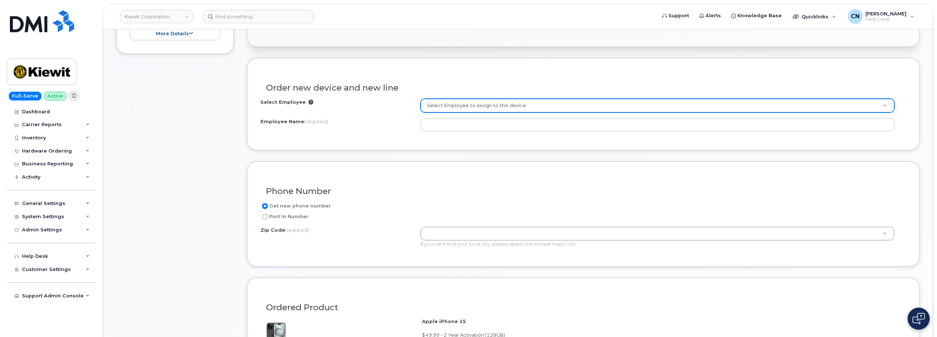
click at [457, 113] on div "Select Employee Select Employee to assign to this device Employee Name (require…" at bounding box center [584, 115] width 646 height 33
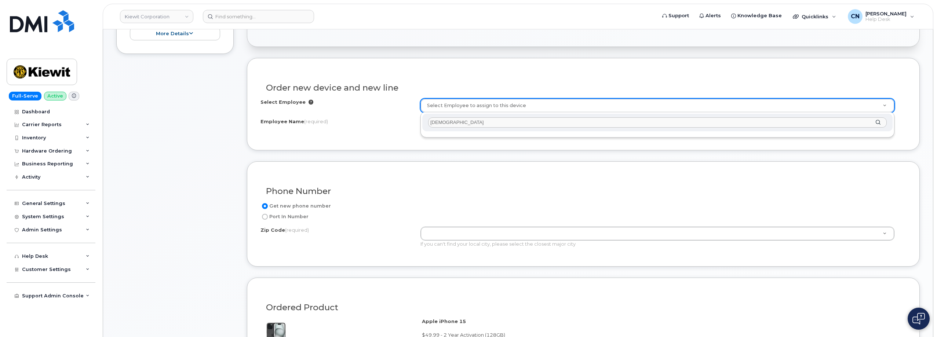
drag, startPoint x: 457, startPoint y: 122, endPoint x: 408, endPoint y: 122, distance: 48.4
click at [433, 120] on input "Vaidi" at bounding box center [657, 122] width 459 height 11
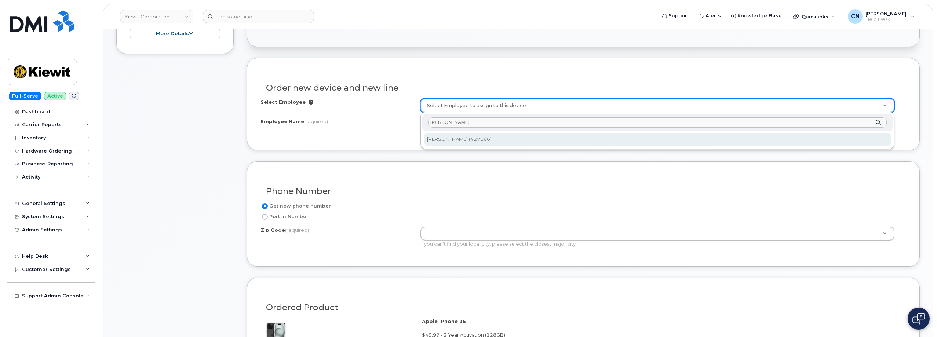
type input "Zaidi"
type input "2155754"
type input "Mashkoor Zaidi"
type input "2440 Don Reid Dr"
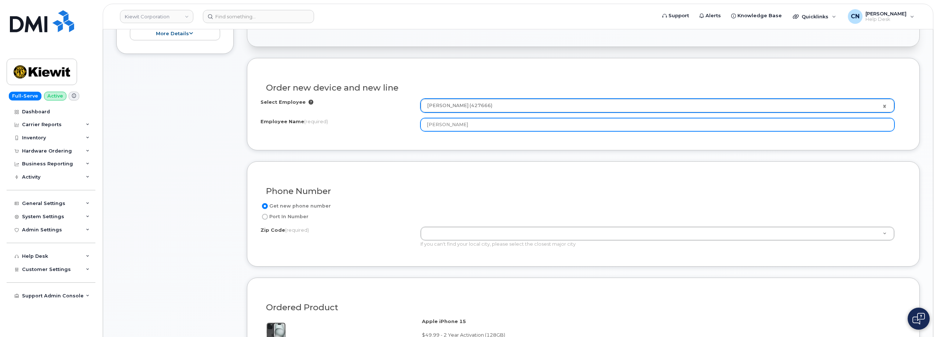
drag, startPoint x: 471, startPoint y: 122, endPoint x: 400, endPoint y: 123, distance: 70.8
click at [400, 123] on div "Employee Name (required) Mashkoor Zaidi" at bounding box center [584, 124] width 646 height 13
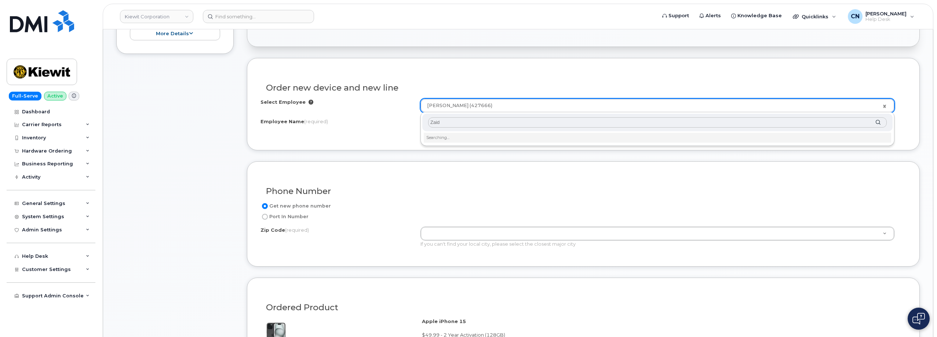
type input "Zaidi"
drag, startPoint x: 449, startPoint y: 124, endPoint x: 374, endPoint y: 119, distance: 75.8
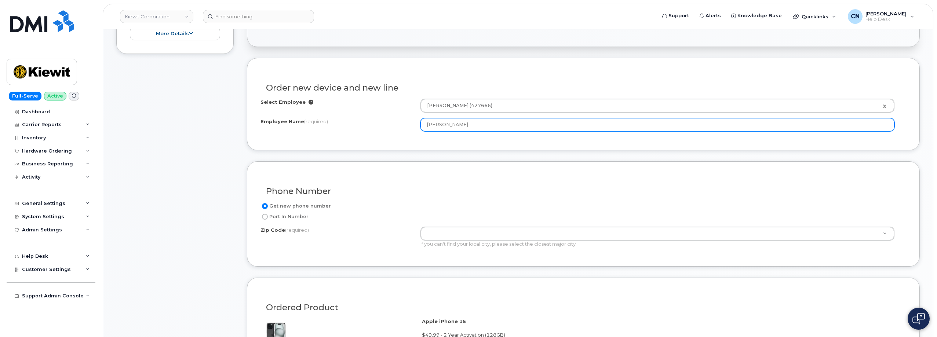
drag, startPoint x: 472, startPoint y: 121, endPoint x: 357, endPoint y: 121, distance: 114.9
click at [359, 121] on div "Employee Name (required) Mashkoor Zaidi" at bounding box center [584, 124] width 646 height 13
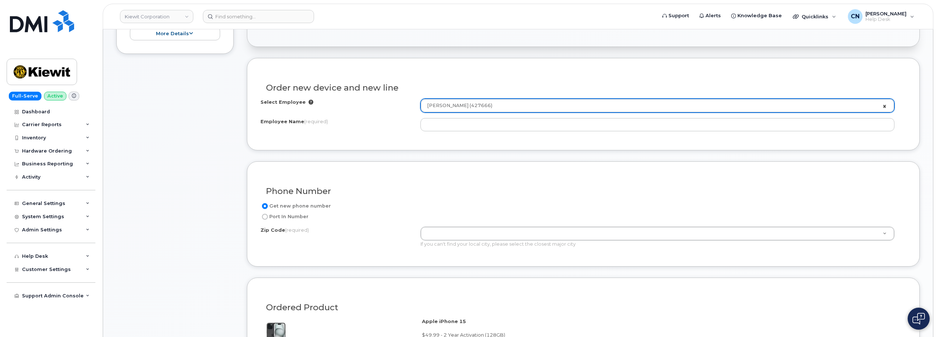
click at [884, 106] on link "Mashkoor Zaidi (427666)" at bounding box center [657, 105] width 473 height 13
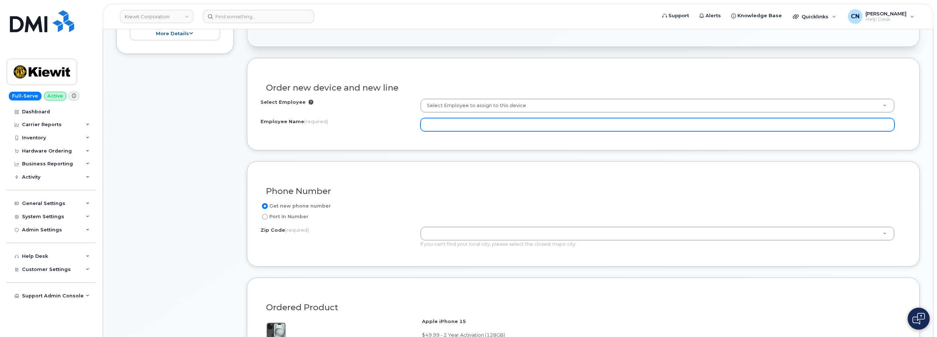
click at [611, 128] on input "Employee Name (required)" at bounding box center [658, 124] width 474 height 13
click at [428, 128] on input "Zaida" at bounding box center [658, 124] width 474 height 13
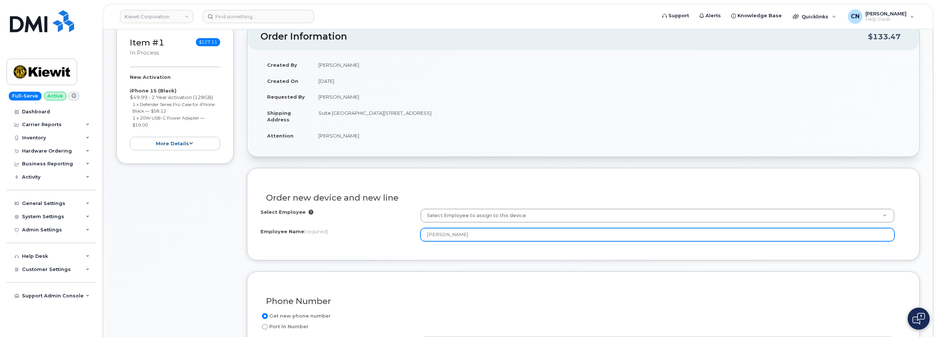
type input "[PERSON_NAME]"
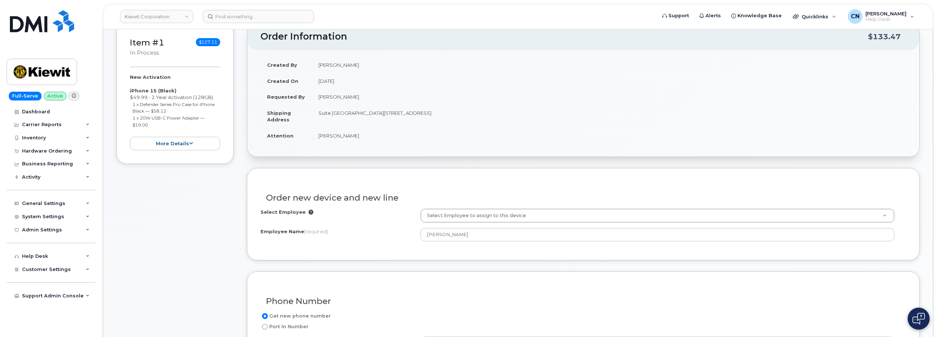
click at [470, 111] on td "Suite [GEOGRAPHIC_DATA][STREET_ADDRESS]" at bounding box center [609, 116] width 595 height 23
copy td "77381"
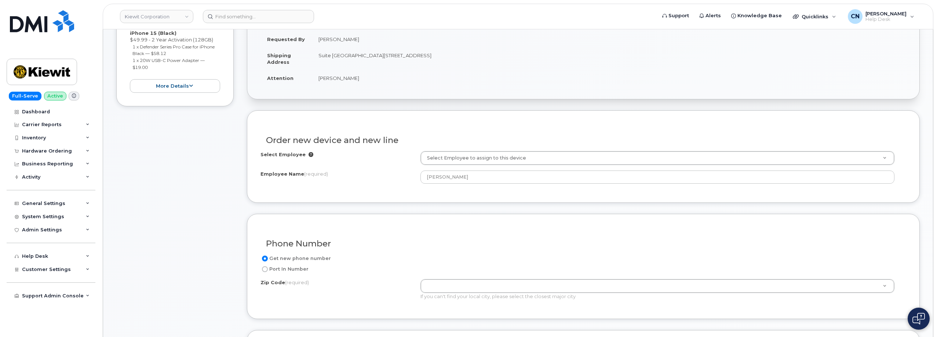
scroll to position [258, 0]
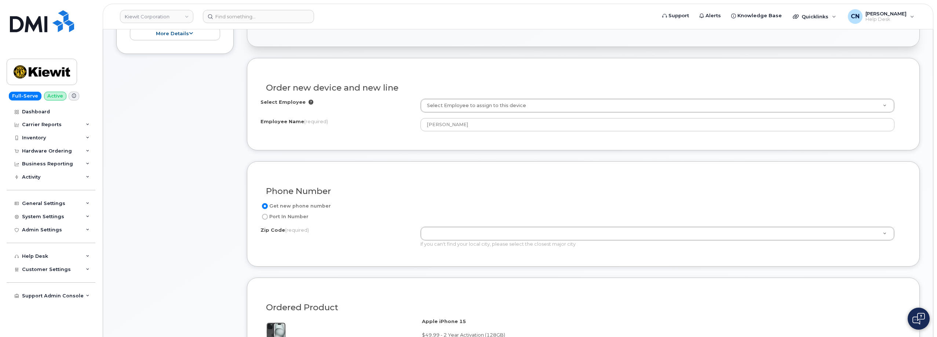
click at [443, 244] on div "If you can't find your local city, please select the closest major city" at bounding box center [658, 244] width 474 height 7
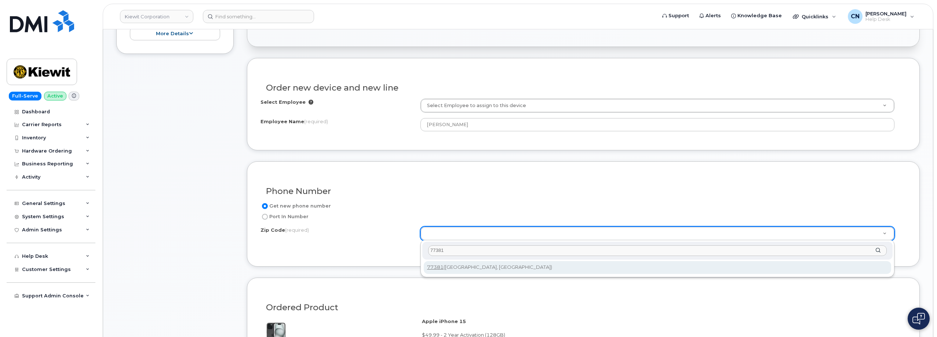
type input "77381"
type input "77381 (Spring, TX)"
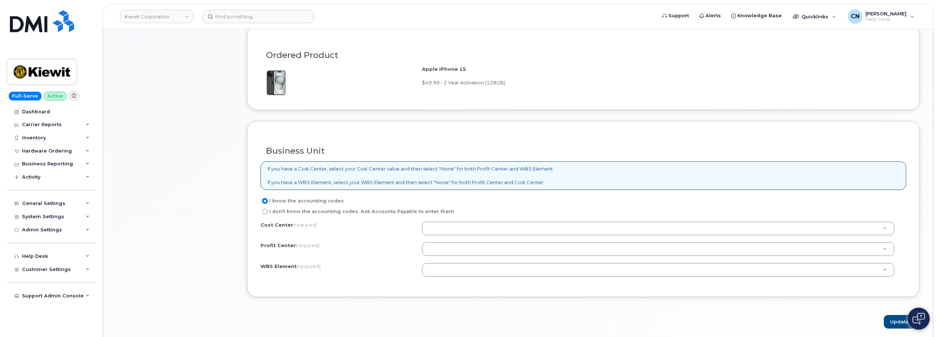
scroll to position [625, 0]
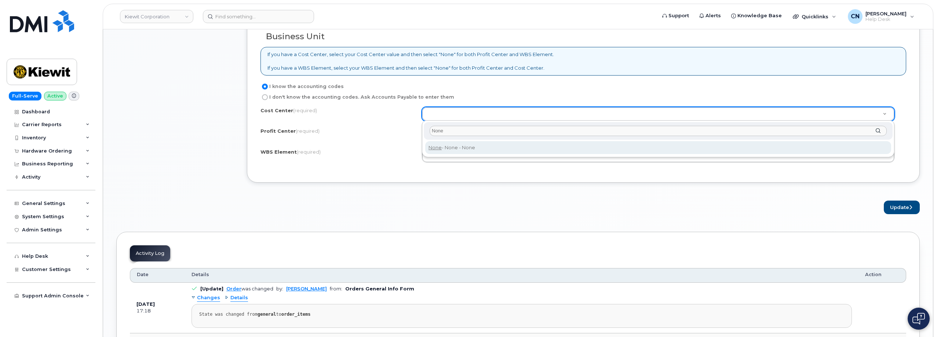
type input "None"
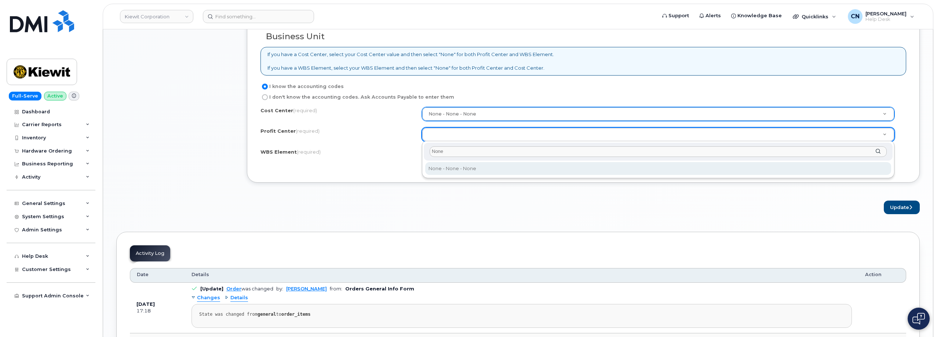
type input "None"
select select "None"
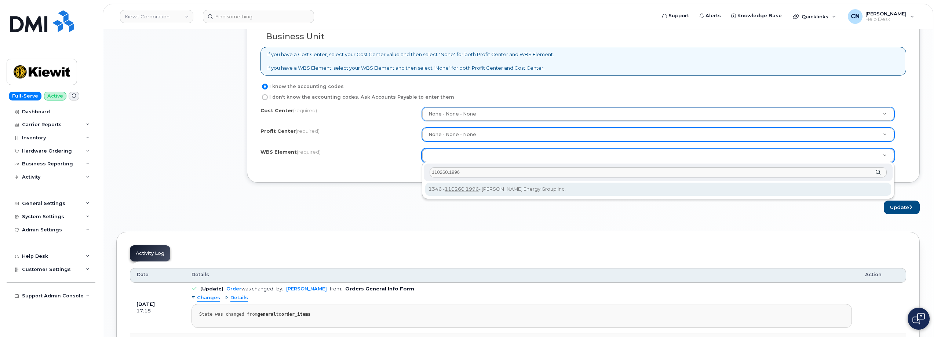
type input "110260.1996"
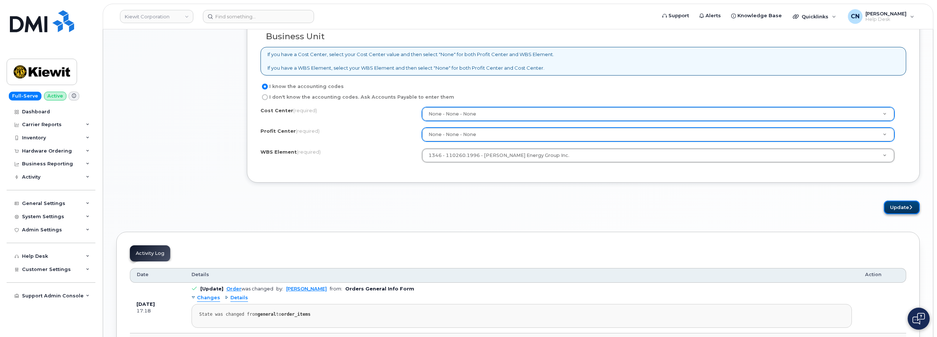
click at [897, 205] on button "Update" at bounding box center [902, 208] width 36 height 14
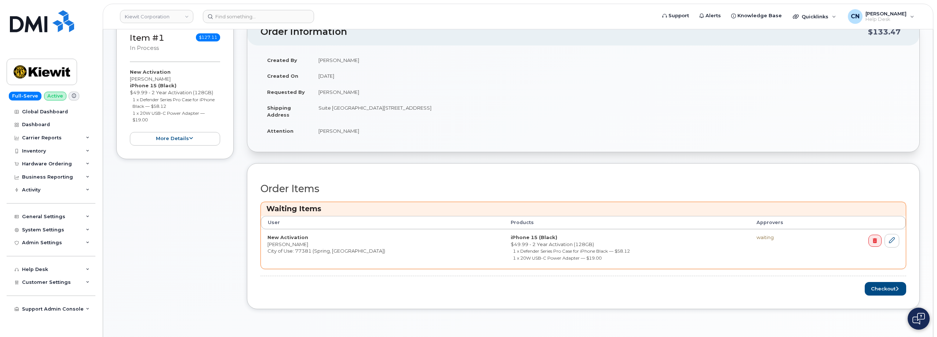
scroll to position [220, 0]
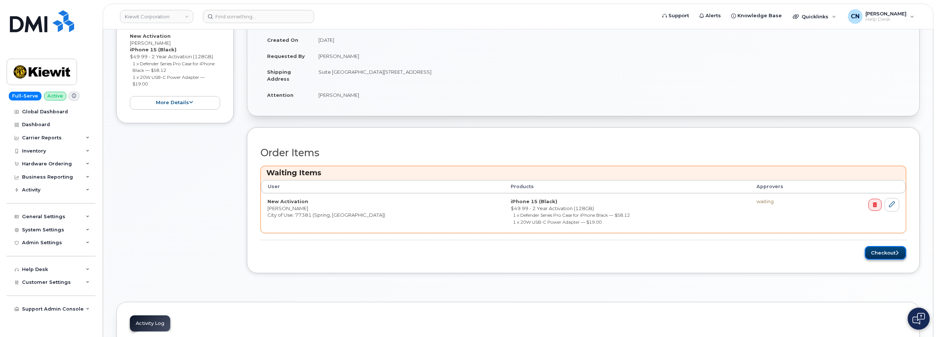
click at [883, 252] on button "Checkout" at bounding box center [885, 253] width 41 height 14
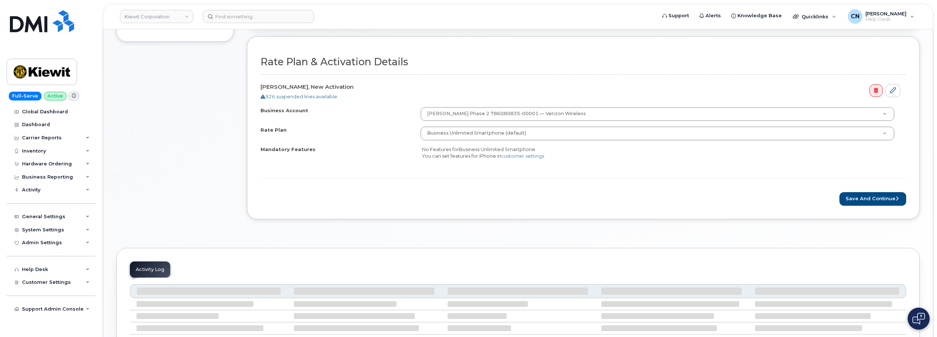
scroll to position [294, 0]
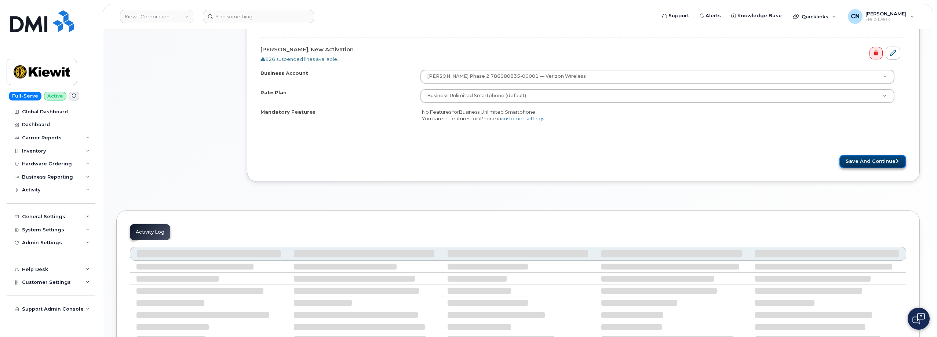
click at [866, 159] on button "Save and Continue" at bounding box center [873, 162] width 67 height 14
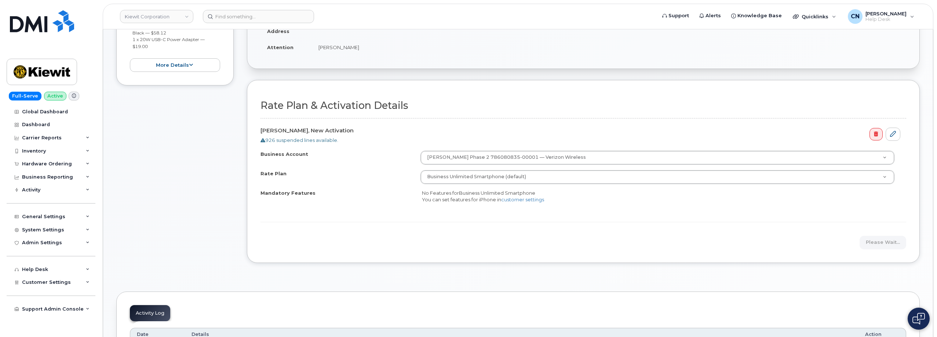
scroll to position [111, 0]
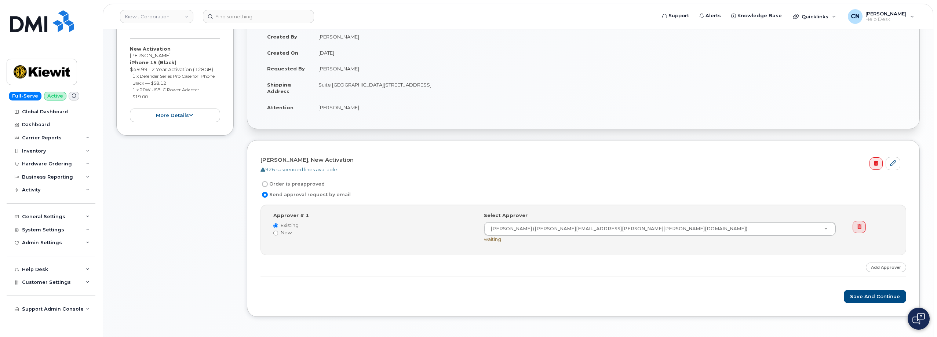
scroll to position [220, 0]
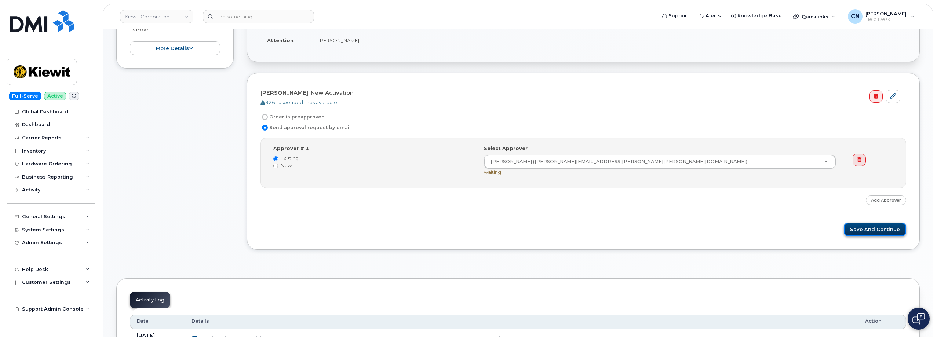
click at [885, 235] on button "Save and Continue" at bounding box center [875, 230] width 62 height 14
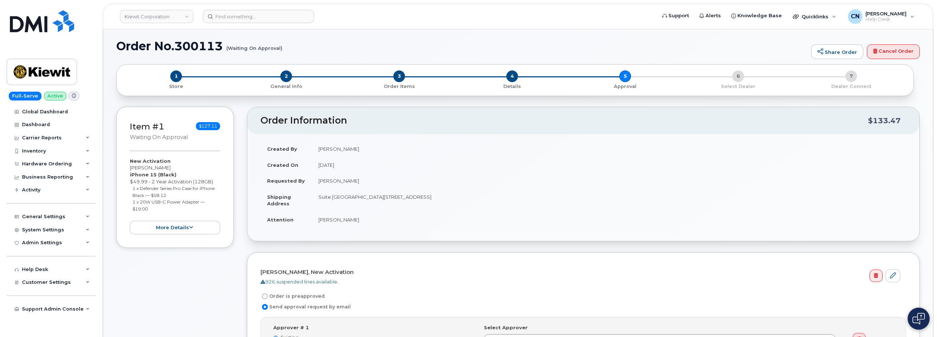
scroll to position [0, 0]
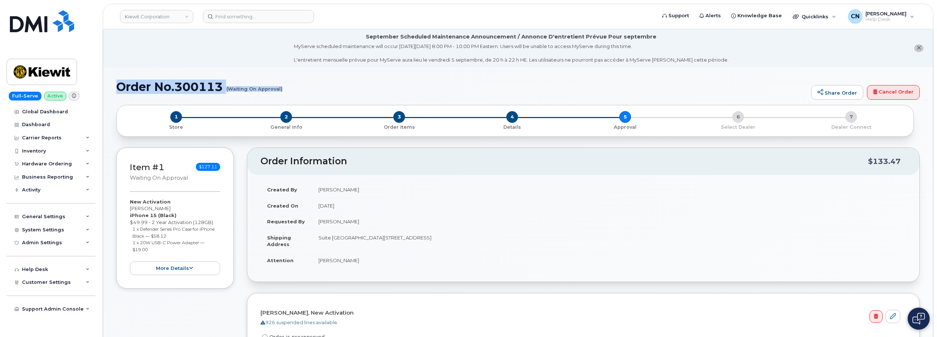
drag, startPoint x: 118, startPoint y: 88, endPoint x: 290, endPoint y: 97, distance: 171.6
click at [290, 97] on div "Order No.300113 (Waiting On Approval) Share Order Cancel Order" at bounding box center [518, 92] width 804 height 25
copy h1 "Order No.300113 (Waiting On Approval)"
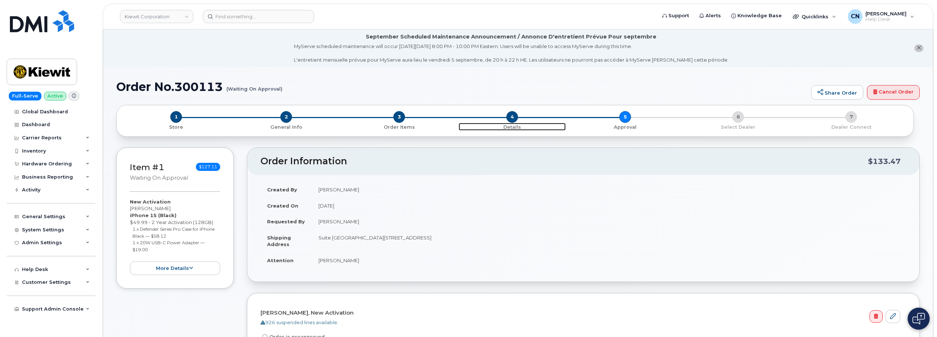
click at [511, 118] on span "4" at bounding box center [512, 117] width 12 height 12
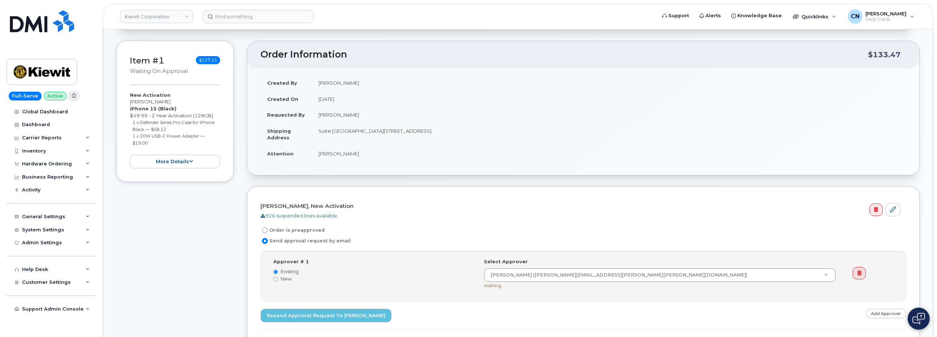
scroll to position [37, 0]
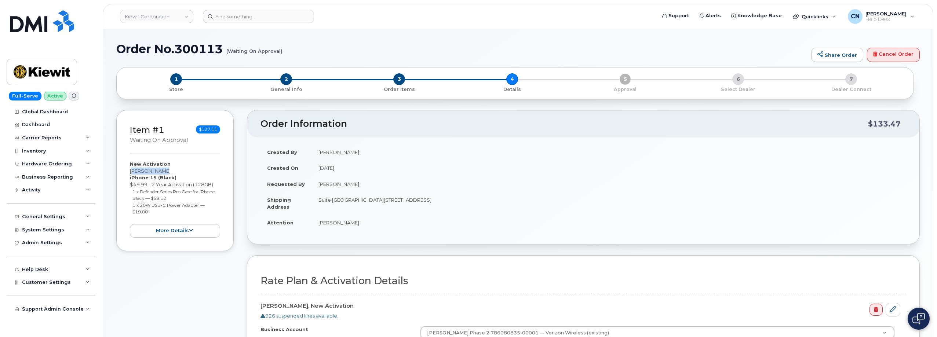
drag, startPoint x: 160, startPoint y: 169, endPoint x: 123, endPoint y: 170, distance: 36.3
click at [123, 170] on div "Item #1 Waiting On Approval $127.11 New Activation Adnan Zaida iPhone 15 (Black…" at bounding box center [174, 180] width 117 height 141
copy div "Adnan Zaida"
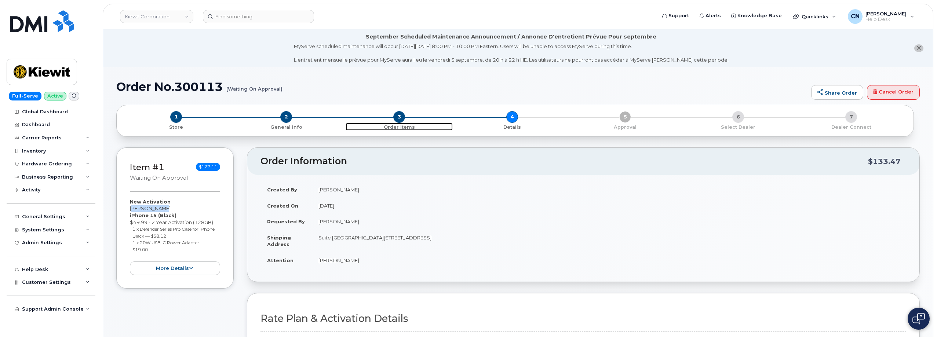
click at [397, 121] on span "3" at bounding box center [399, 117] width 12 height 12
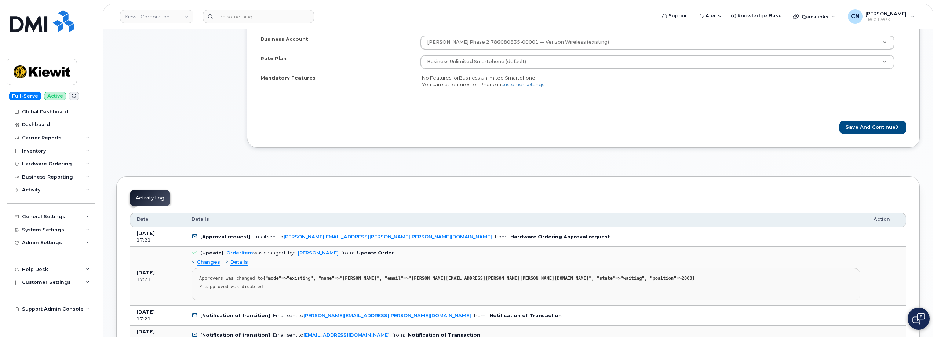
scroll to position [220, 0]
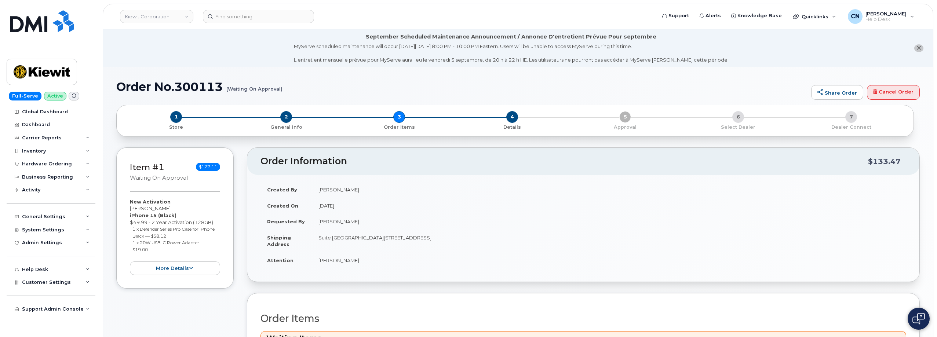
scroll to position [110, 0]
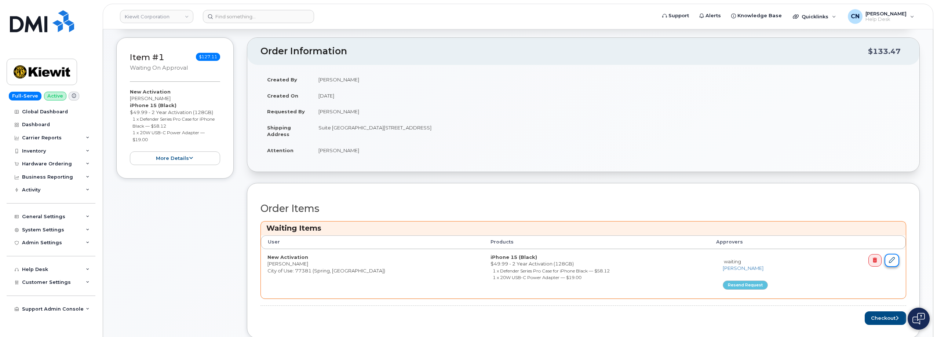
click at [894, 259] on icon at bounding box center [892, 260] width 6 height 6
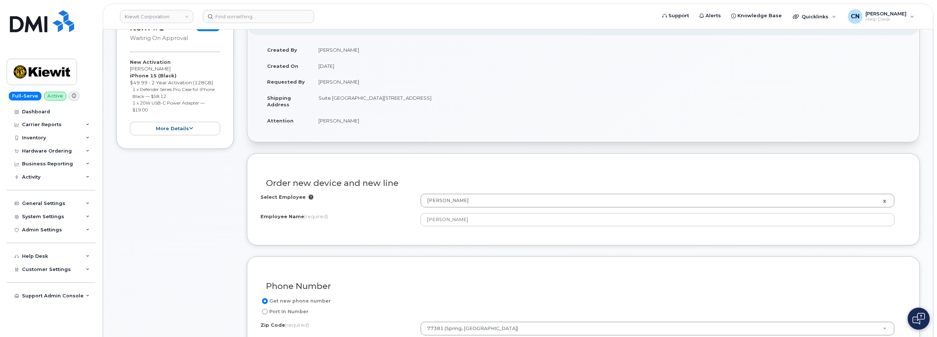
scroll to position [183, 0]
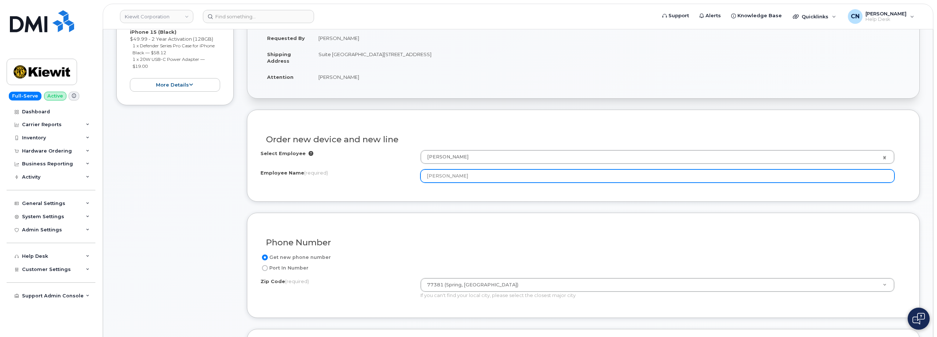
click at [468, 174] on input "[PERSON_NAME]" at bounding box center [658, 176] width 474 height 13
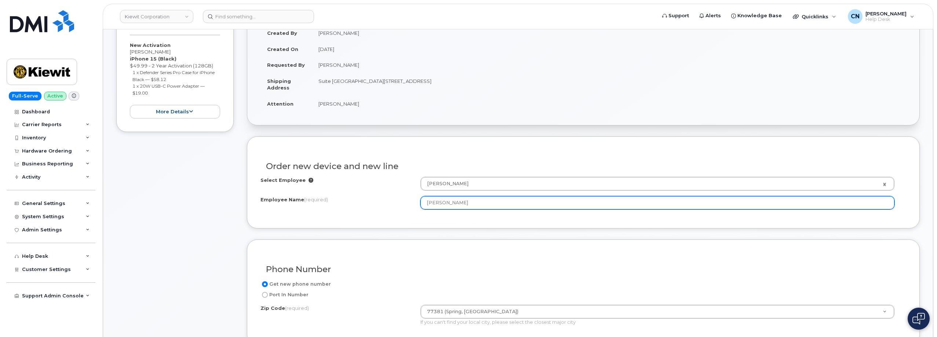
scroll to position [110, 0]
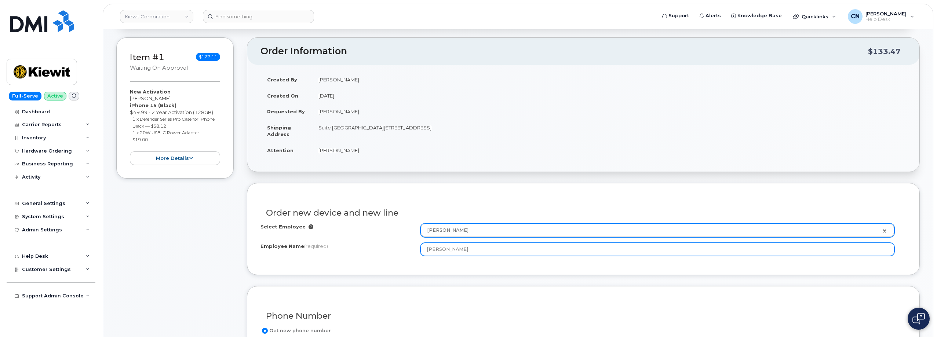
type input "[PERSON_NAME]"
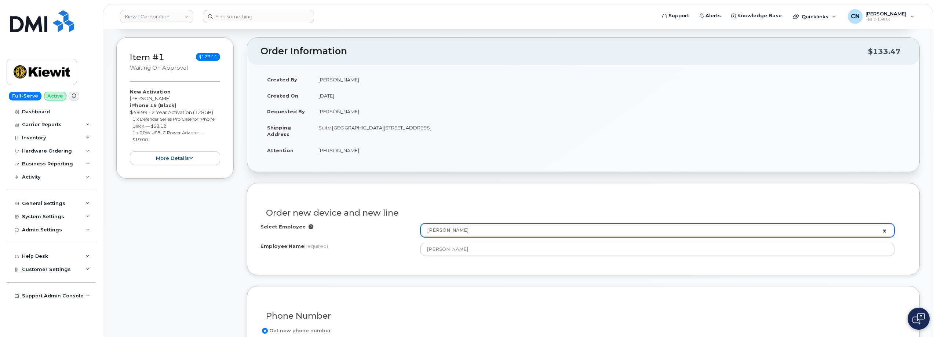
click at [885, 232] on link "[PERSON_NAME]" at bounding box center [657, 230] width 473 height 13
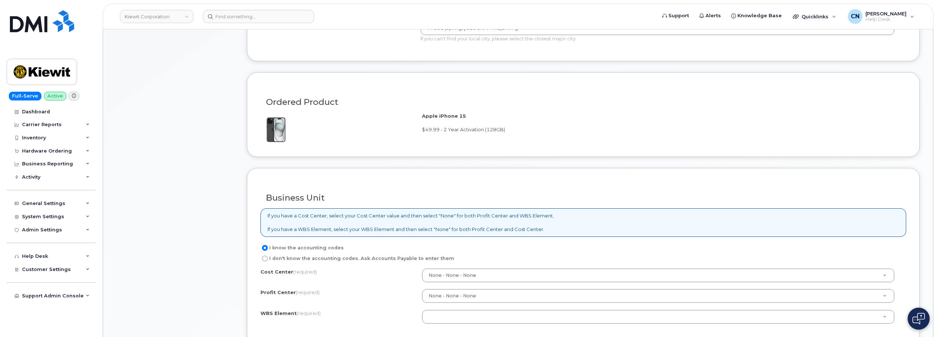
scroll to position [587, 0]
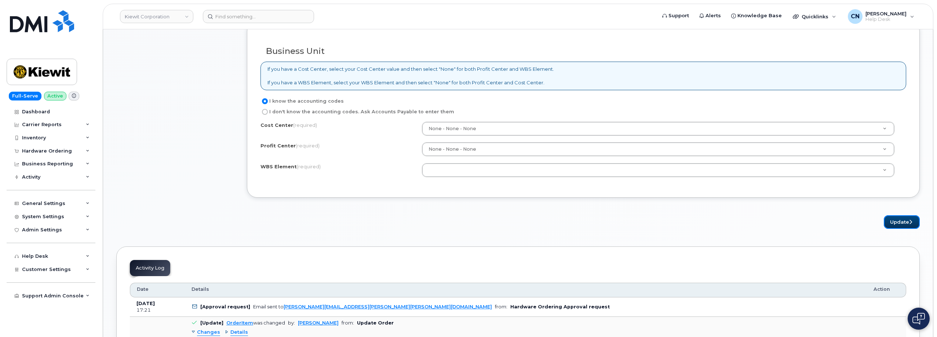
drag, startPoint x: 893, startPoint y: 226, endPoint x: 864, endPoint y: 226, distance: 28.6
click at [893, 226] on button "Update" at bounding box center [902, 222] width 36 height 14
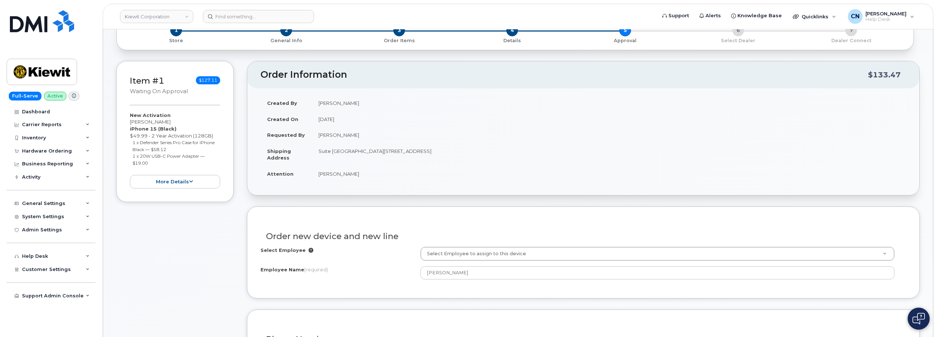
scroll to position [73, 0]
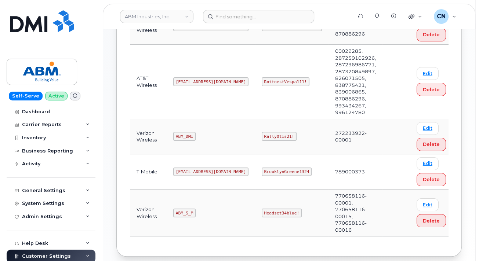
scroll to position [204, 0]
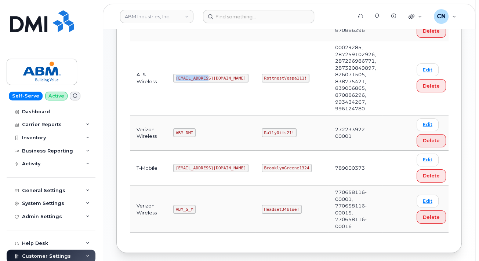
drag, startPoint x: 178, startPoint y: 68, endPoint x: 213, endPoint y: 70, distance: 34.6
click at [212, 70] on td "[EMAIL_ADDRESS][DOMAIN_NAME]" at bounding box center [211, 78] width 88 height 74
copy code "[EMAIL_ADDRESS][DOMAIN_NAME]"
drag, startPoint x: 236, startPoint y: 67, endPoint x: 279, endPoint y: 69, distance: 43.0
click at [279, 69] on td "RottnestVespa111!" at bounding box center [291, 78] width 73 height 74
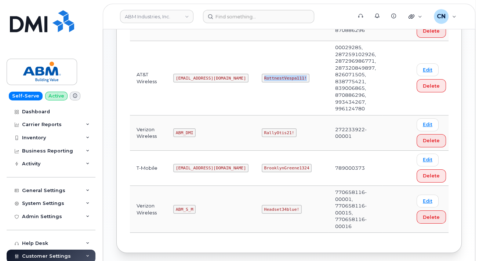
copy code "RottnestVespa111!"
